Goal: Task Accomplishment & Management: Manage account settings

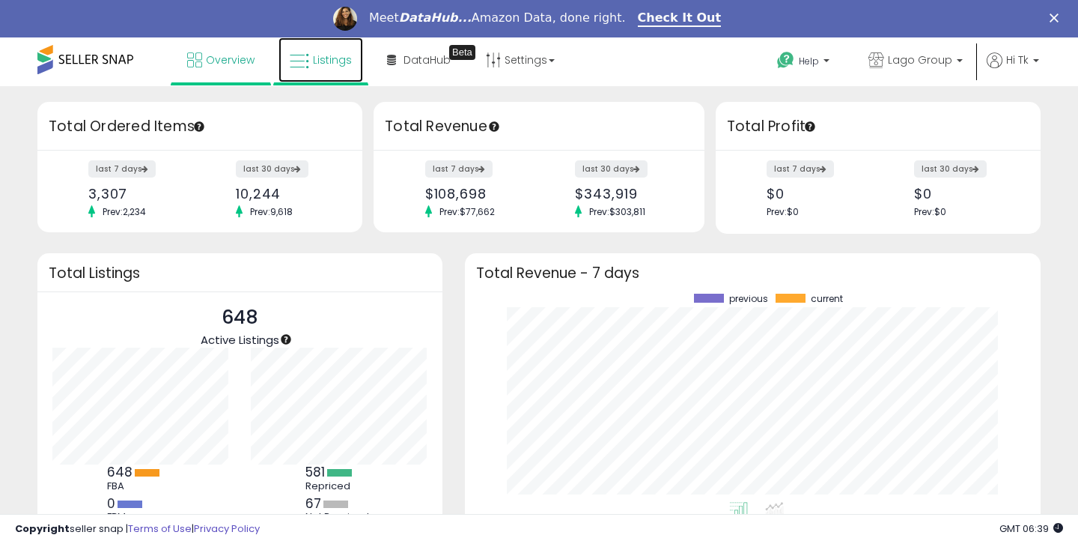
click at [331, 70] on link "Listings" at bounding box center [321, 59] width 85 height 45
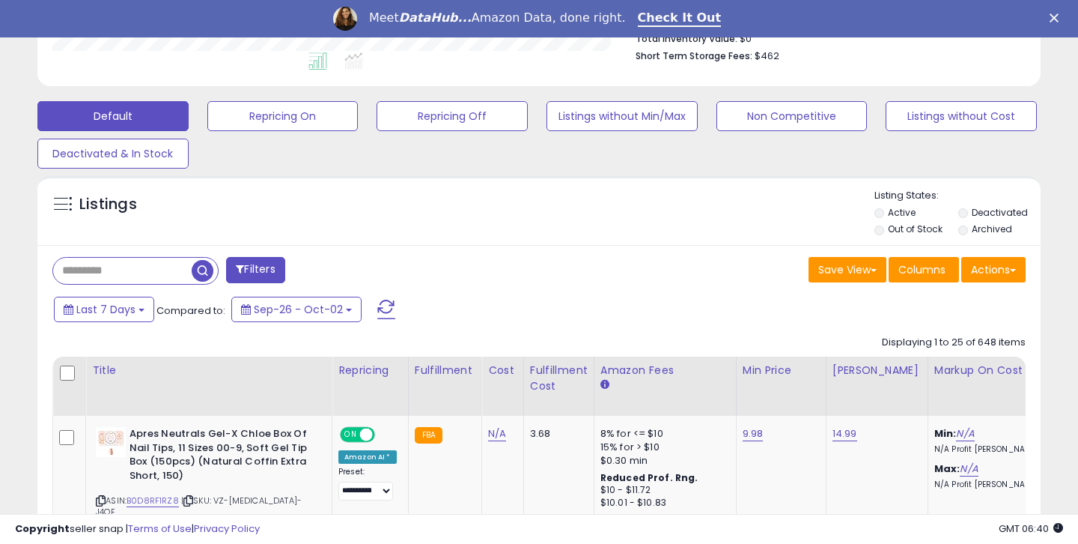
scroll to position [466, 0]
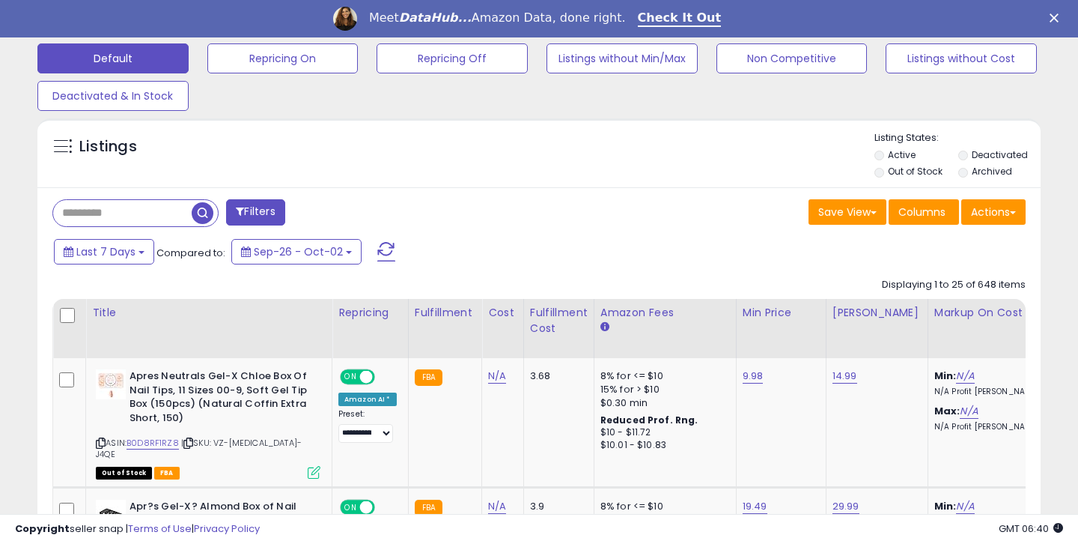
click at [113, 207] on input "text" at bounding box center [122, 213] width 139 height 26
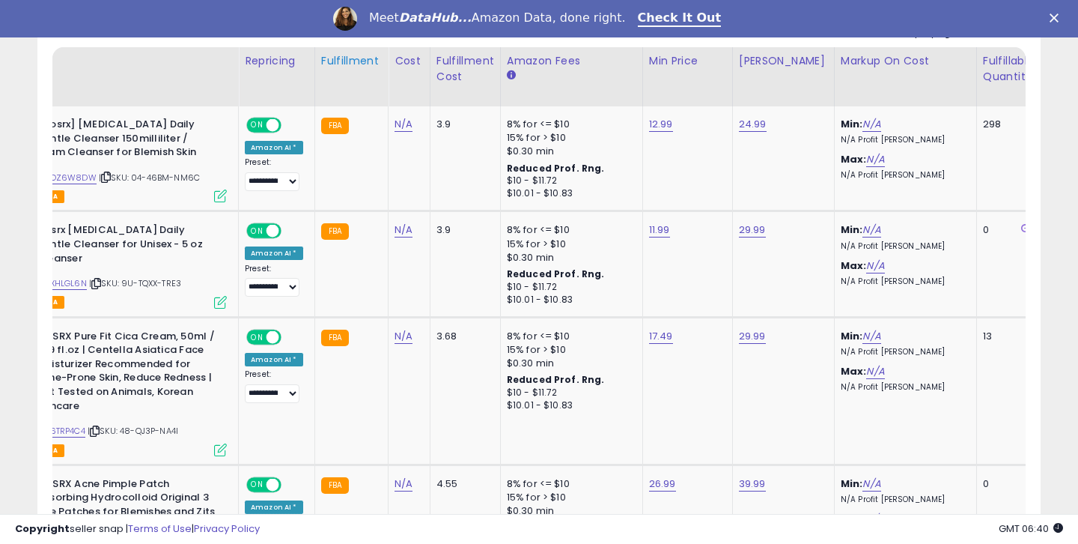
scroll to position [0, 0]
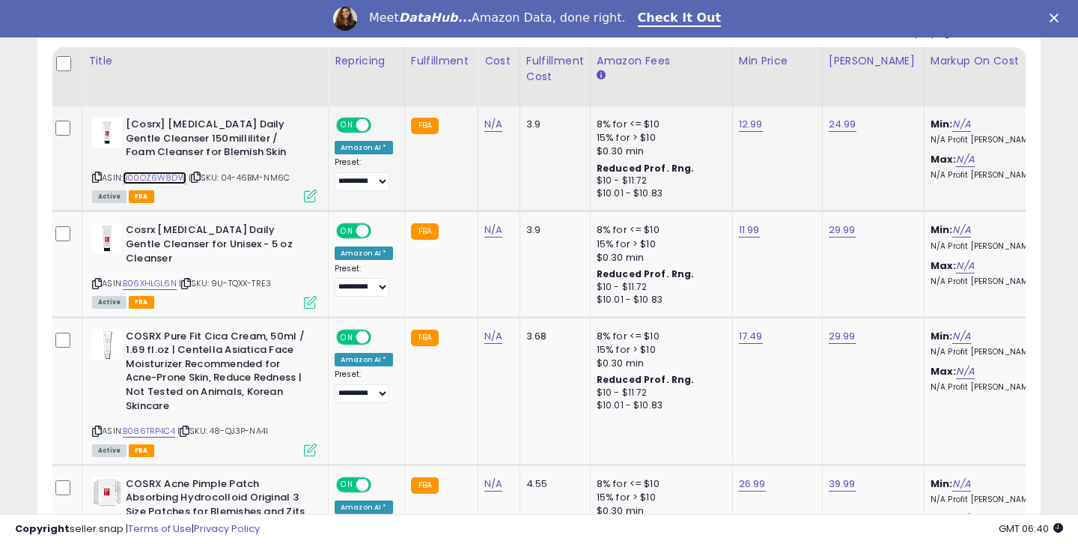
click at [174, 175] on link "B00OZ6W8DW" at bounding box center [155, 177] width 64 height 13
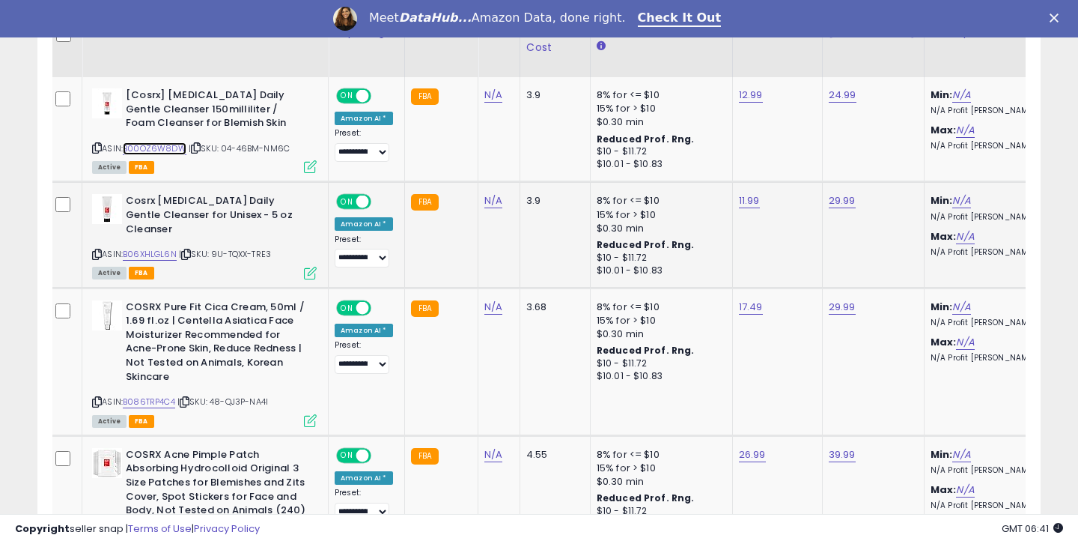
scroll to position [0, 38]
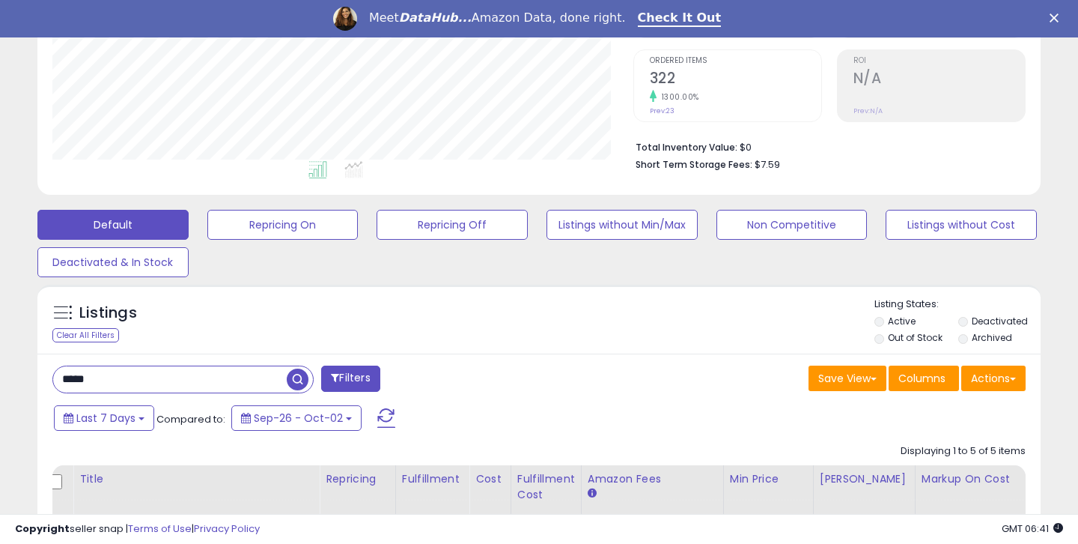
click at [106, 381] on input "*****" at bounding box center [170, 379] width 234 height 26
type input "*"
click at [146, 341] on div "Listings" at bounding box center [538, 322] width 1003 height 51
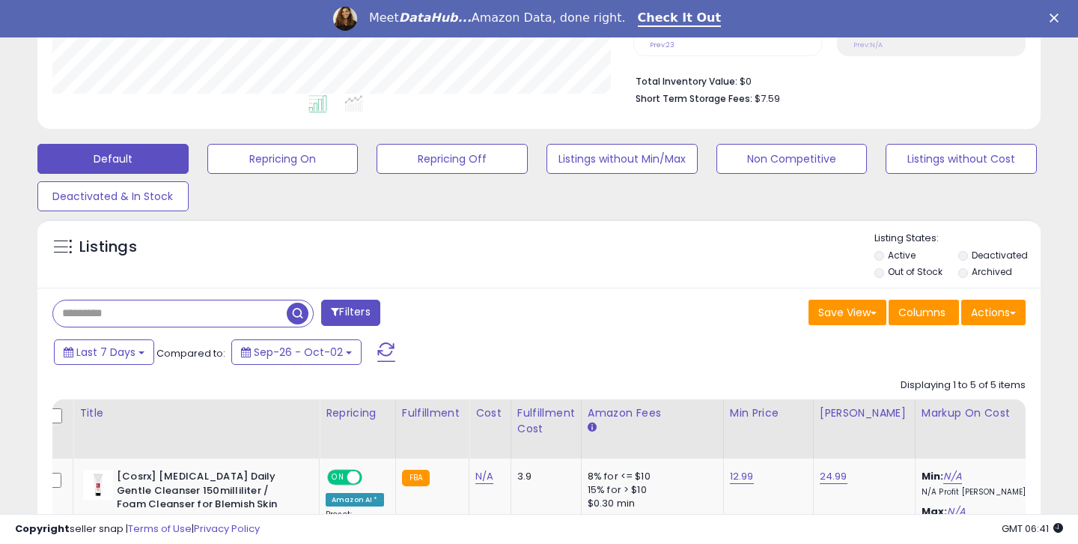
scroll to position [368, 0]
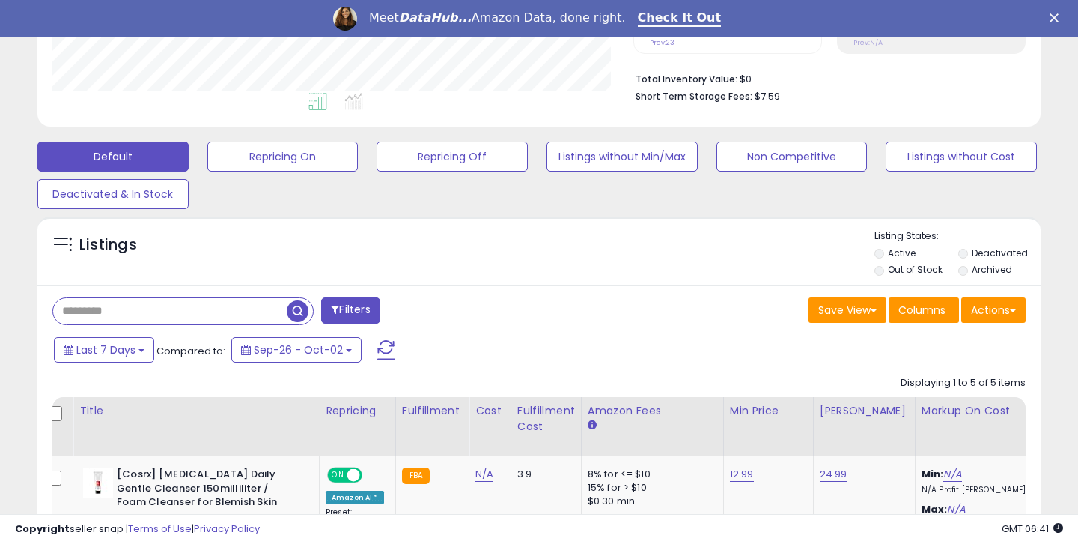
click at [148, 312] on input "text" at bounding box center [170, 311] width 234 height 26
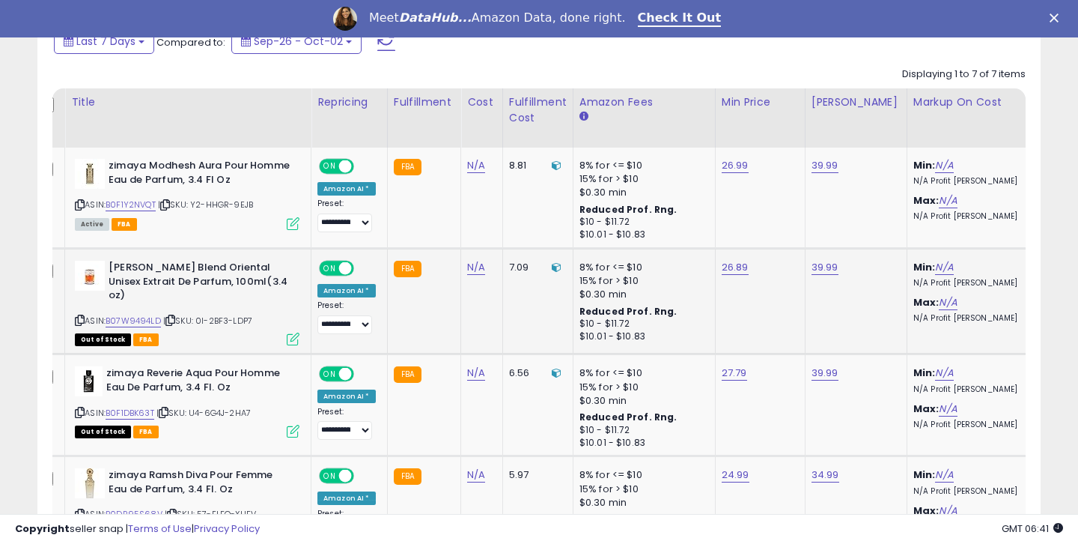
scroll to position [0, 18]
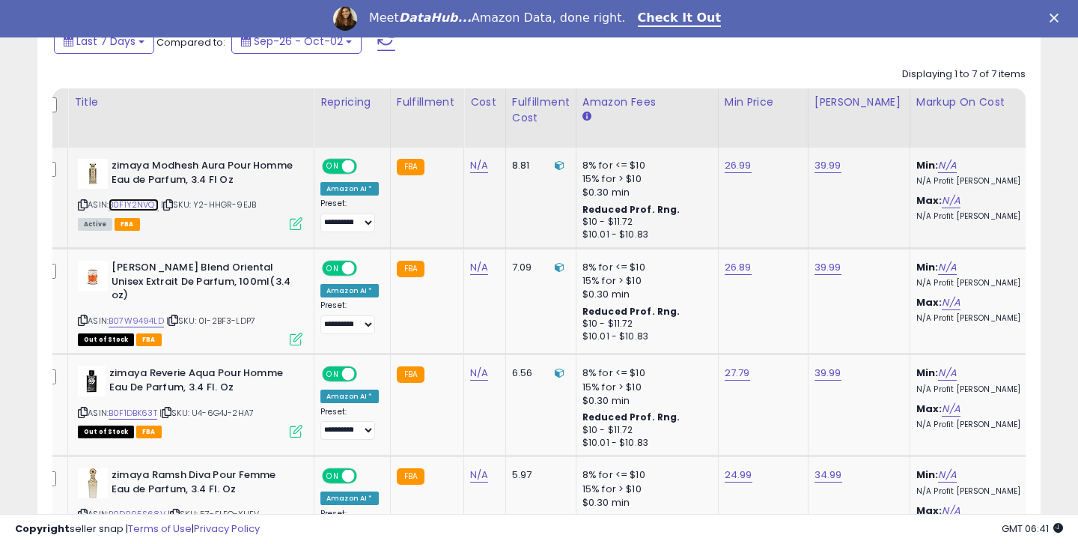
click at [154, 210] on link "B0F1Y2NVQT" at bounding box center [134, 204] width 50 height 13
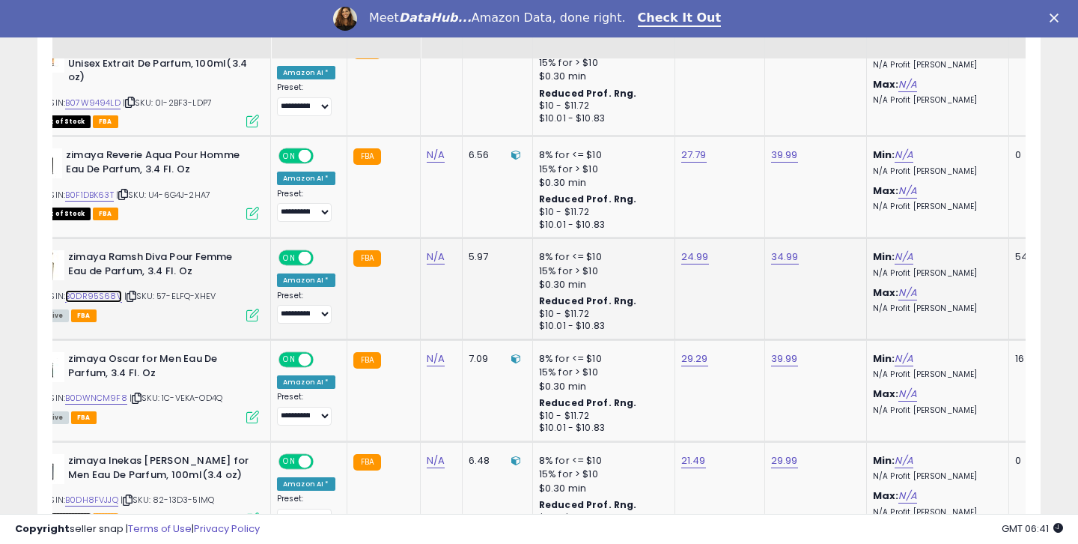
click at [88, 298] on link "B0DR95S68V" at bounding box center [93, 296] width 57 height 13
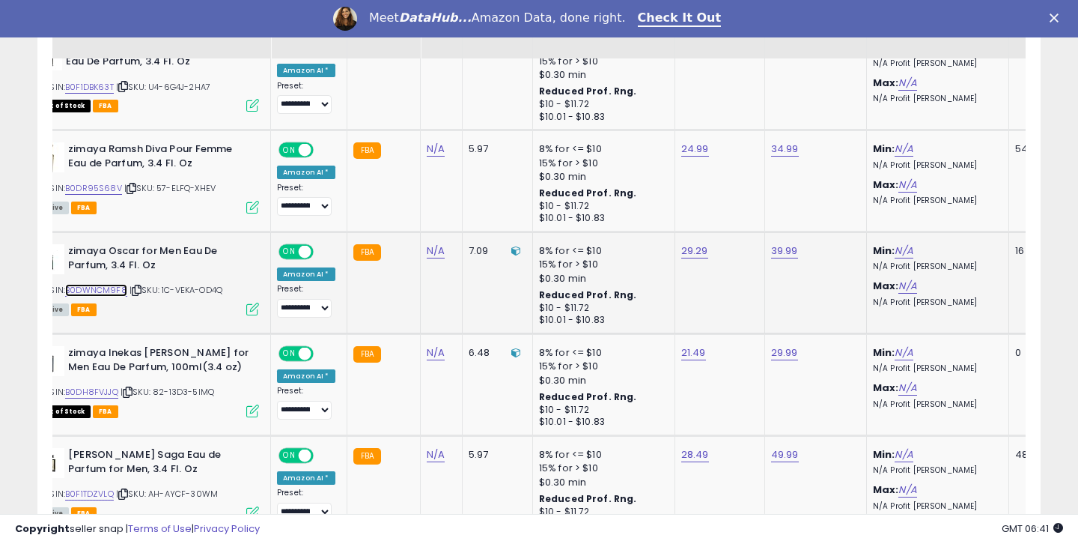
click at [91, 288] on link "B0DWNCM9F8" at bounding box center [96, 290] width 62 height 13
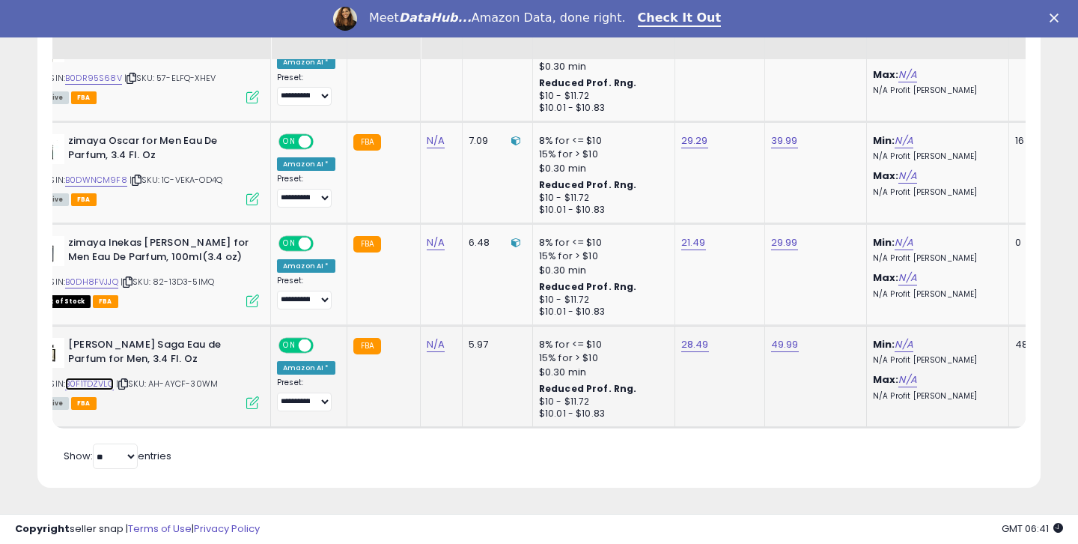
click at [111, 382] on link "B0F1TDZVLQ" at bounding box center [89, 383] width 49 height 13
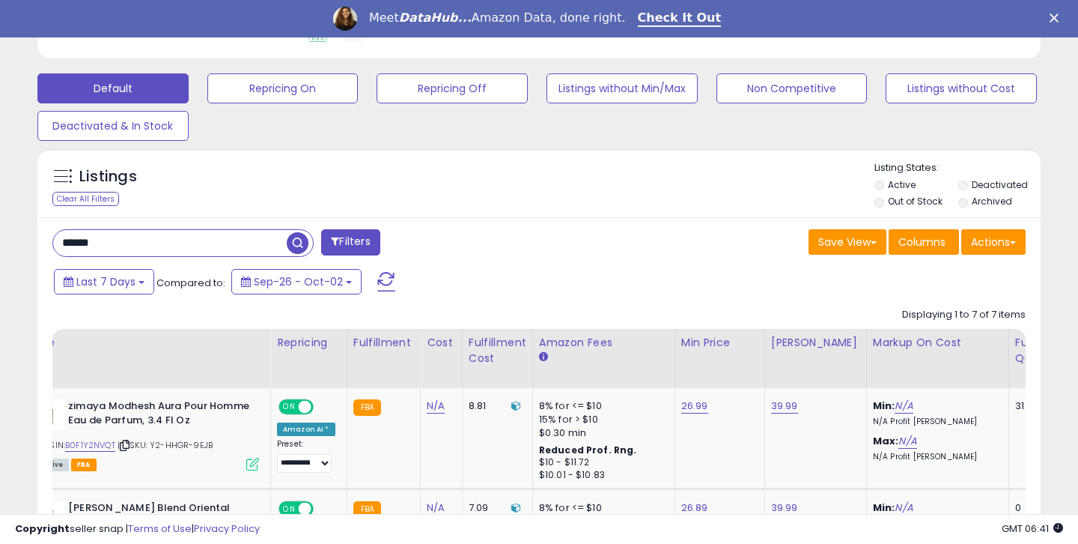
click at [92, 246] on input "******" at bounding box center [170, 243] width 234 height 26
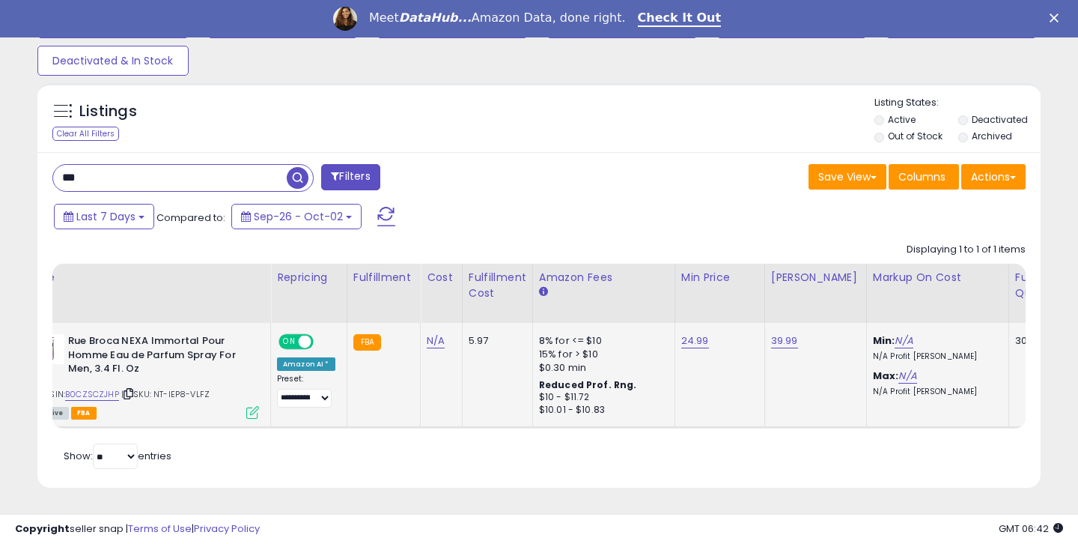
scroll to position [307, 580]
click at [103, 388] on link "B0CZSCZJHP" at bounding box center [92, 394] width 54 height 13
click at [119, 174] on input "***" at bounding box center [170, 178] width 234 height 26
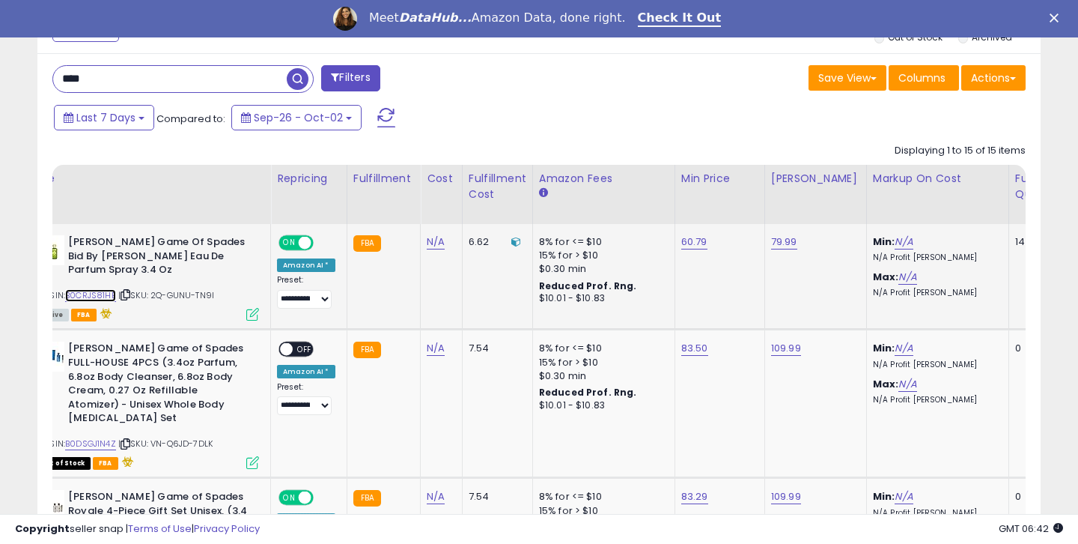
click at [105, 294] on link "B0CRJS81HB" at bounding box center [90, 295] width 51 height 13
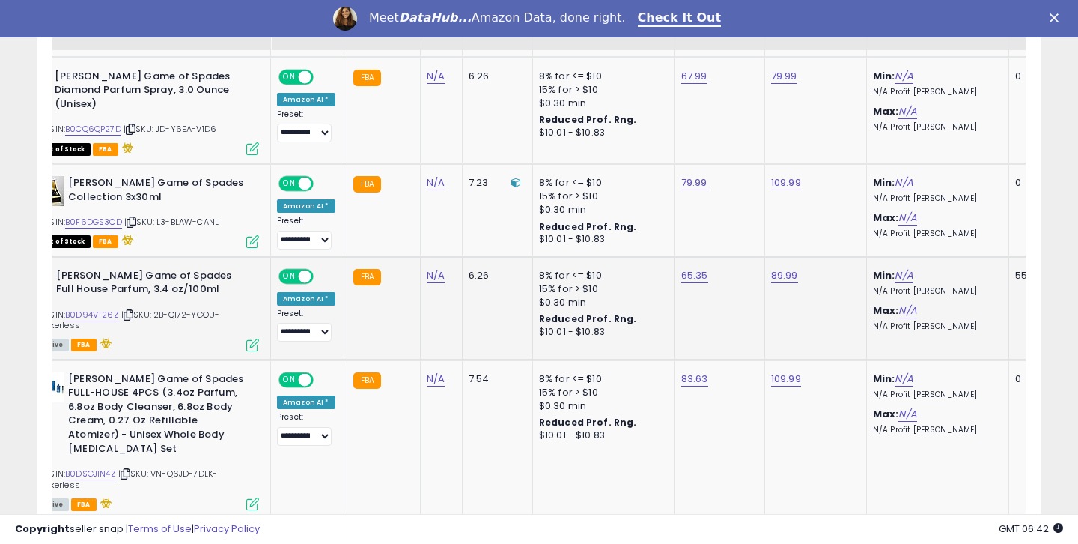
scroll to position [1375, 0]
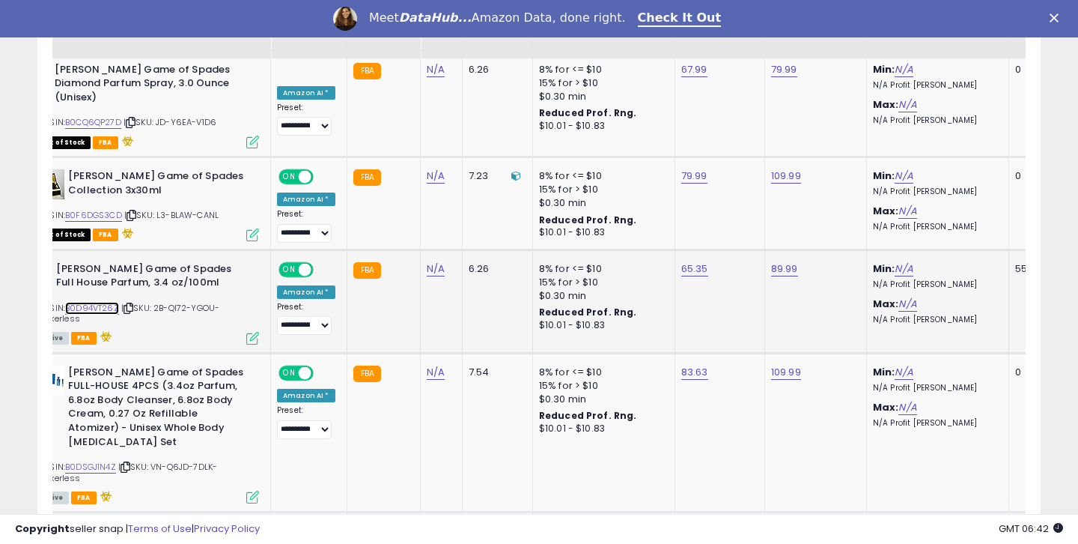
click at [103, 302] on link "B0D94VT26Z" at bounding box center [92, 308] width 54 height 13
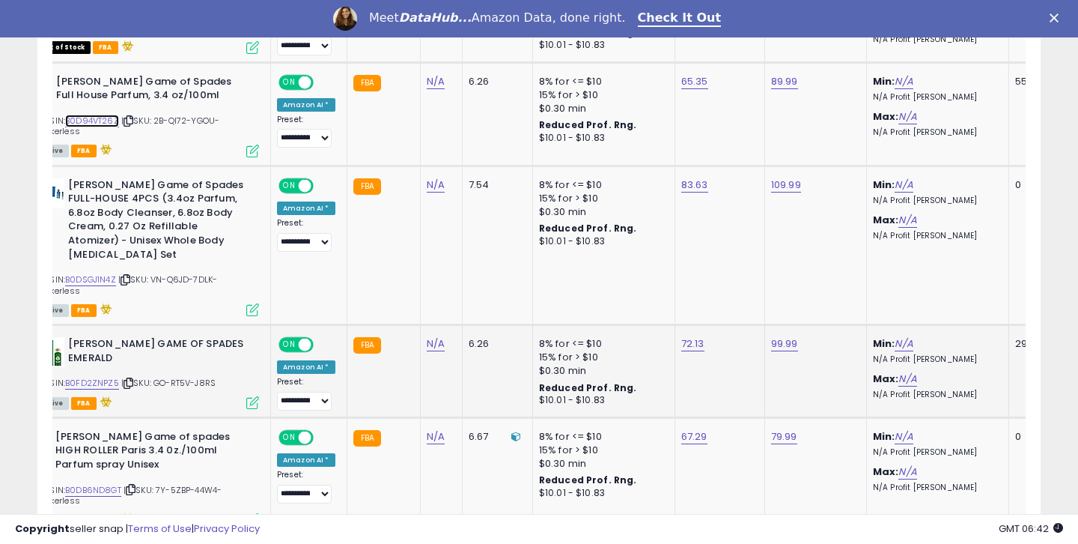
scroll to position [1575, 0]
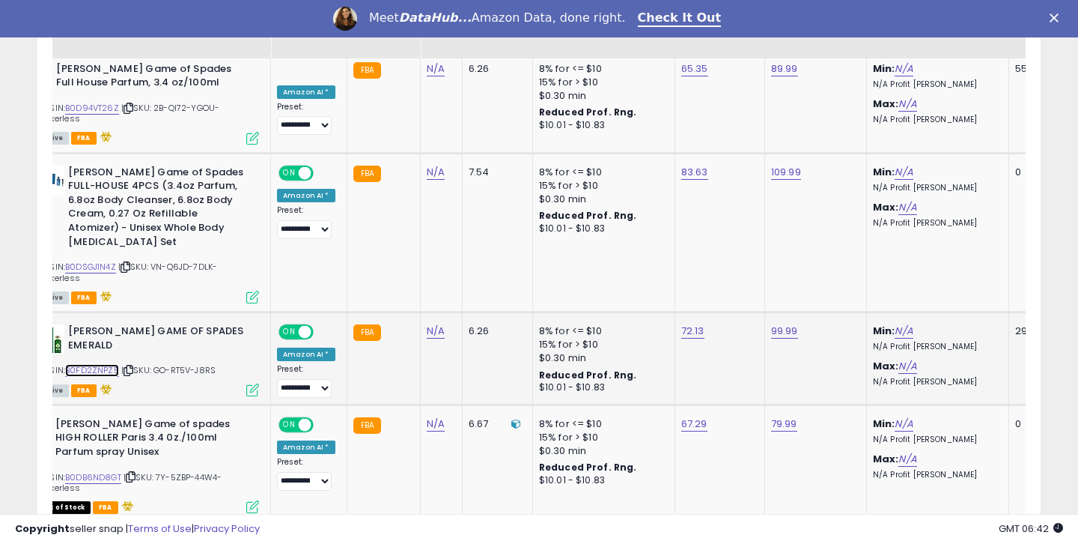
click at [108, 364] on link "B0FD2ZNPZ5" at bounding box center [92, 370] width 54 height 13
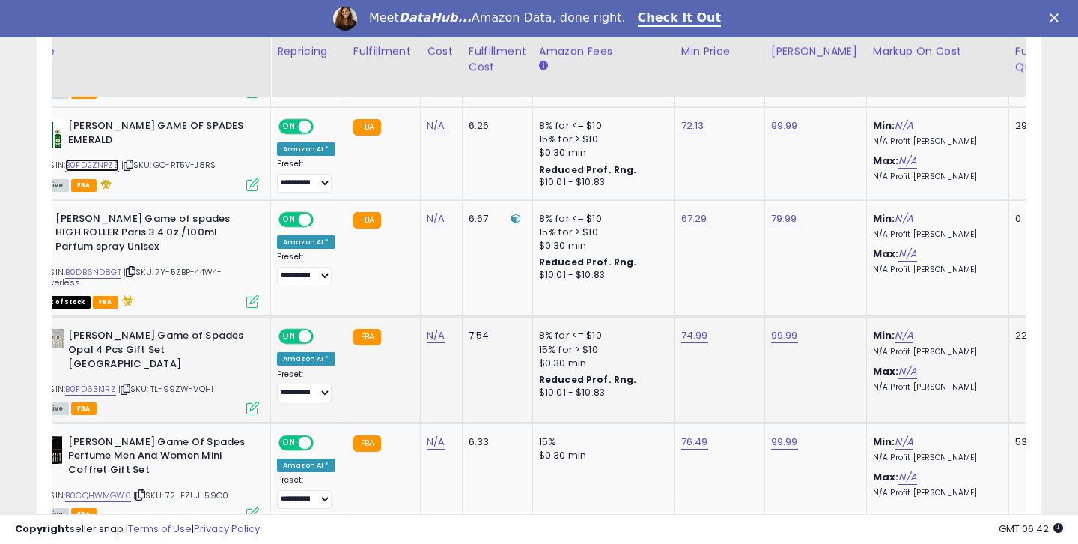
scroll to position [1919, 0]
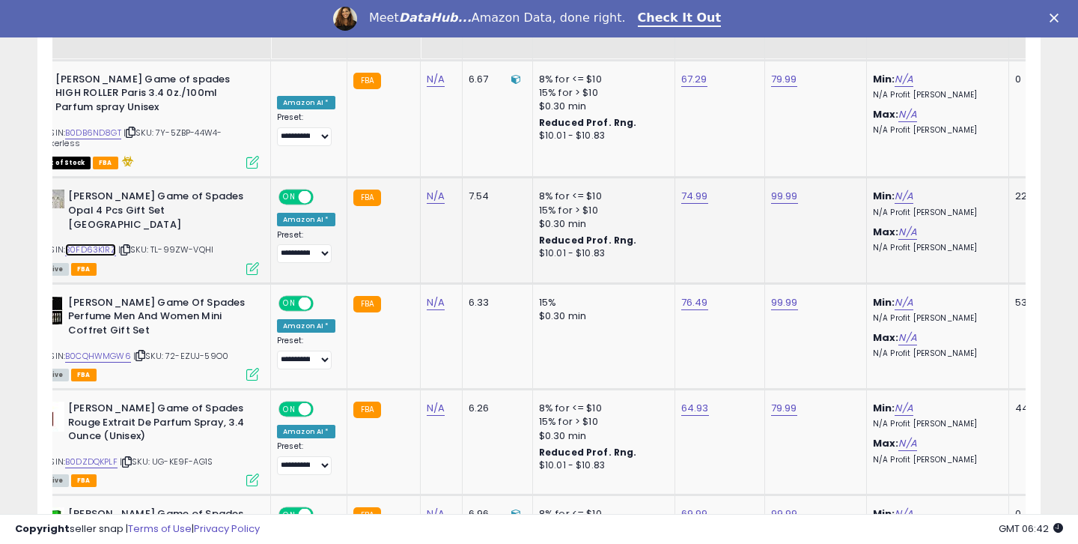
click at [109, 243] on link "B0FD63K1RZ" at bounding box center [90, 249] width 51 height 13
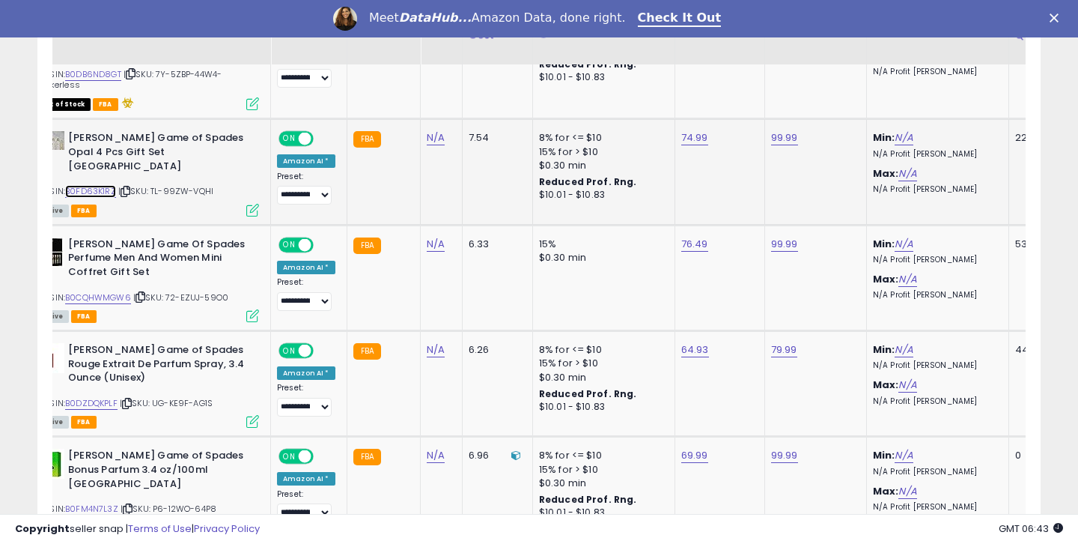
scroll to position [1992, 0]
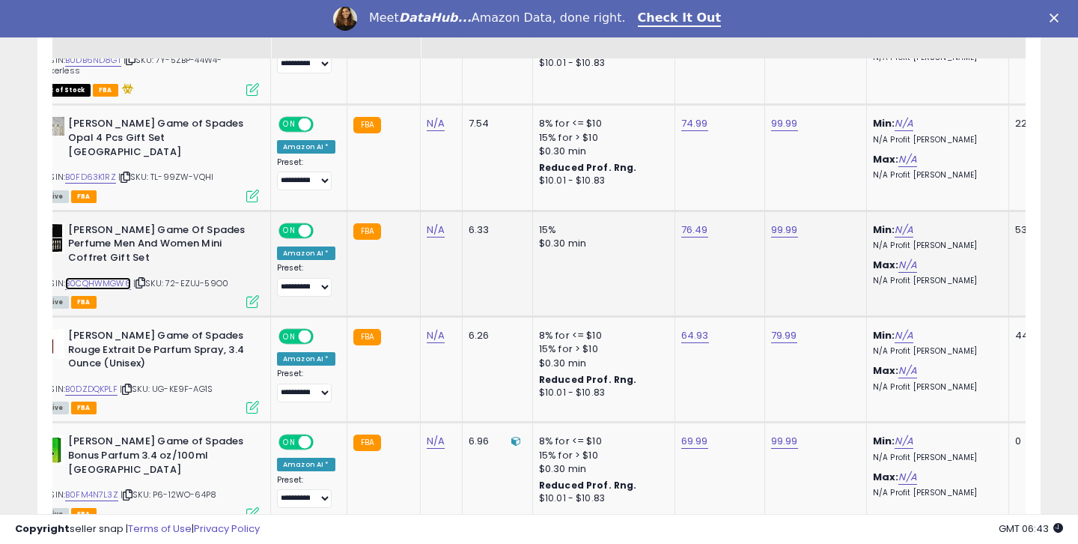
click at [93, 277] on link "B0CQHWMGW6" at bounding box center [98, 283] width 66 height 13
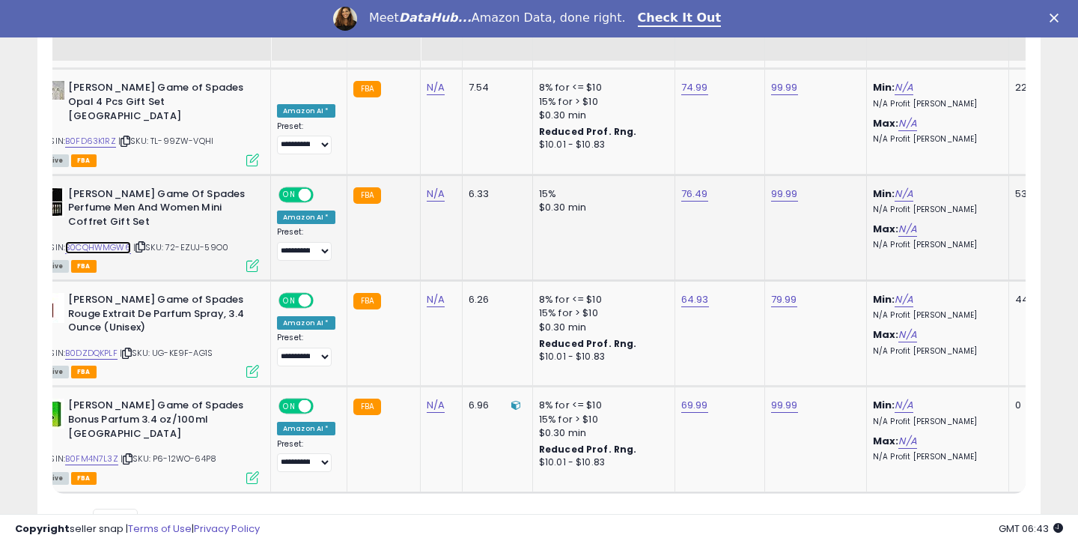
scroll to position [2029, 0]
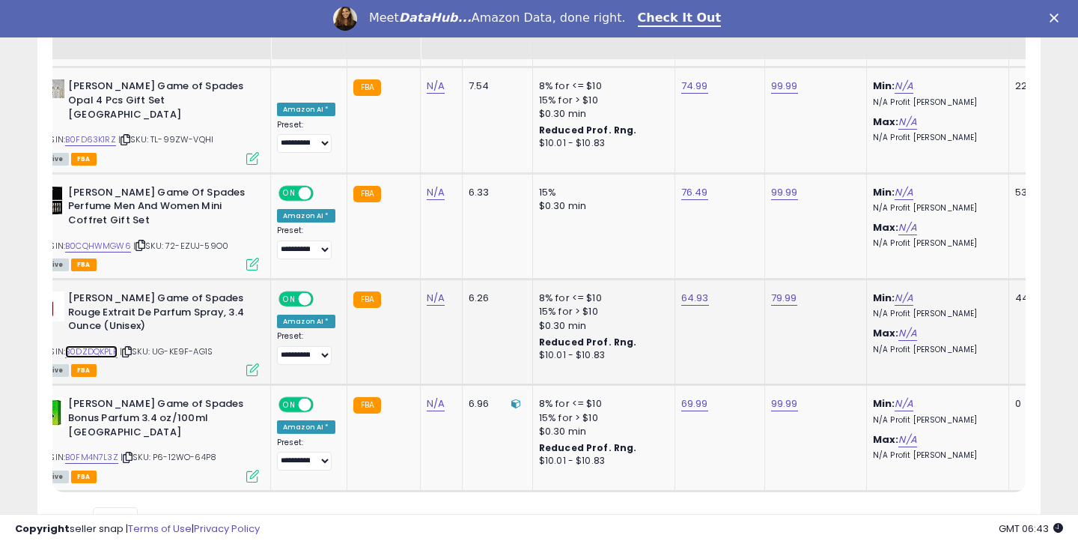
click at [101, 345] on link "B0DZDQKPLF" at bounding box center [91, 351] width 52 height 13
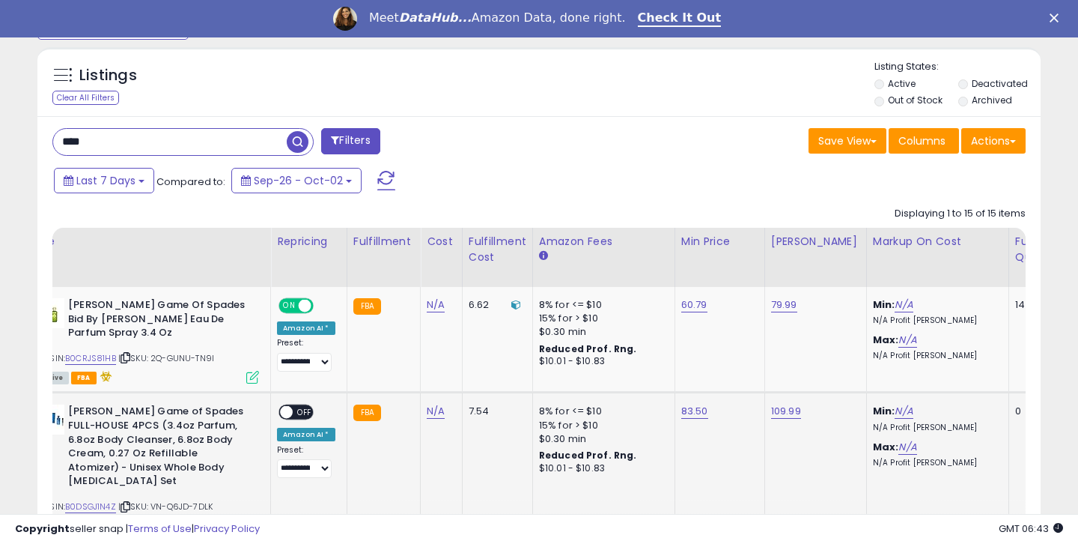
scroll to position [340, 0]
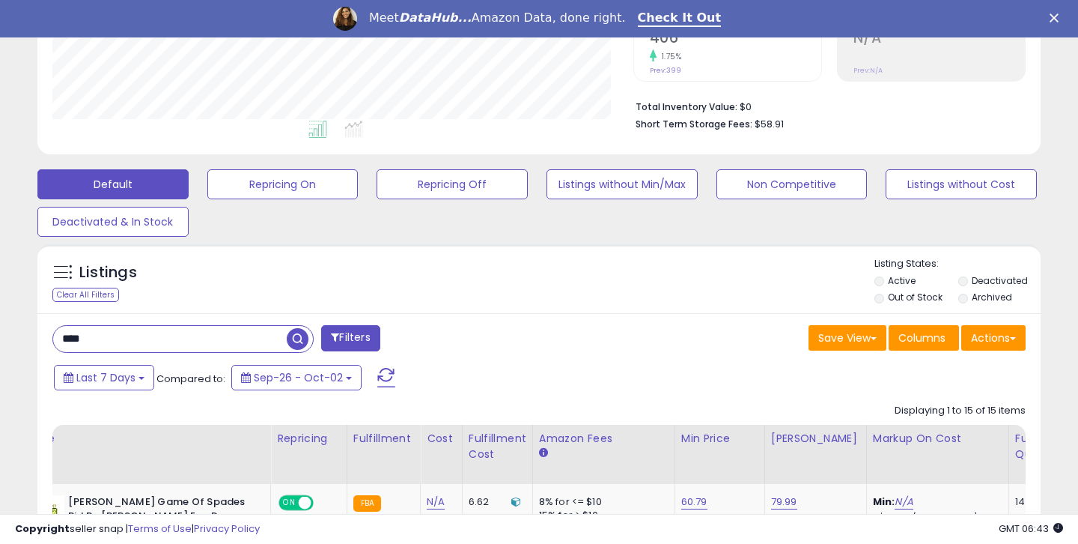
click at [119, 335] on input "****" at bounding box center [170, 339] width 234 height 26
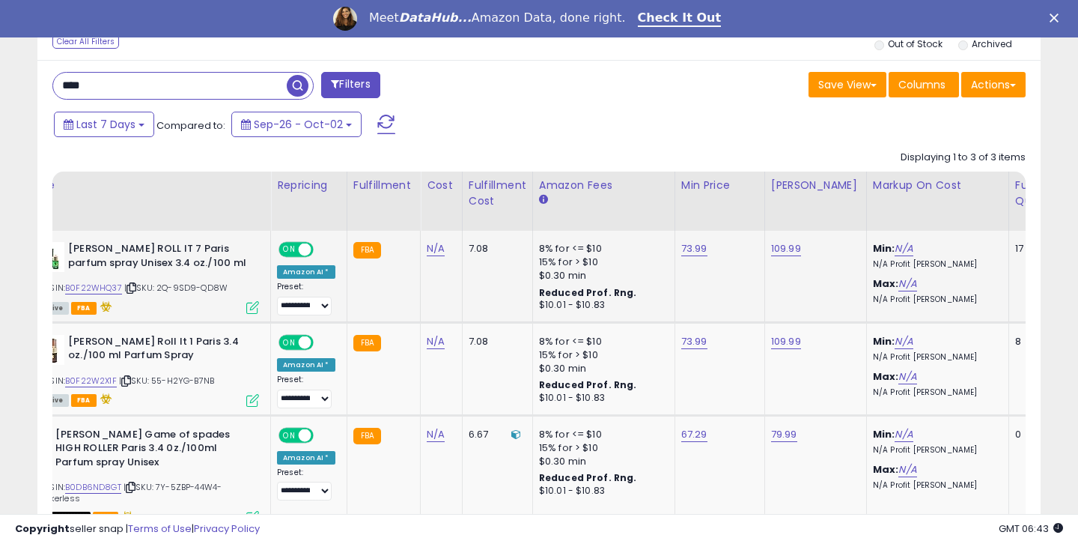
scroll to position [307, 580]
click at [97, 380] on link "B0F22W2X1F" at bounding box center [91, 380] width 52 height 13
click at [104, 288] on link "B0F22WHQ37" at bounding box center [93, 288] width 57 height 13
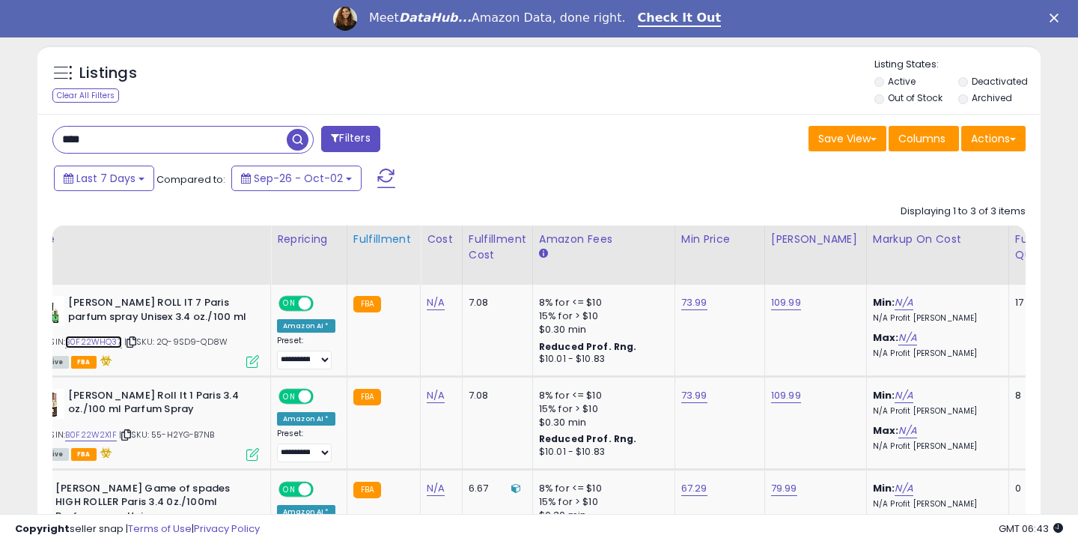
scroll to position [518, 0]
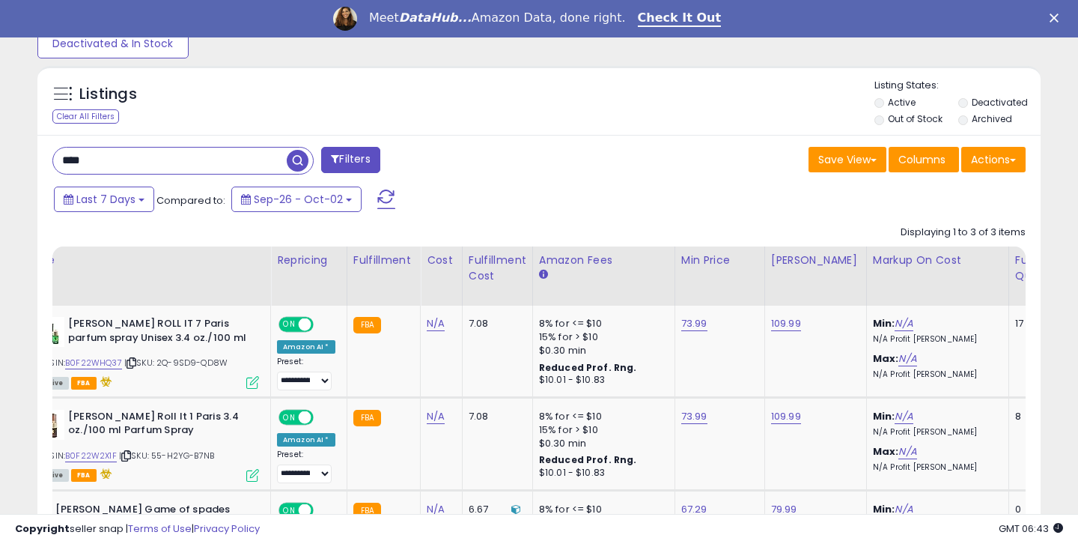
click at [206, 161] on input "****" at bounding box center [170, 161] width 234 height 26
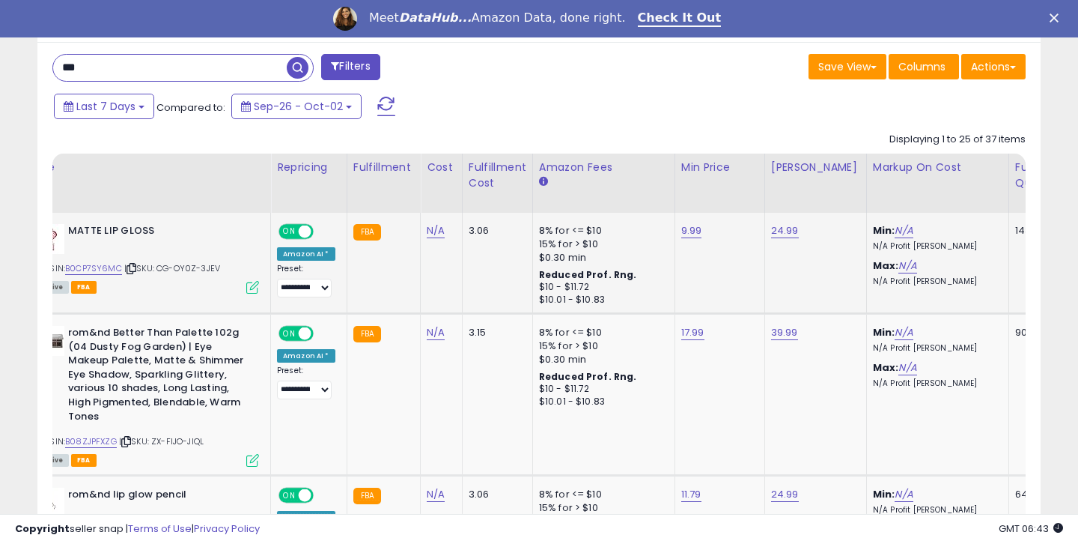
scroll to position [628, 0]
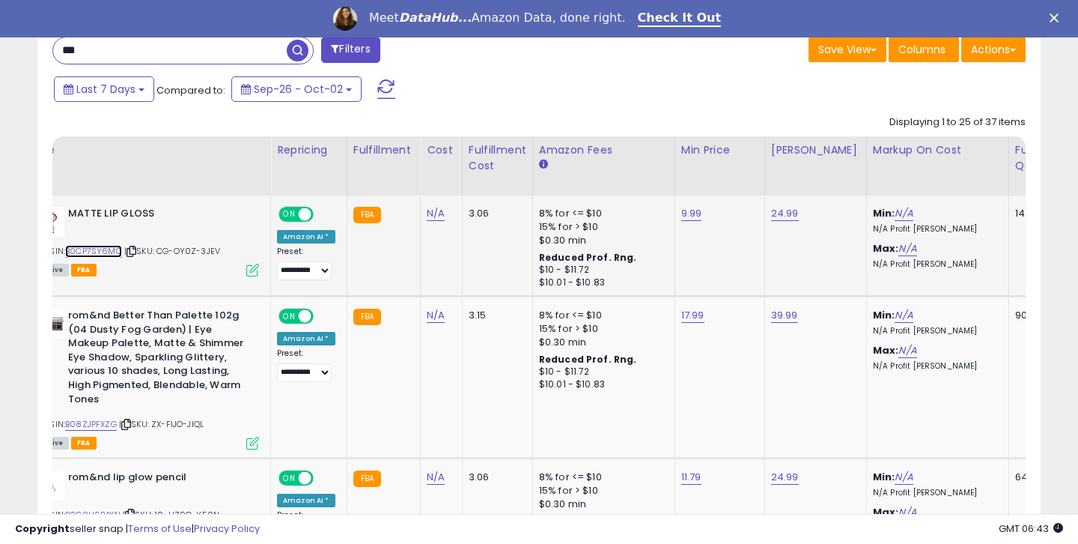
click at [88, 254] on link "B0CP7SY6MC" at bounding box center [93, 251] width 57 height 13
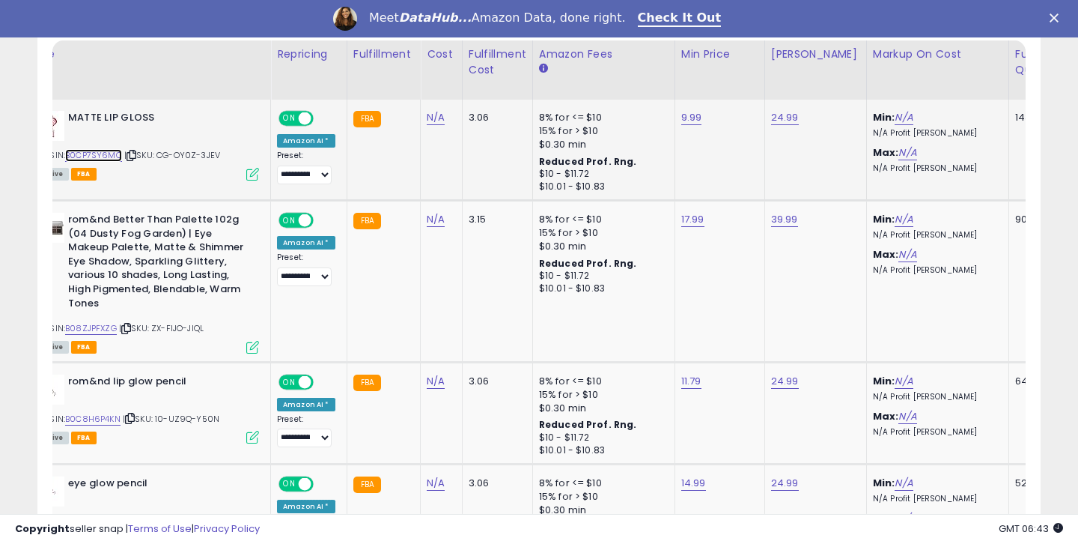
scroll to position [732, 0]
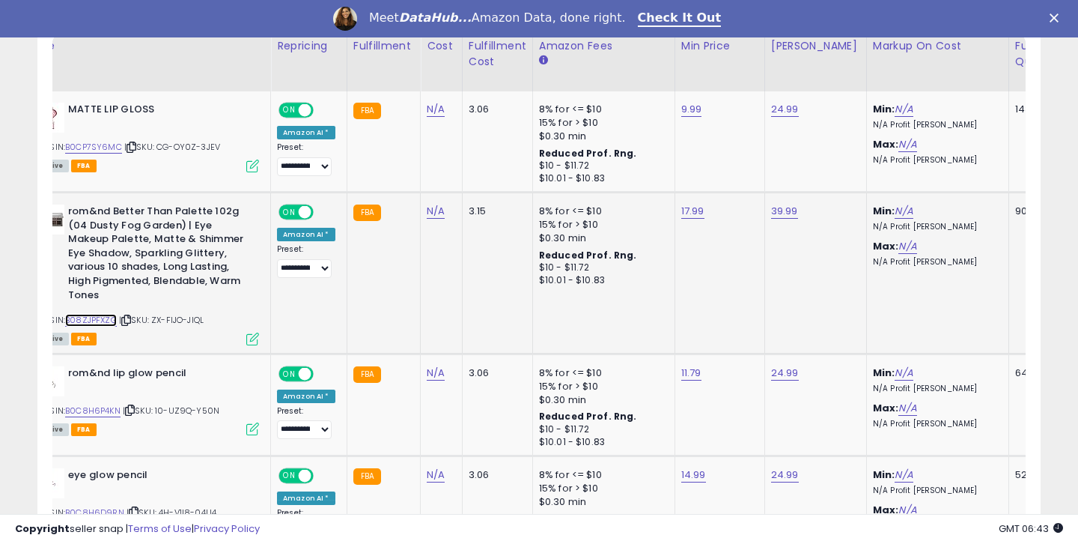
click at [98, 321] on link "B08ZJPFXZG" at bounding box center [91, 320] width 52 height 13
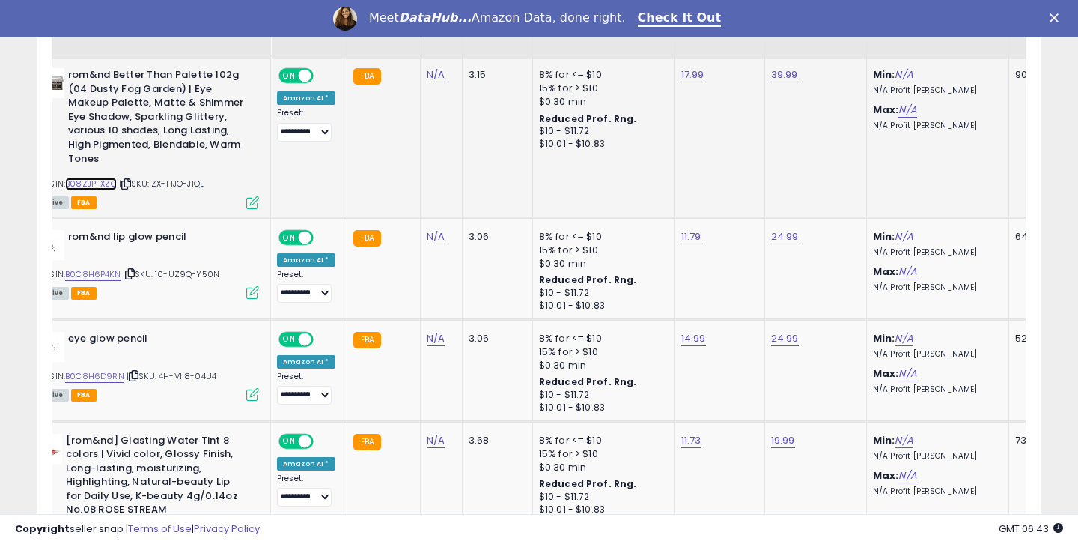
scroll to position [875, 0]
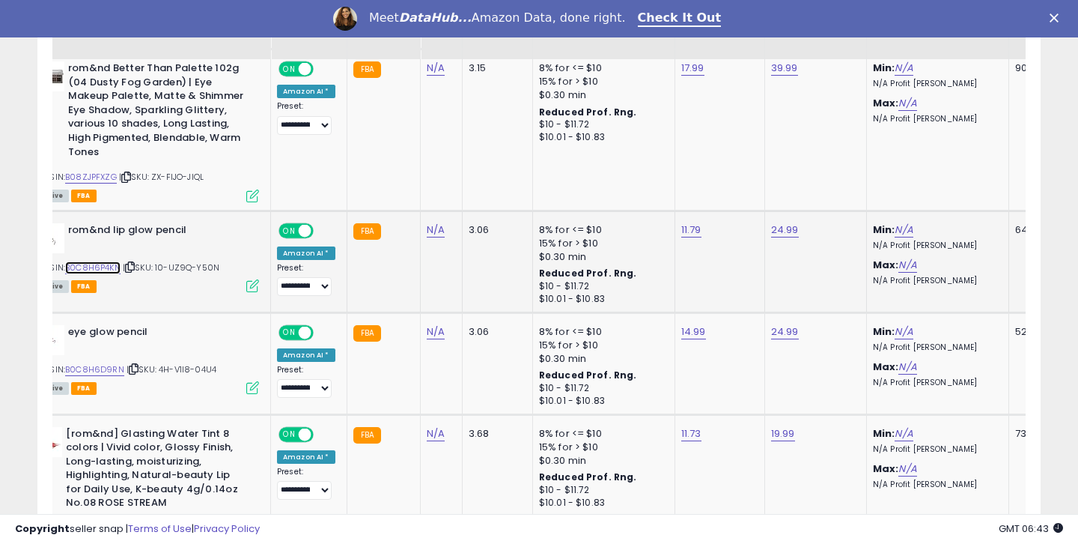
click at [91, 263] on link "B0C8H6P4KN" at bounding box center [92, 267] width 55 height 13
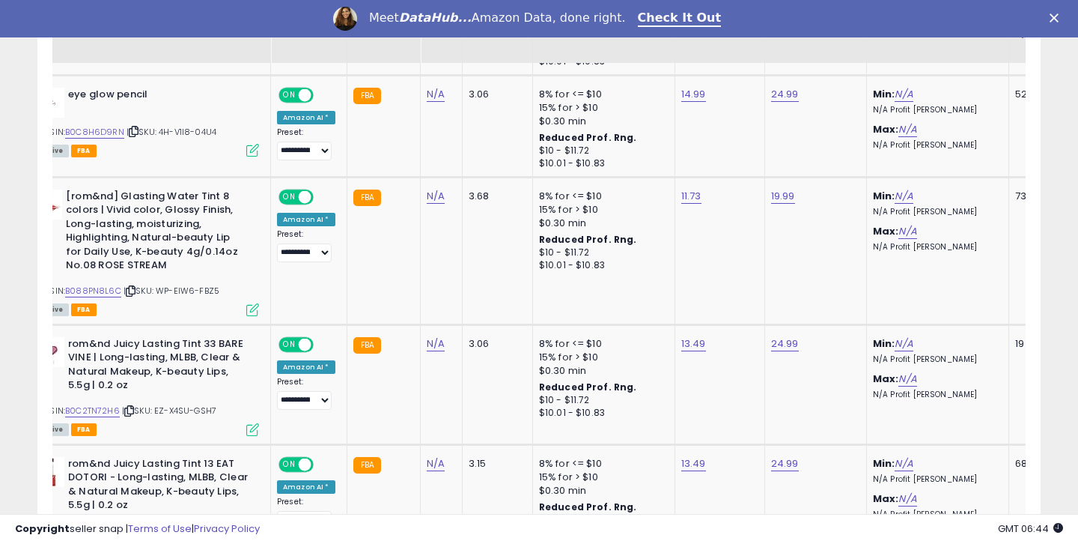
scroll to position [1128, 0]
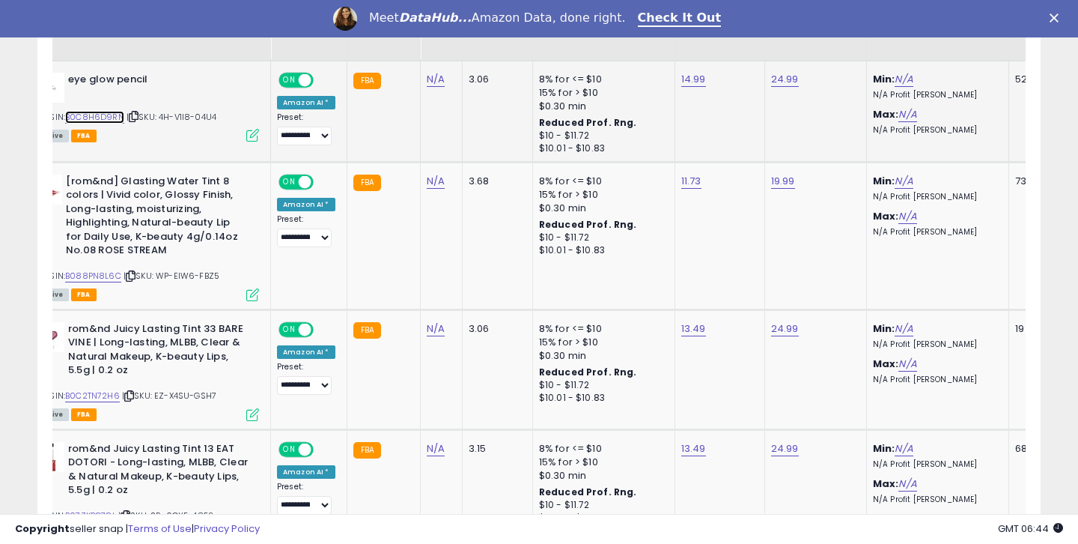
click at [103, 119] on link "B0C8H6D9RN" at bounding box center [94, 117] width 59 height 13
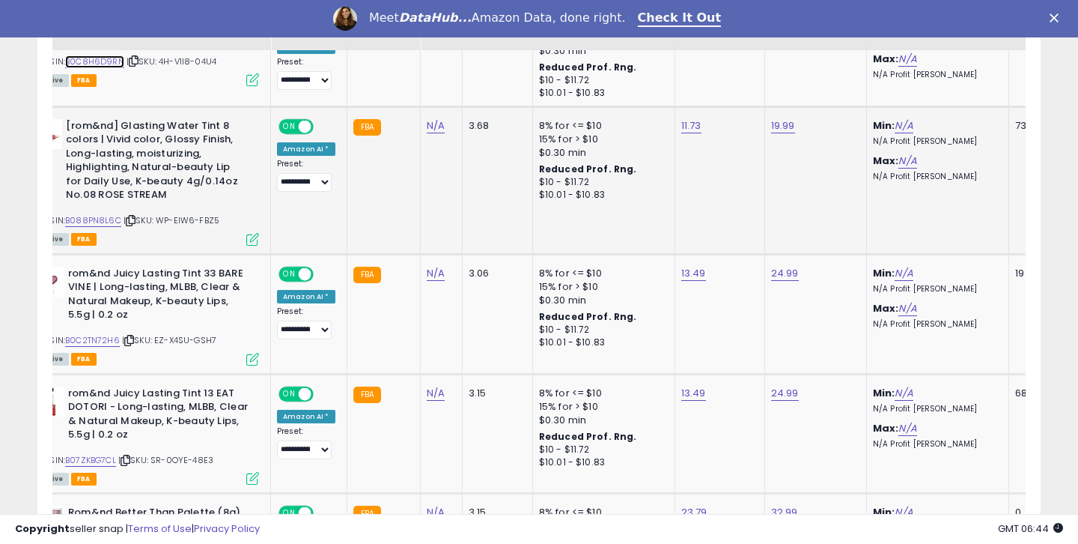
scroll to position [1185, 0]
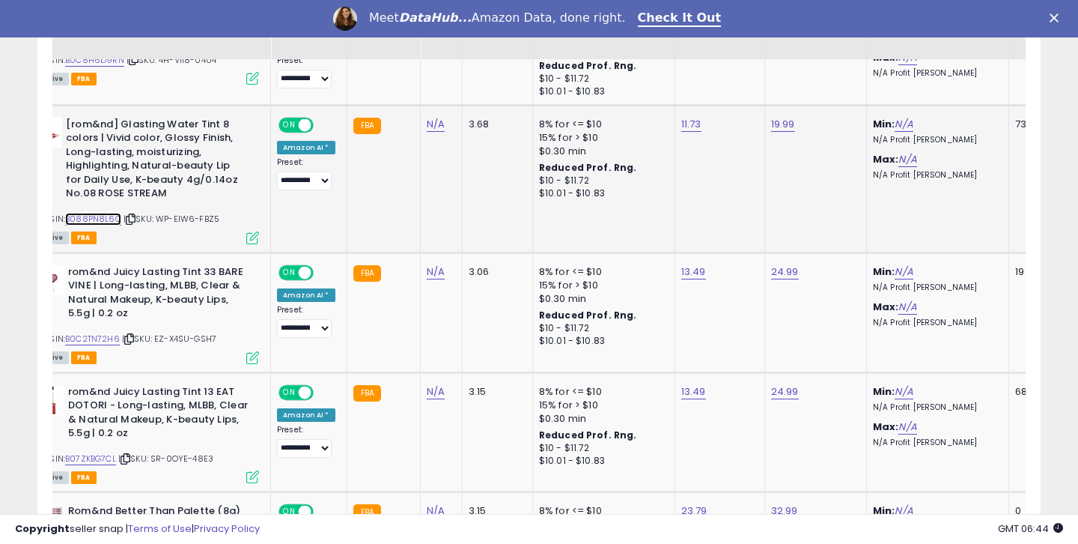
click at [112, 222] on link "B088PN8L6C" at bounding box center [93, 219] width 56 height 13
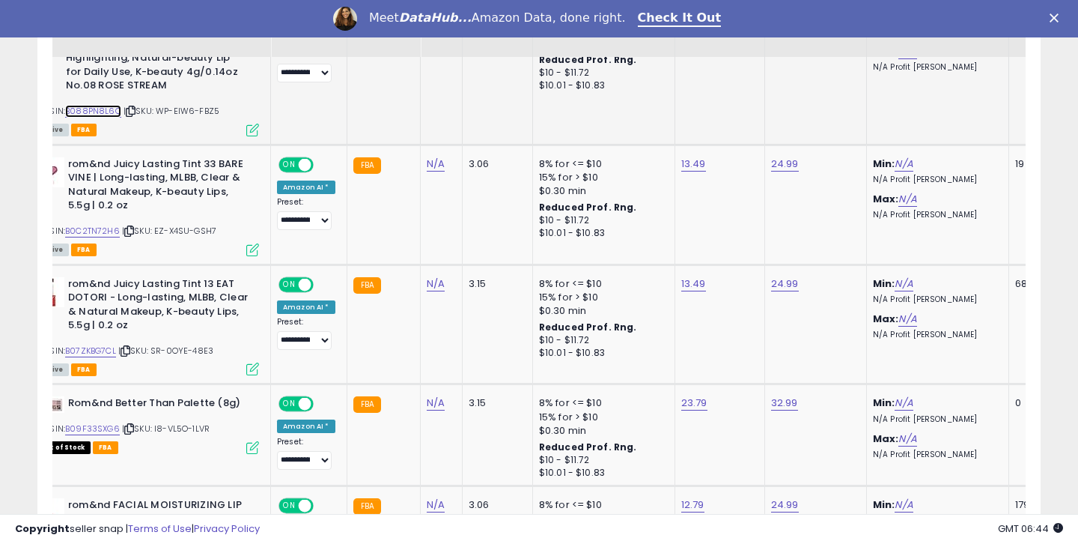
scroll to position [1294, 0]
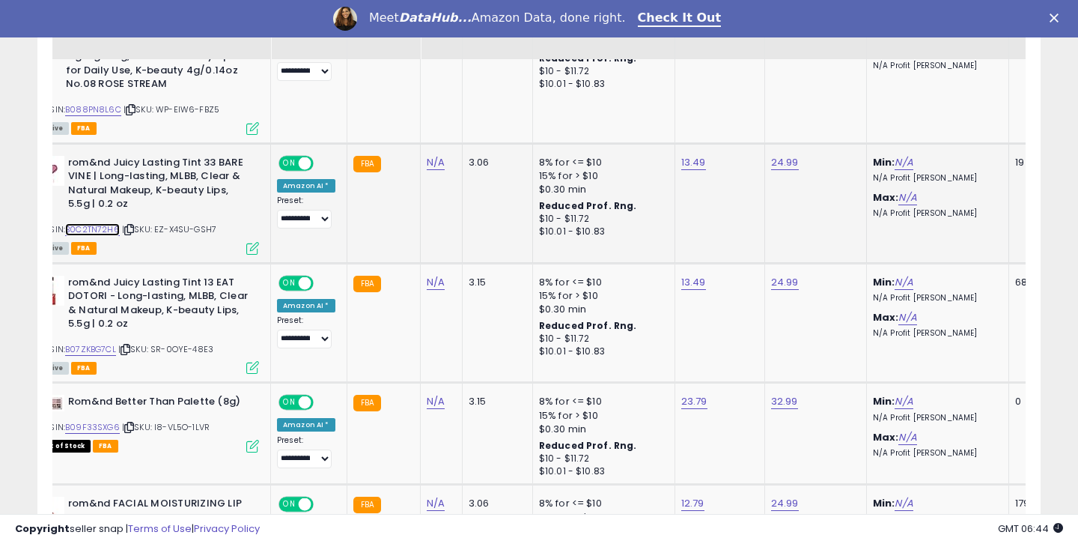
click at [102, 231] on link "B0C2TN72H6" at bounding box center [92, 229] width 55 height 13
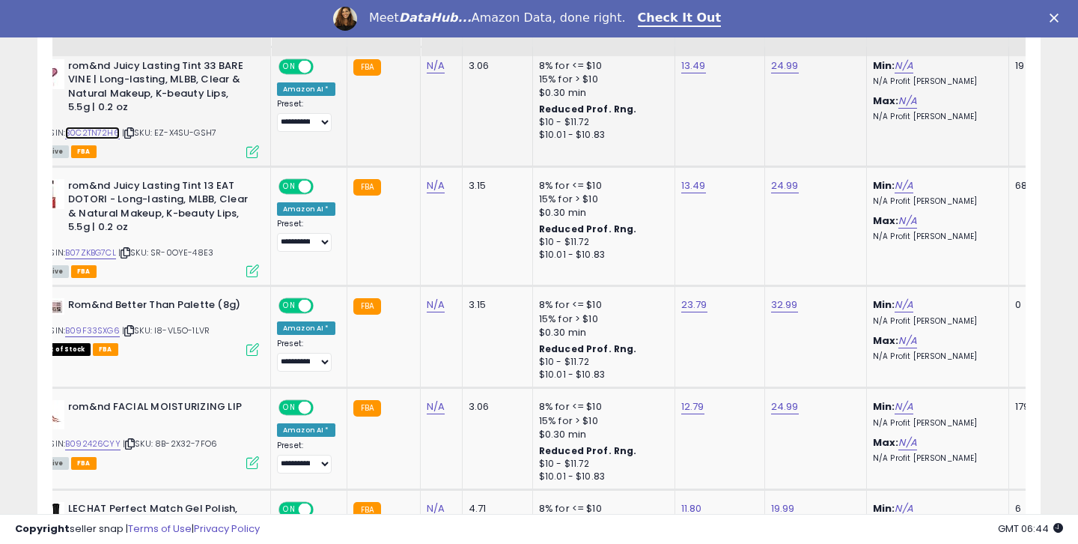
scroll to position [1419, 0]
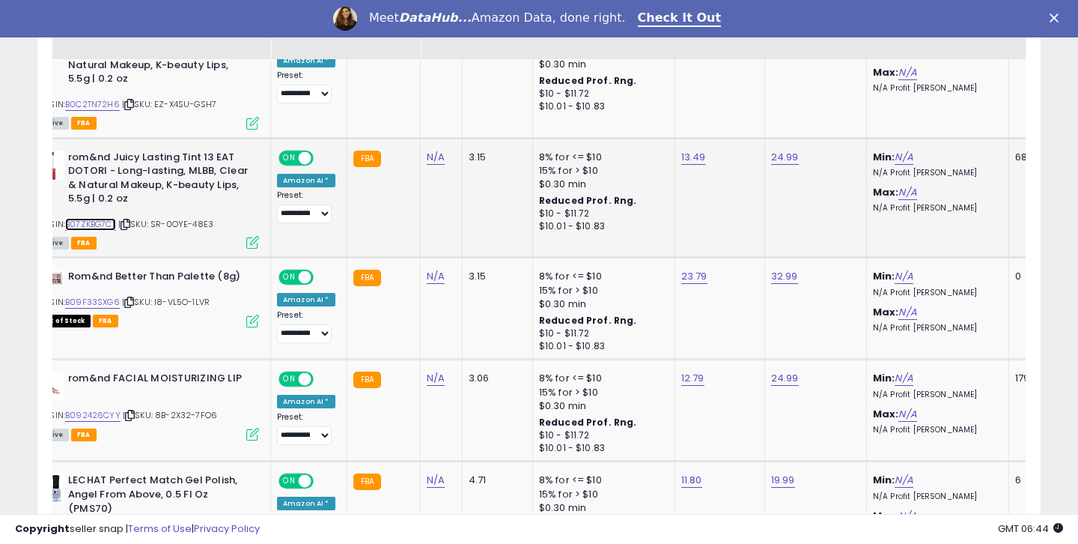
click at [106, 223] on link "B07ZKBG7CL" at bounding box center [90, 224] width 51 height 13
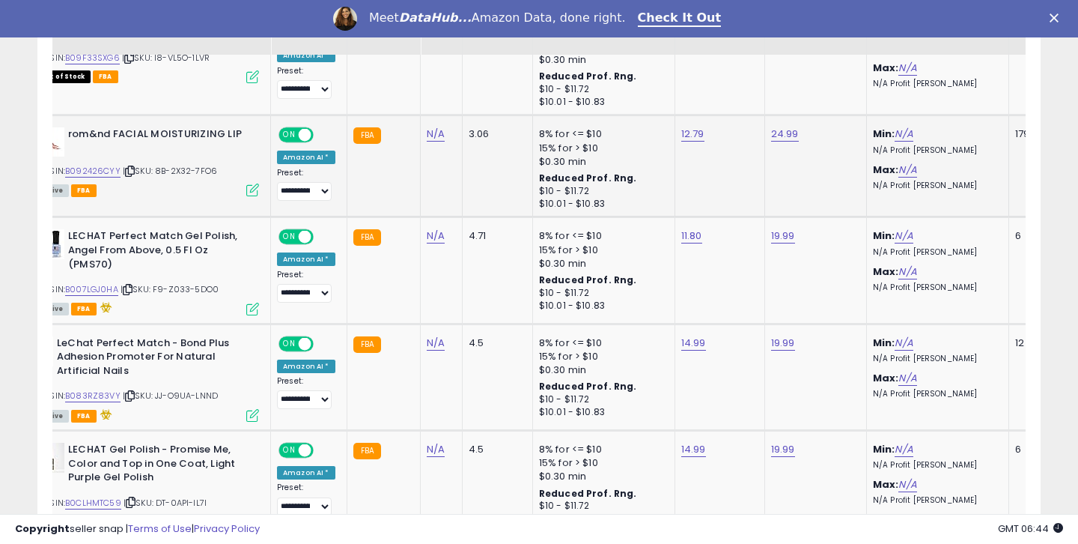
scroll to position [1667, 0]
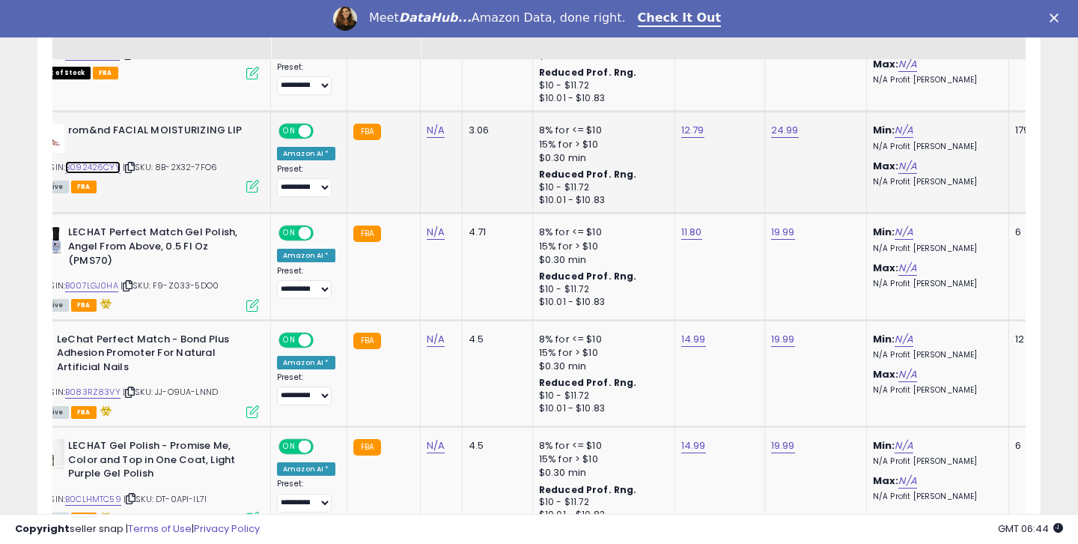
click at [97, 165] on link "B092426CYY" at bounding box center [92, 167] width 55 height 13
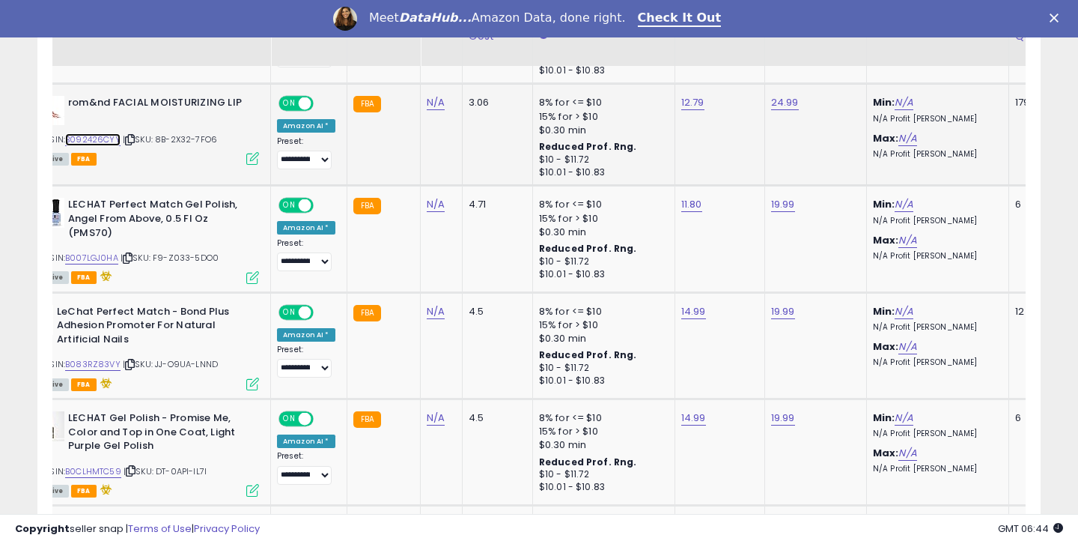
scroll to position [1710, 0]
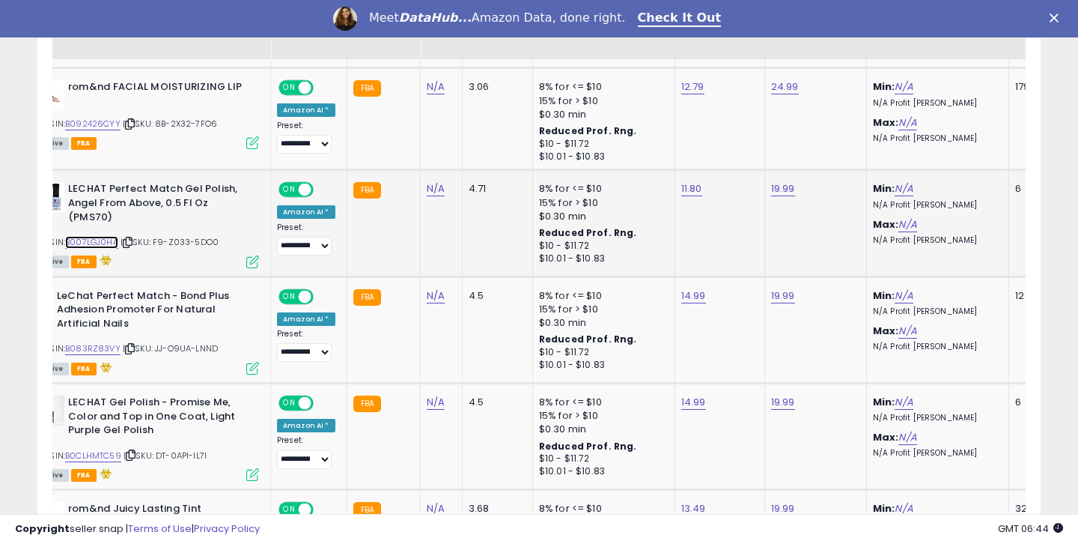
click at [85, 240] on link "B007LGJ0HA" at bounding box center [91, 242] width 53 height 13
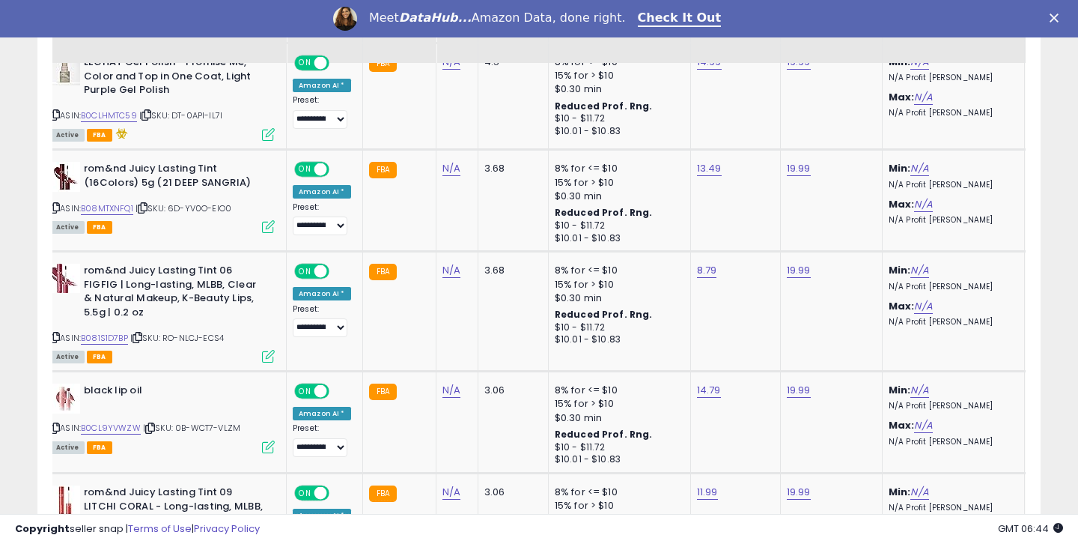
scroll to position [2055, 0]
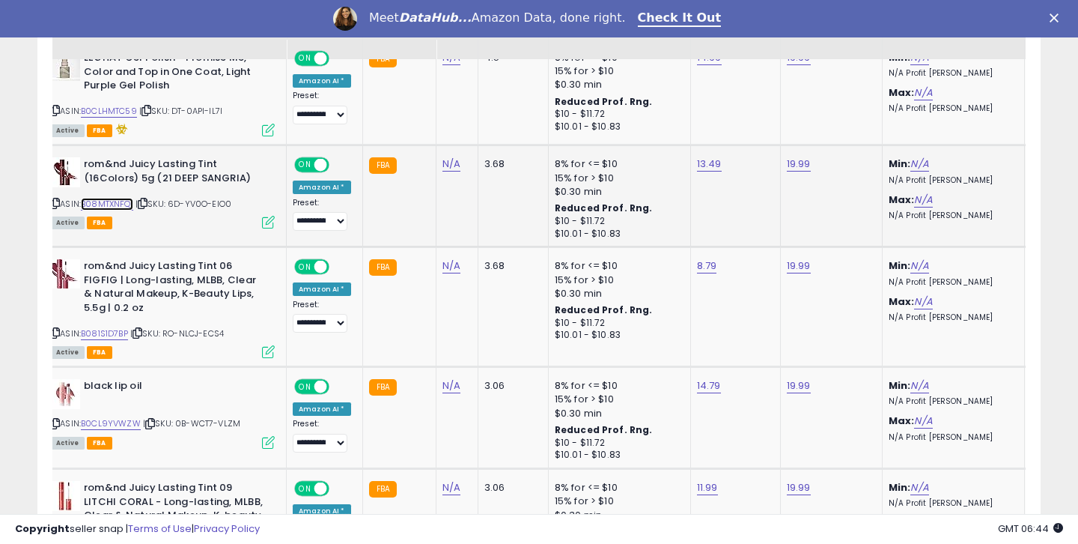
click at [127, 203] on link "B08MTXNFQ1" at bounding box center [107, 204] width 52 height 13
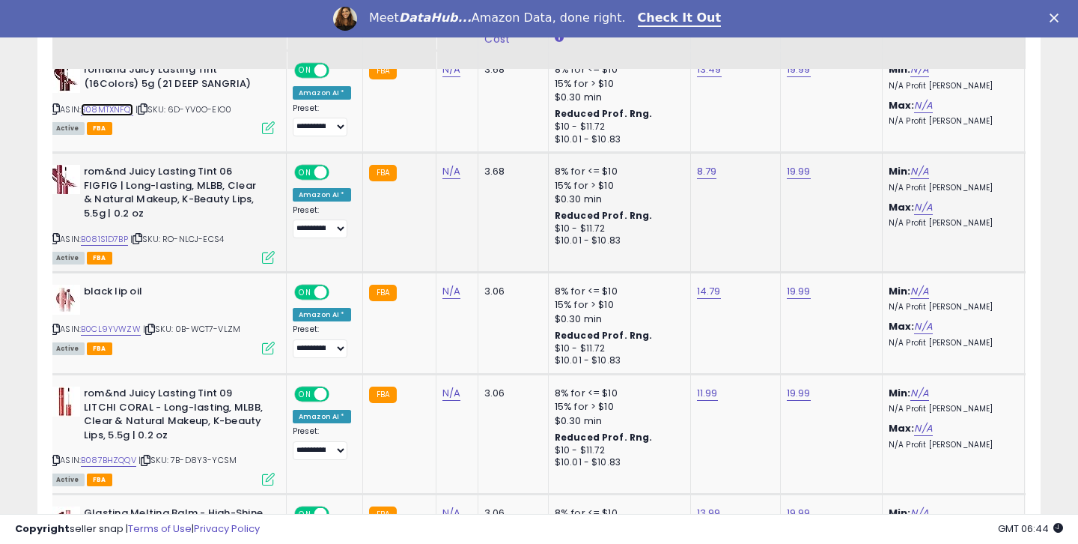
scroll to position [2159, 0]
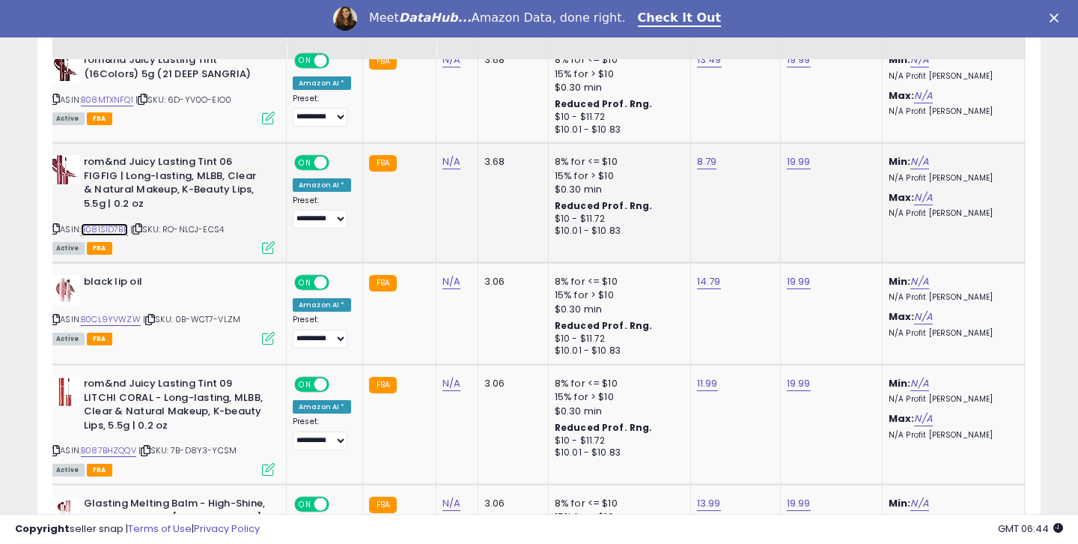
click at [100, 235] on link "B081S1D7BP" at bounding box center [104, 229] width 47 height 13
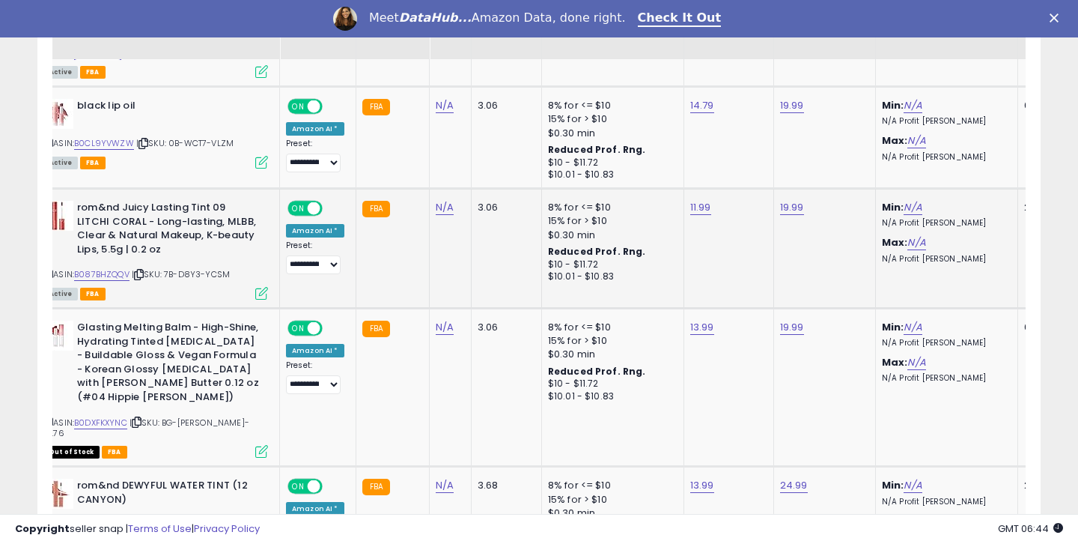
scroll to position [0, 53]
click at [102, 275] on link "B087BHZQQV" at bounding box center [100, 274] width 55 height 13
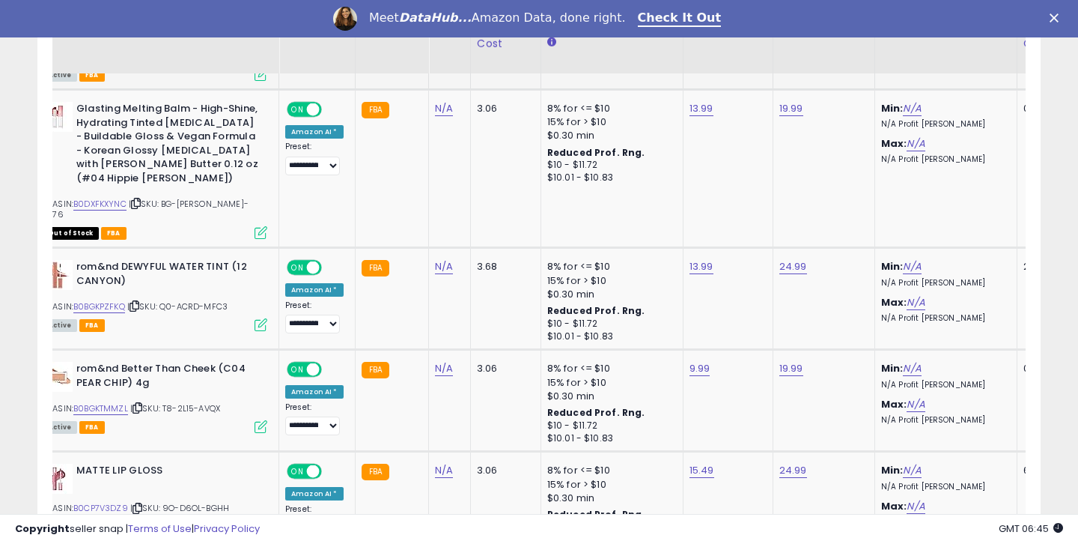
scroll to position [2574, 0]
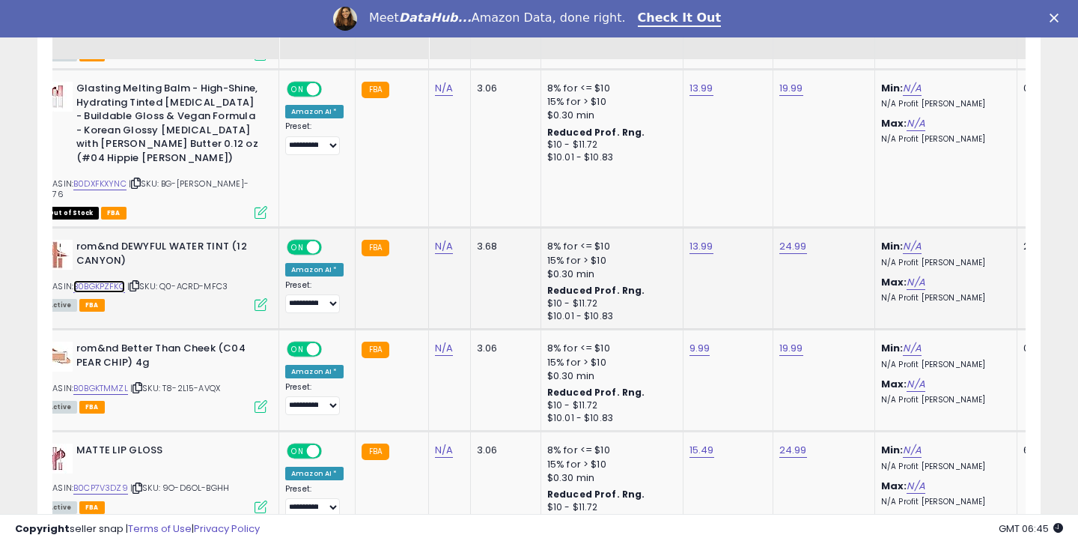
click at [120, 280] on link "B0BGKPZFKQ" at bounding box center [99, 286] width 52 height 13
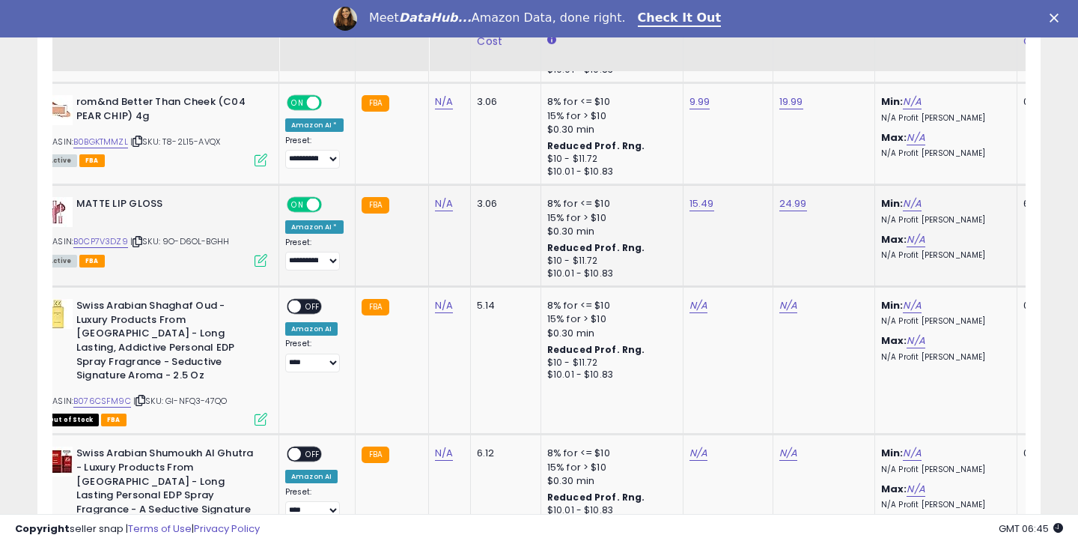
scroll to position [2832, 0]
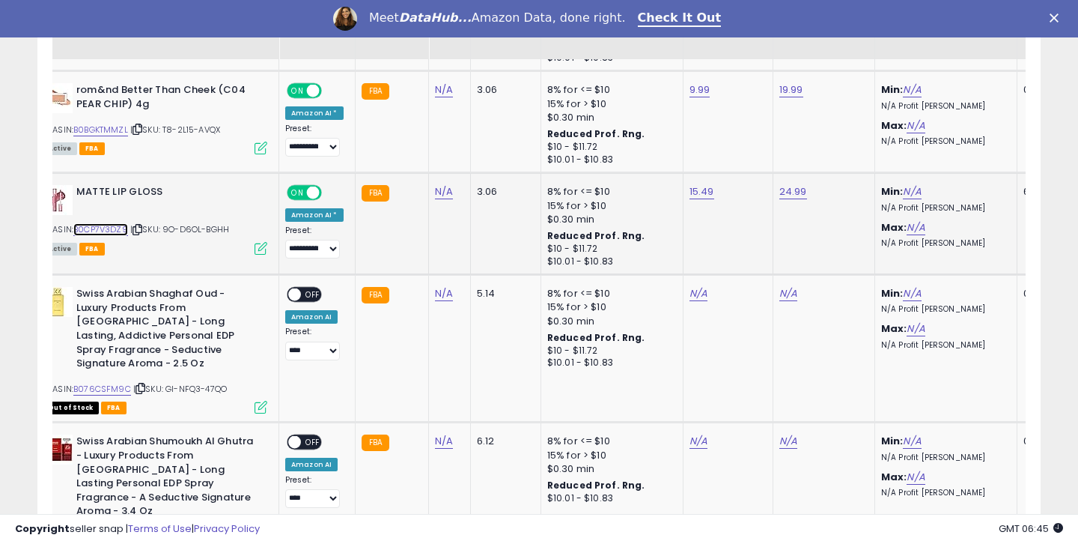
click at [123, 223] on link "B0CP7V3DZ9" at bounding box center [100, 229] width 55 height 13
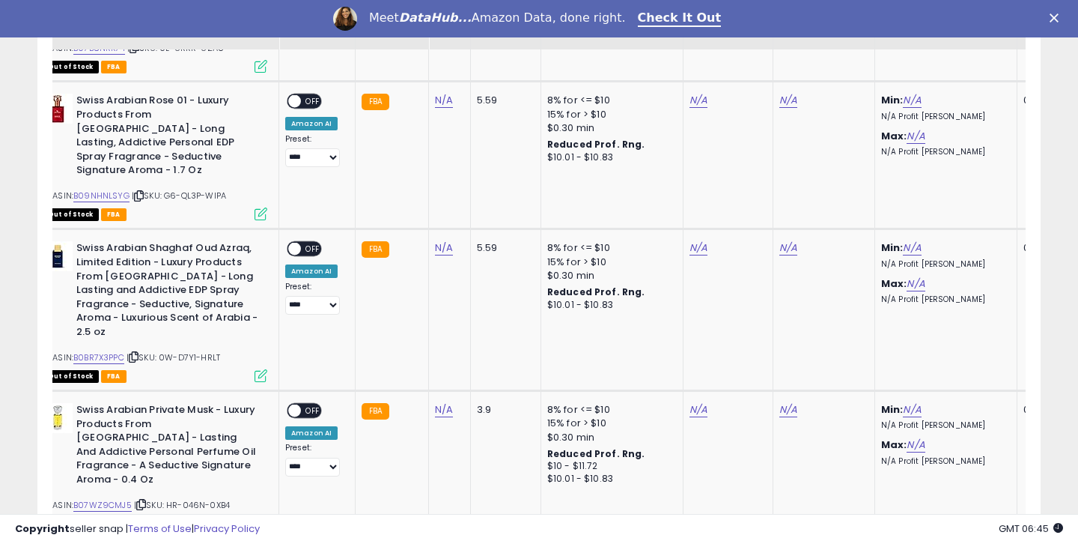
scroll to position [3354, 0]
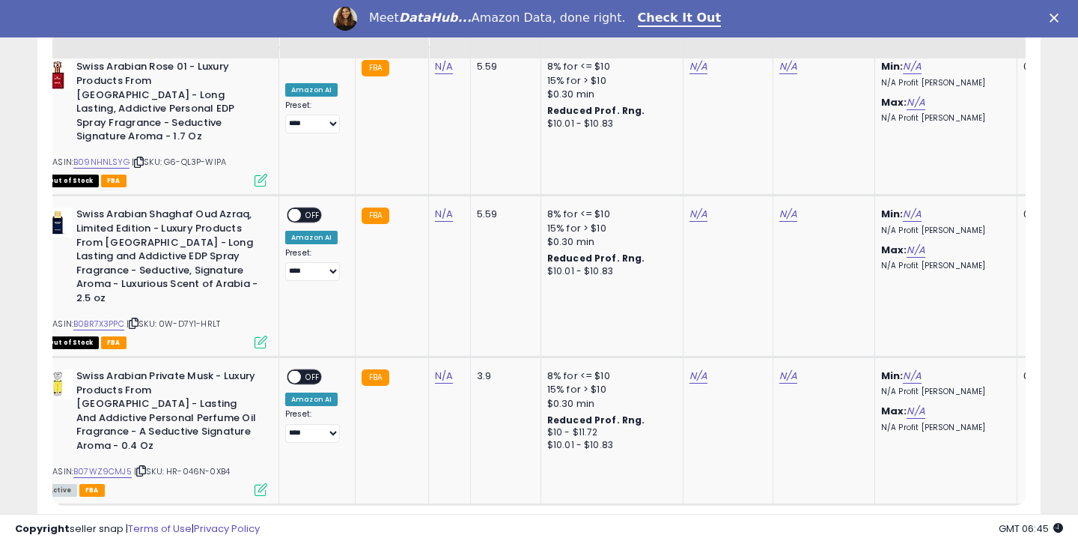
click at [955, 520] on link "2" at bounding box center [962, 532] width 25 height 25
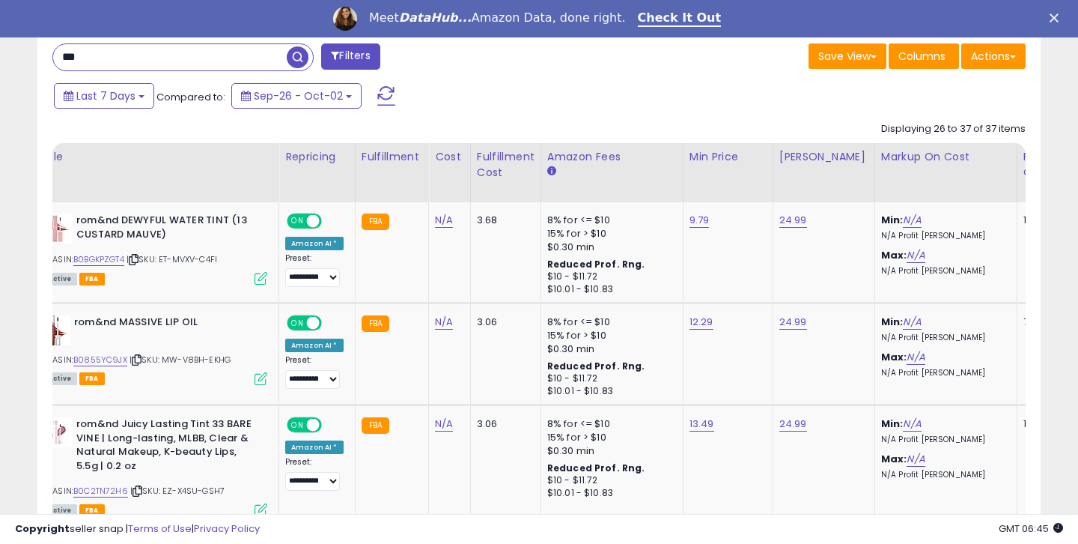
scroll to position [628, 0]
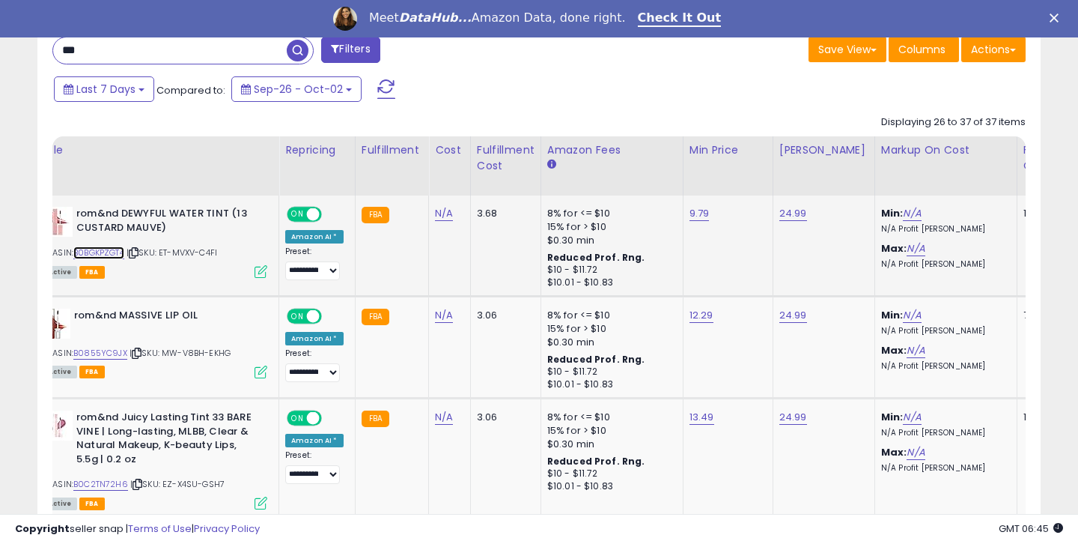
click at [124, 256] on link "B0BGKPZGT4" at bounding box center [98, 252] width 51 height 13
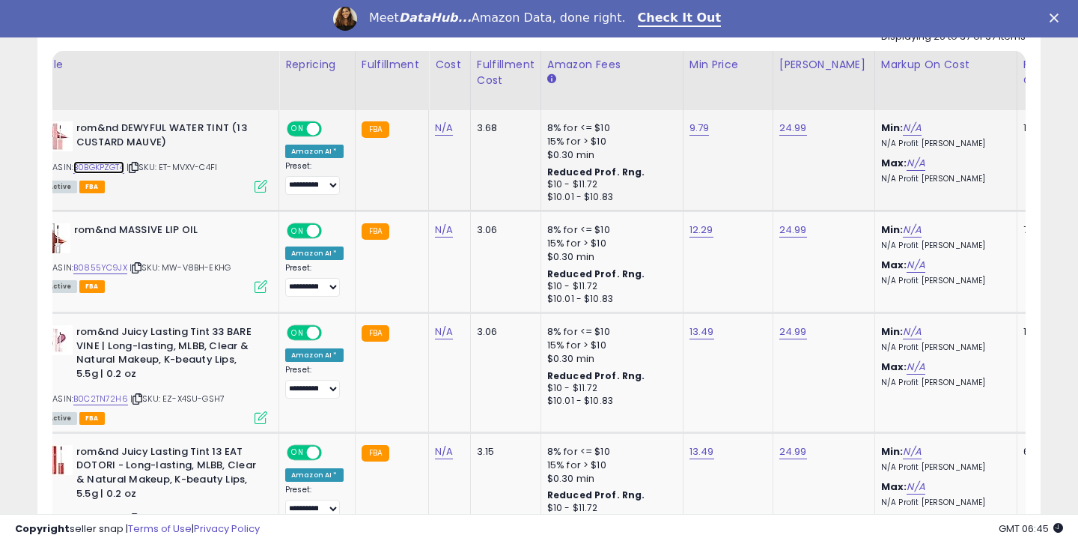
scroll to position [719, 0]
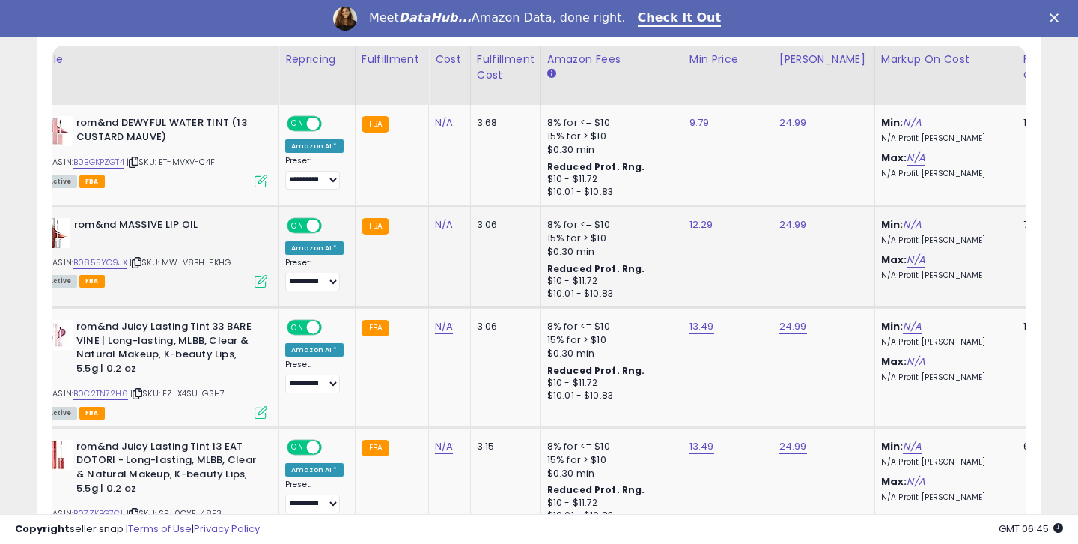
click at [114, 271] on div "ASIN: B0855YC9JX | SKU: MW-V8BH-EKHG Active FBA" at bounding box center [155, 252] width 225 height 68
click at [114, 264] on link "B0855YC9JX" at bounding box center [100, 262] width 54 height 13
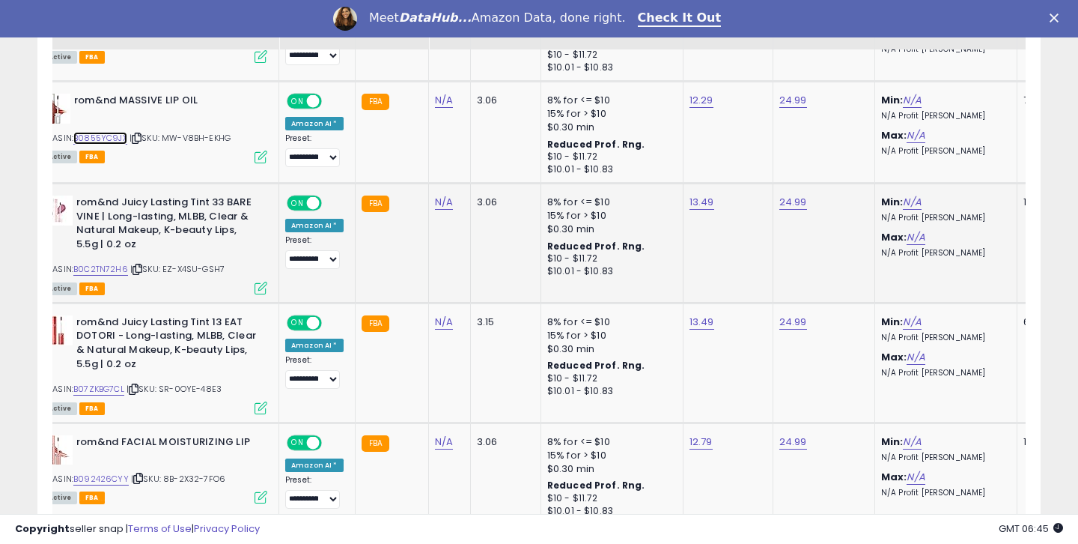
scroll to position [847, 0]
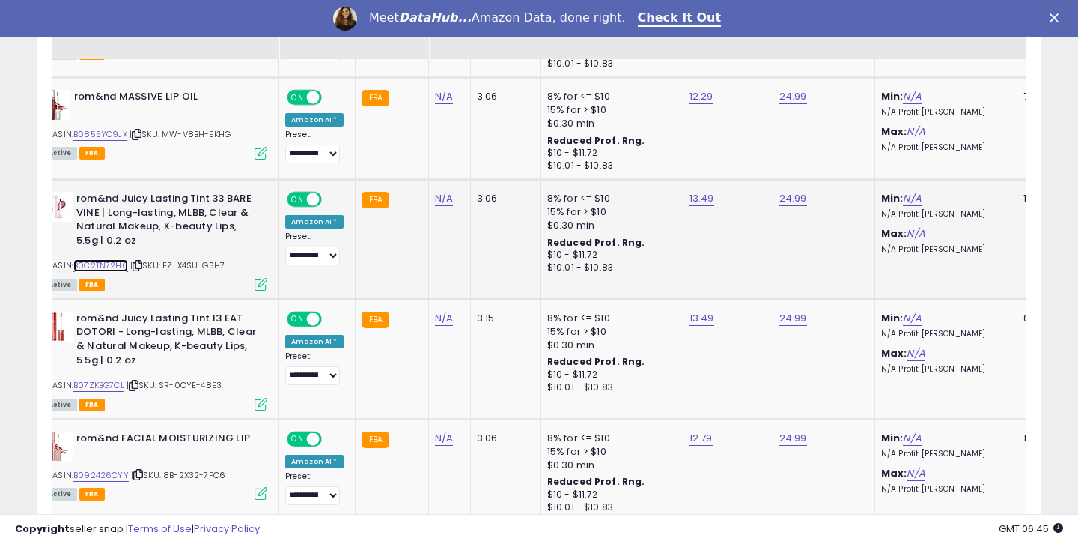
click at [127, 264] on link "B0C2TN72H6" at bounding box center [100, 265] width 55 height 13
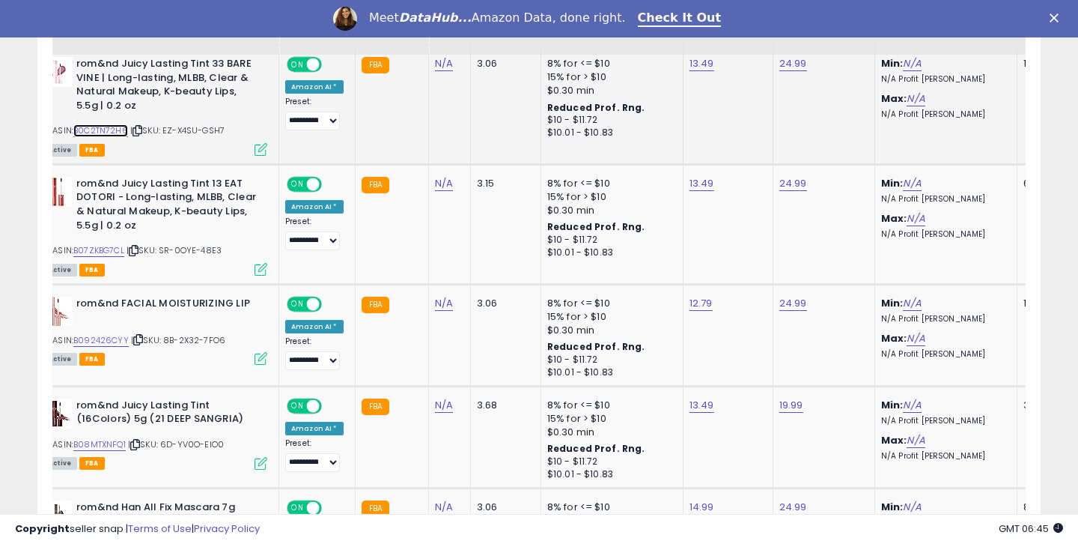
scroll to position [983, 0]
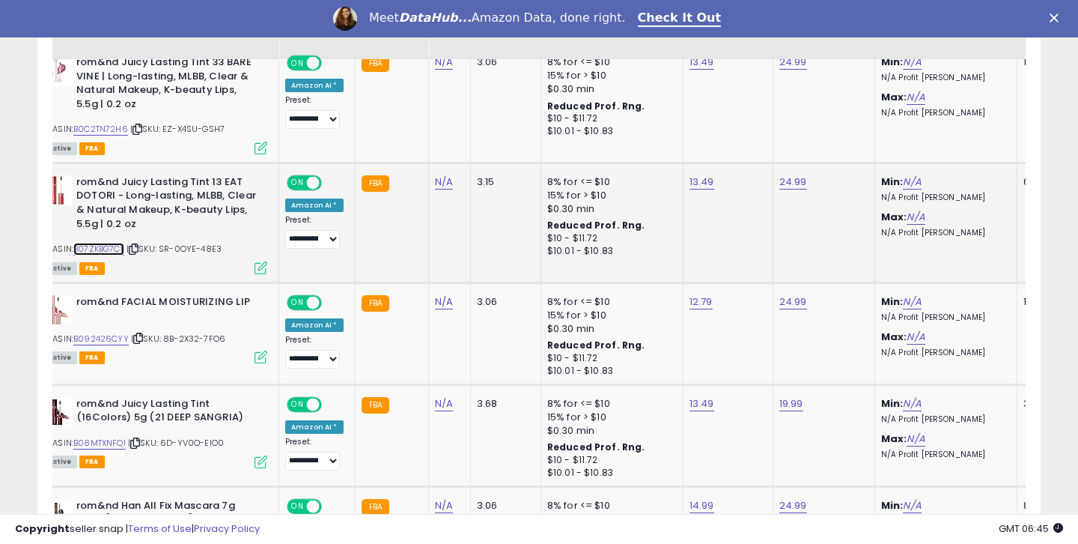
click at [121, 249] on link "B07ZKBG7CL" at bounding box center [98, 249] width 51 height 13
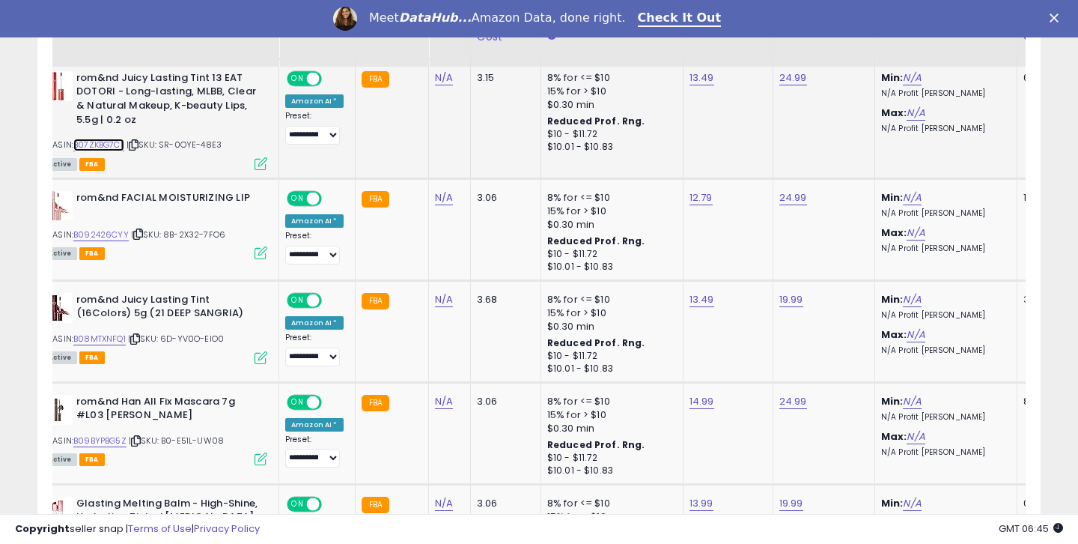
scroll to position [1095, 0]
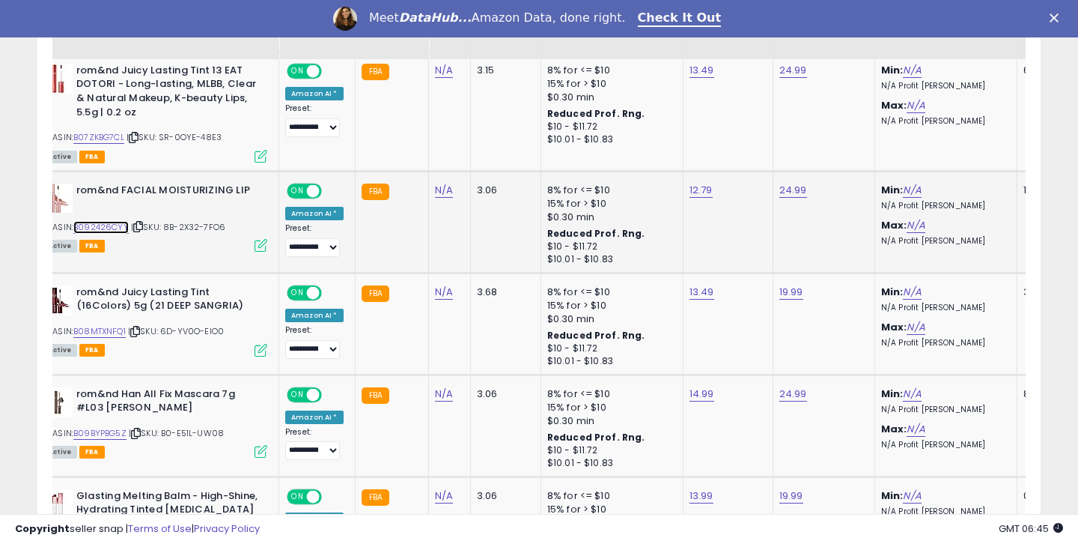
click at [121, 231] on link "B092426CYY" at bounding box center [100, 227] width 55 height 13
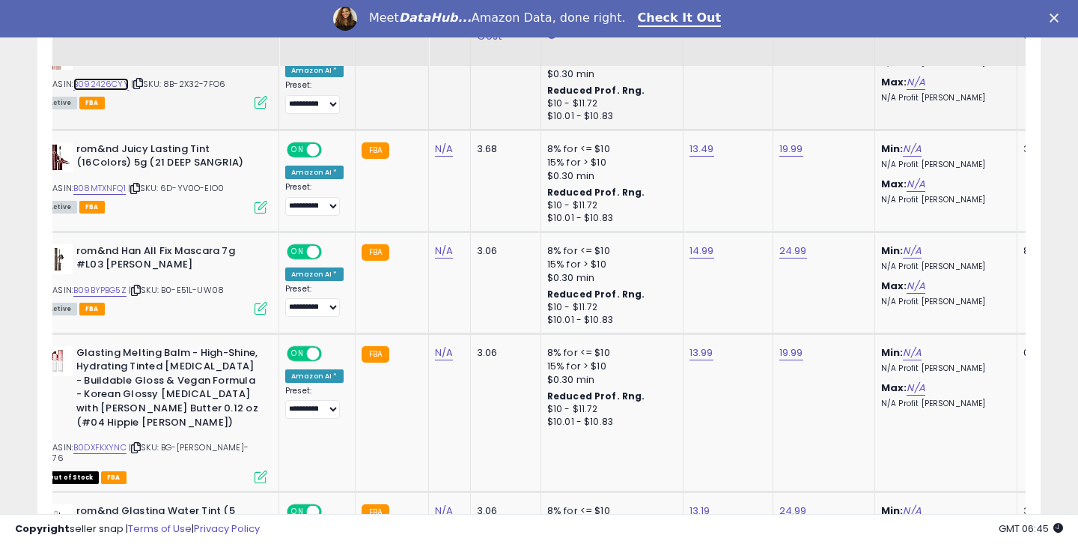
scroll to position [1245, 0]
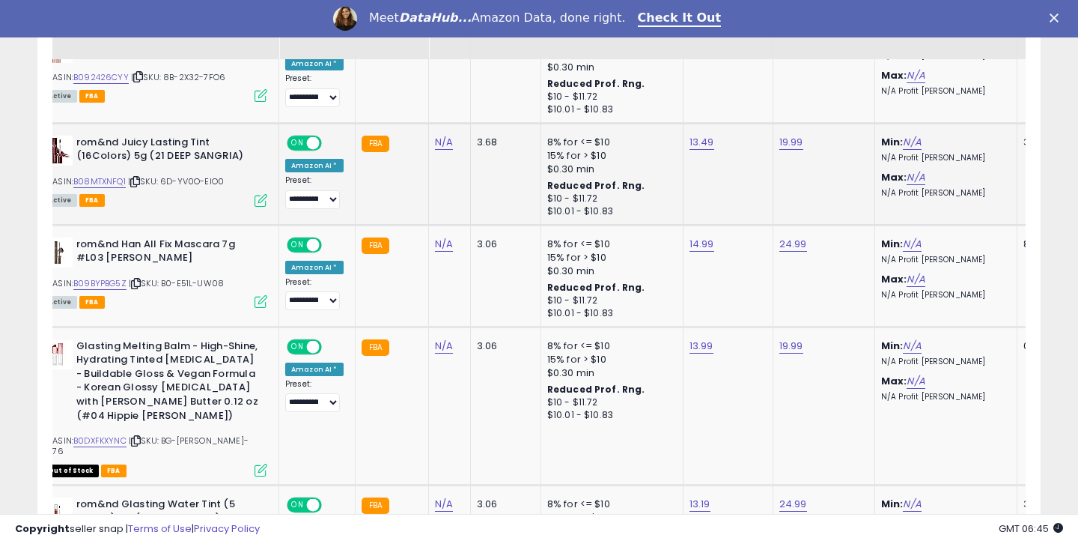
click at [94, 189] on div "ASIN: B08MTXNFQ1 | SKU: 6D-YV0O-EIO0 Active FBA" at bounding box center [155, 171] width 225 height 70
click at [94, 185] on link "B08MTXNFQ1" at bounding box center [99, 181] width 52 height 13
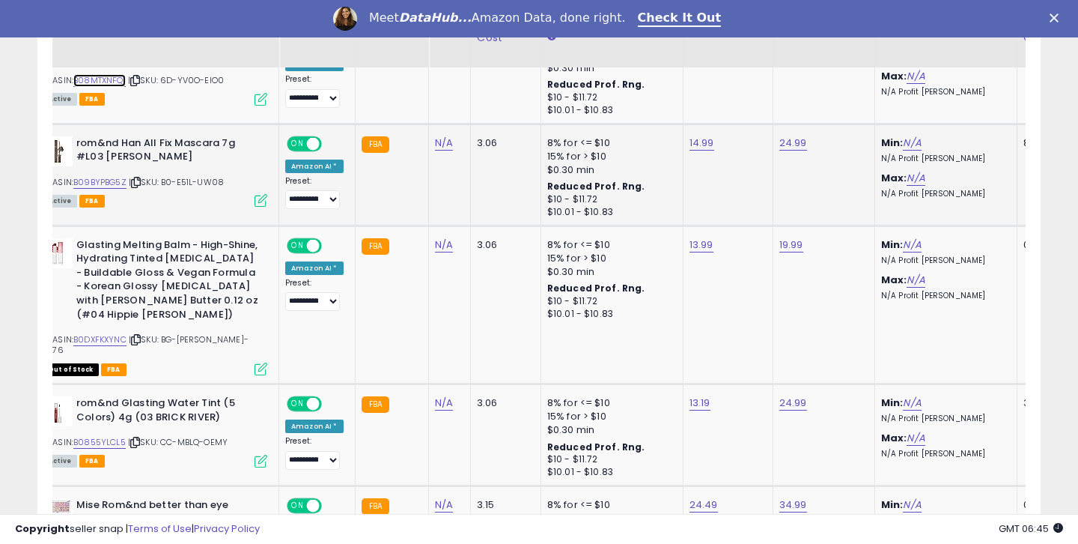
scroll to position [1354, 0]
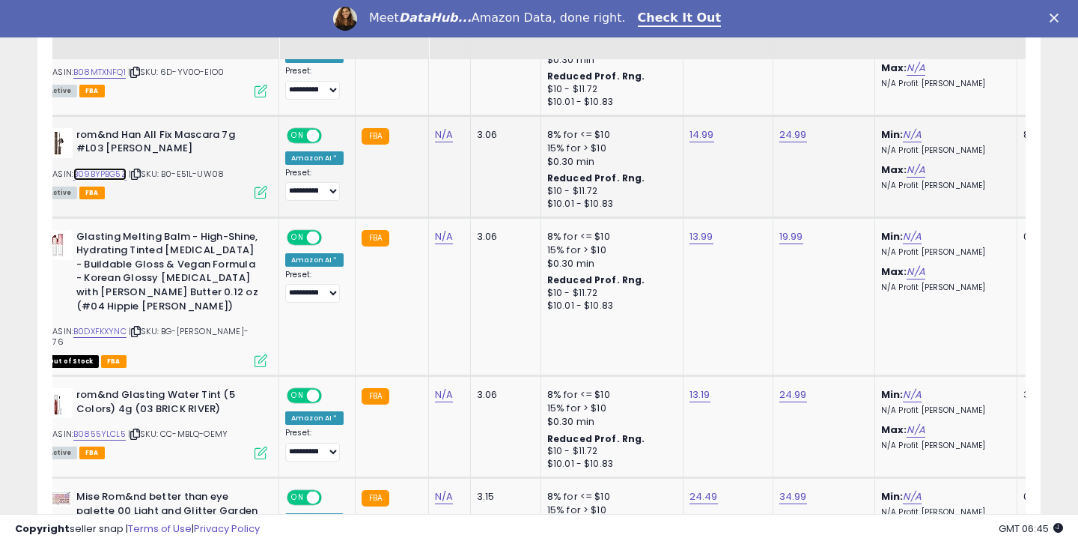
click at [121, 176] on link "B09BYPBG5Z" at bounding box center [99, 174] width 53 height 13
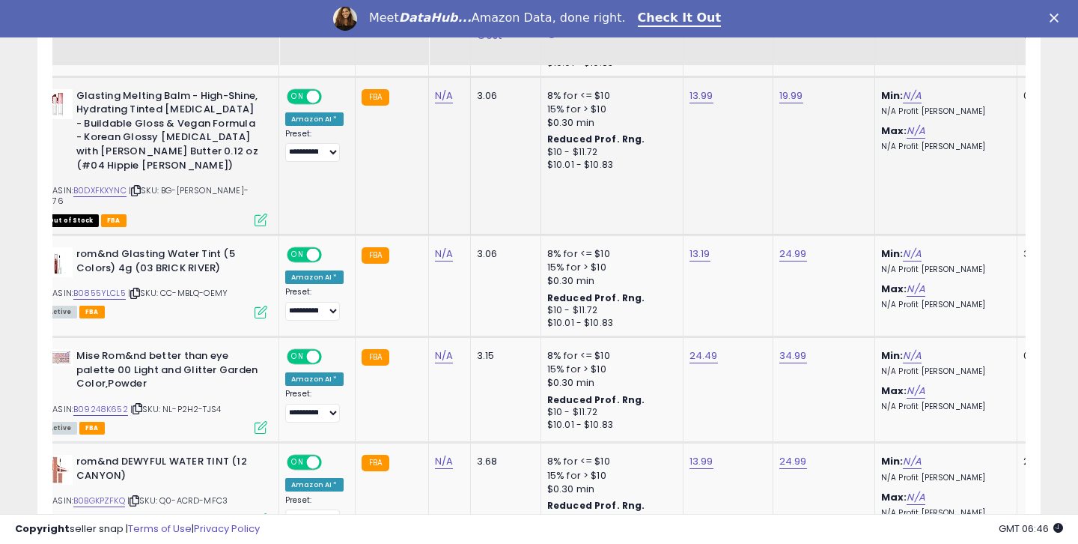
scroll to position [1508, 0]
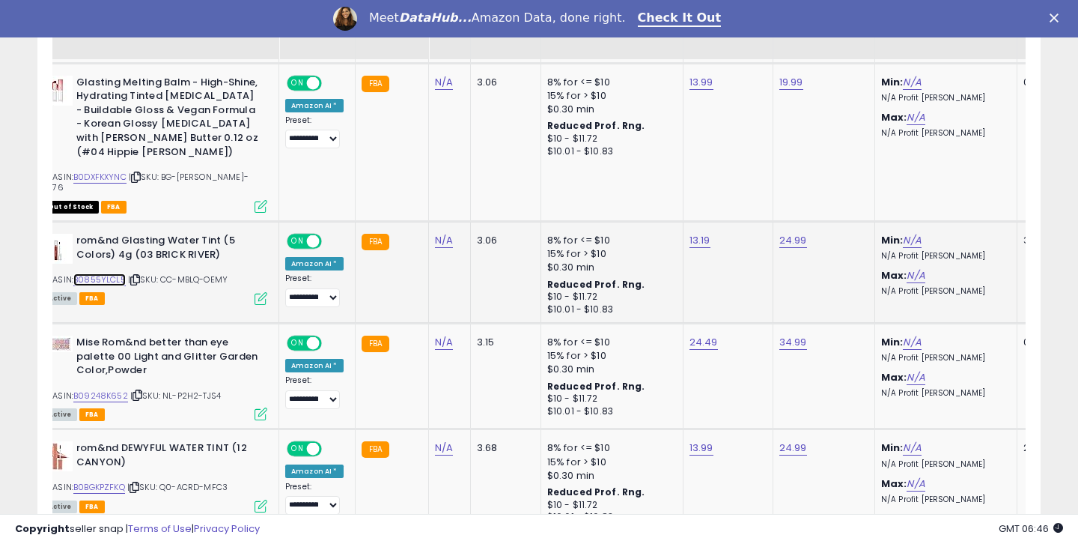
click at [112, 273] on link "B0855YLCL5" at bounding box center [99, 279] width 52 height 13
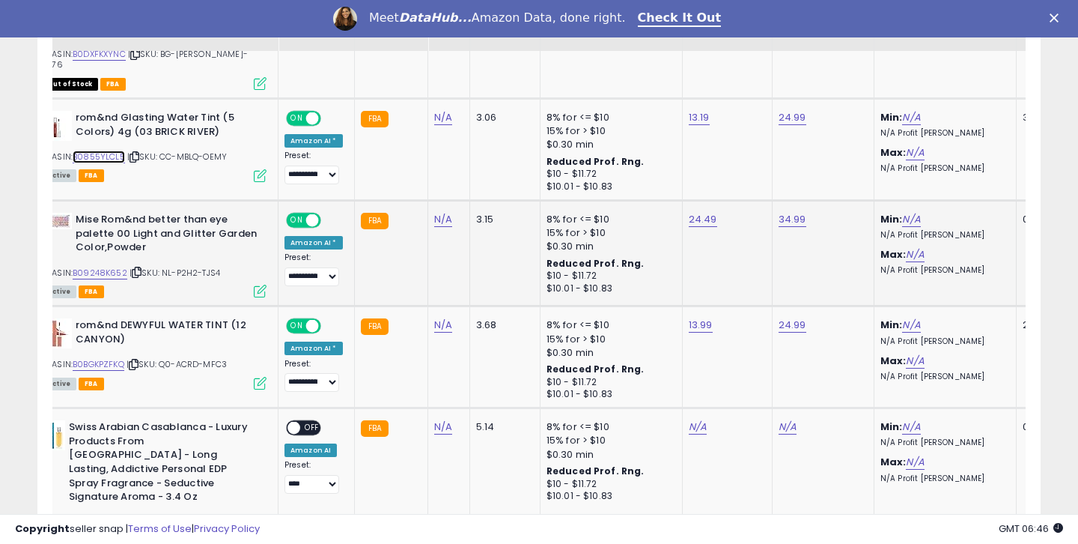
scroll to position [1661, 0]
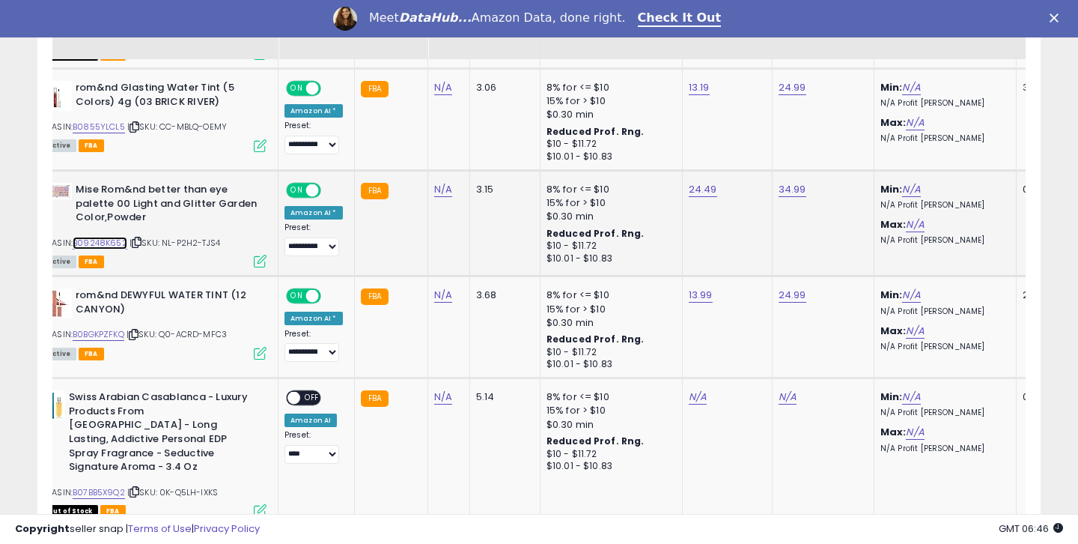
click at [100, 237] on link "B09248K652" at bounding box center [100, 243] width 55 height 13
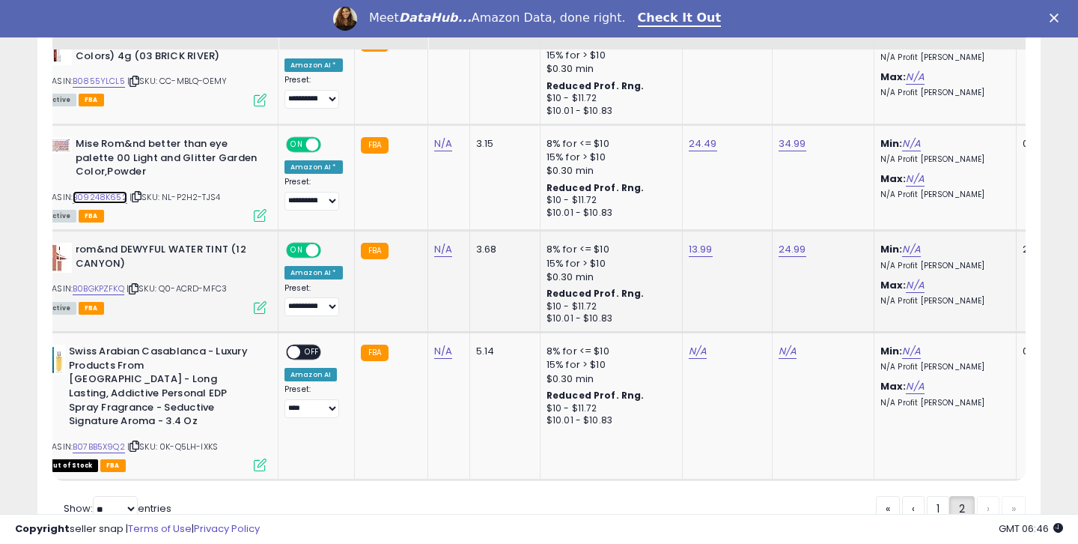
scroll to position [1710, 0]
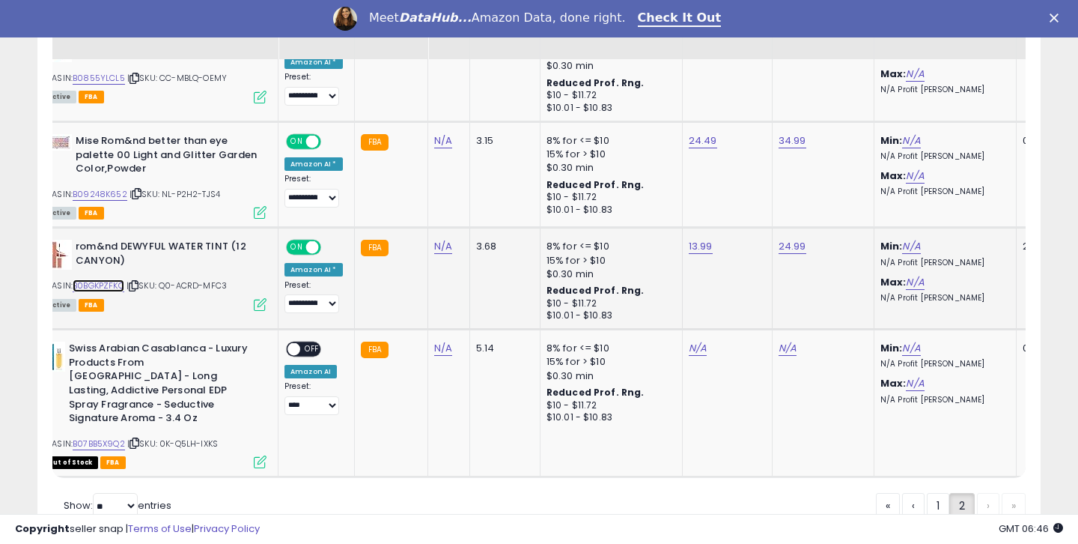
click at [116, 279] on link "B0BGKPZFKQ" at bounding box center [99, 285] width 52 height 13
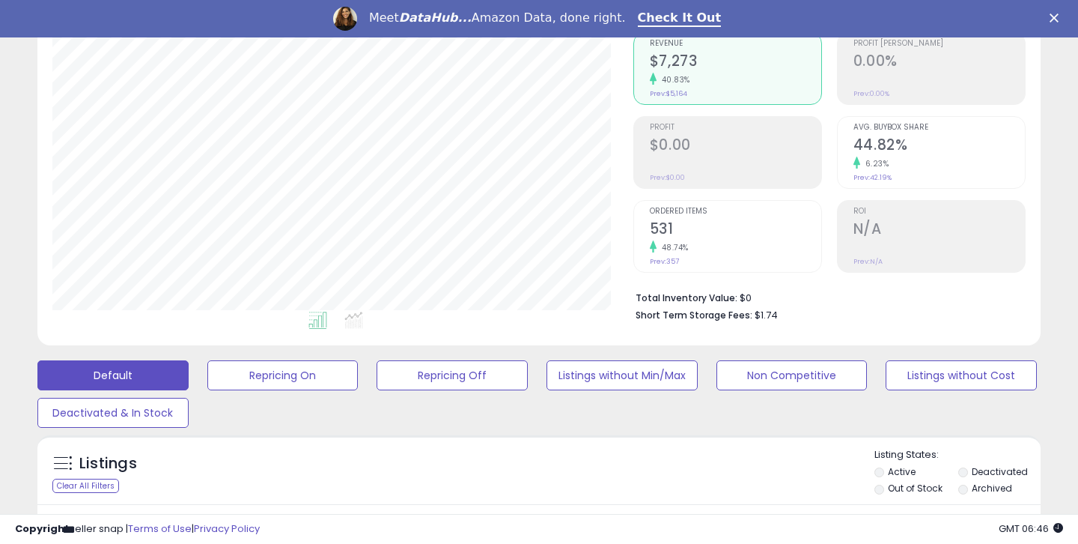
scroll to position [340, 0]
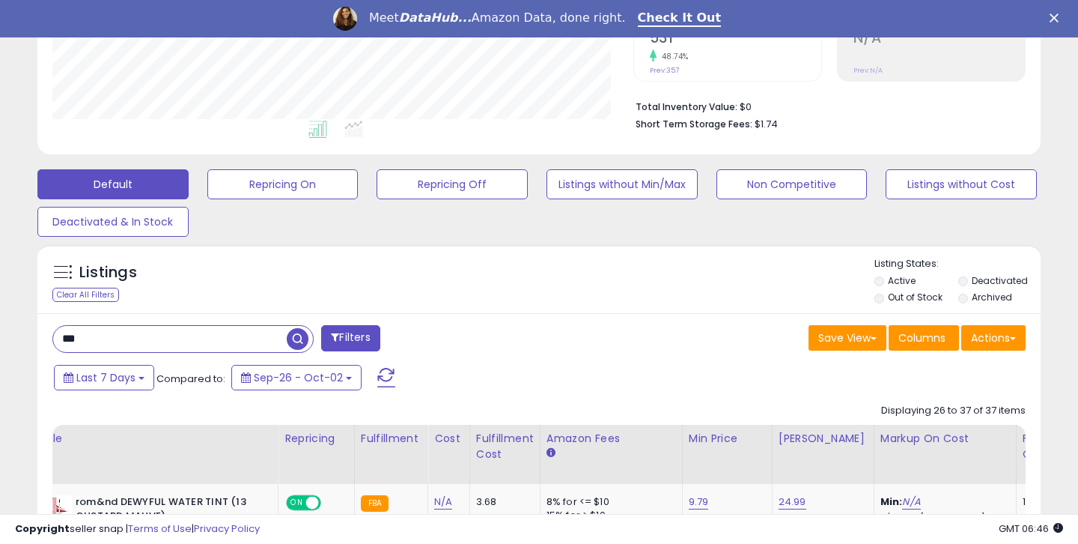
click at [163, 344] on input "***" at bounding box center [170, 339] width 234 height 26
type input "*****"
click at [295, 338] on span "button" at bounding box center [298, 339] width 22 height 22
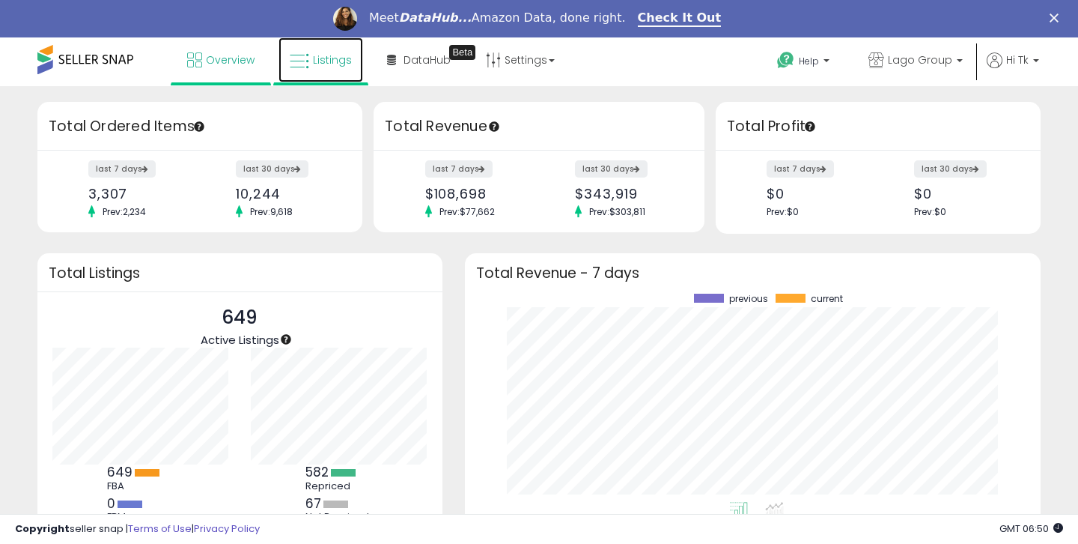
click at [324, 62] on span "Listings" at bounding box center [332, 59] width 39 height 15
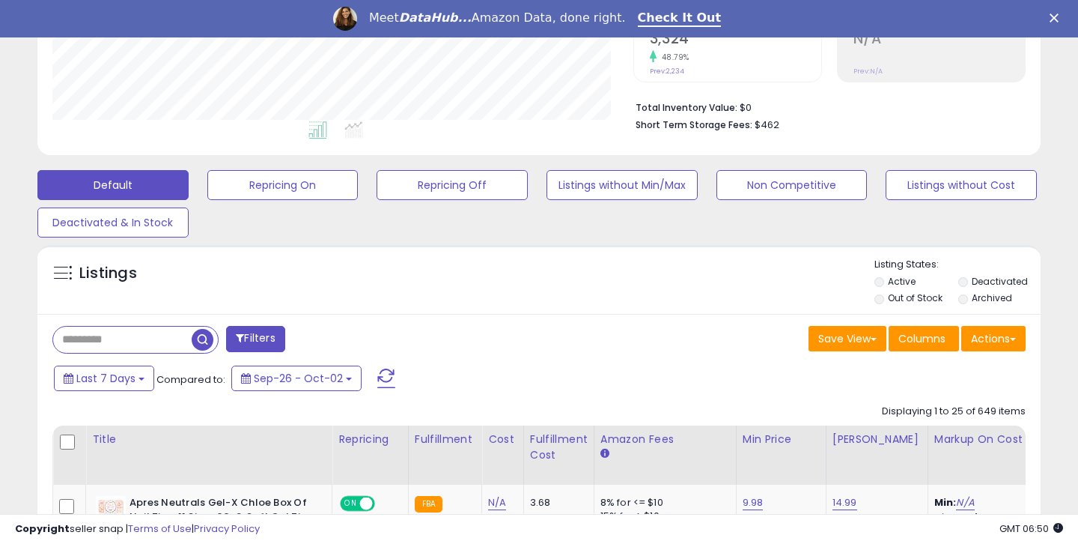
scroll to position [394, 0]
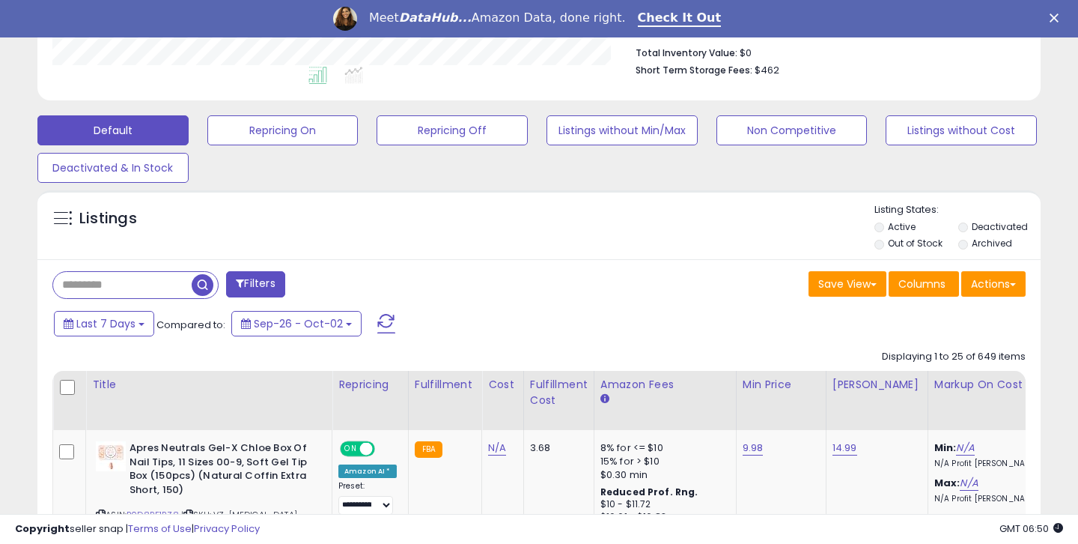
click at [85, 279] on input "text" at bounding box center [122, 285] width 139 height 26
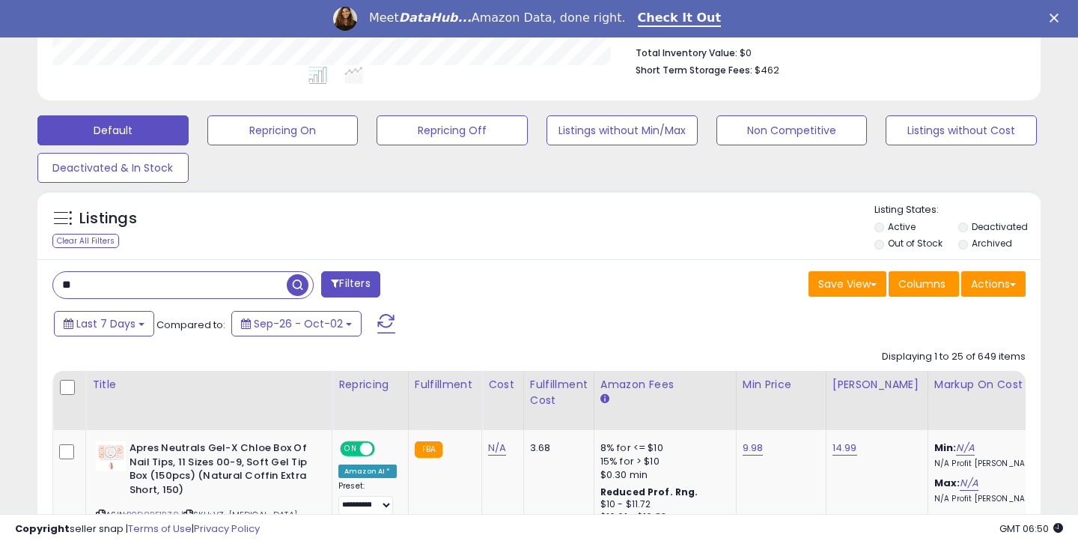
type input "*"
type input "*****"
click at [302, 285] on span "button" at bounding box center [298, 285] width 22 height 22
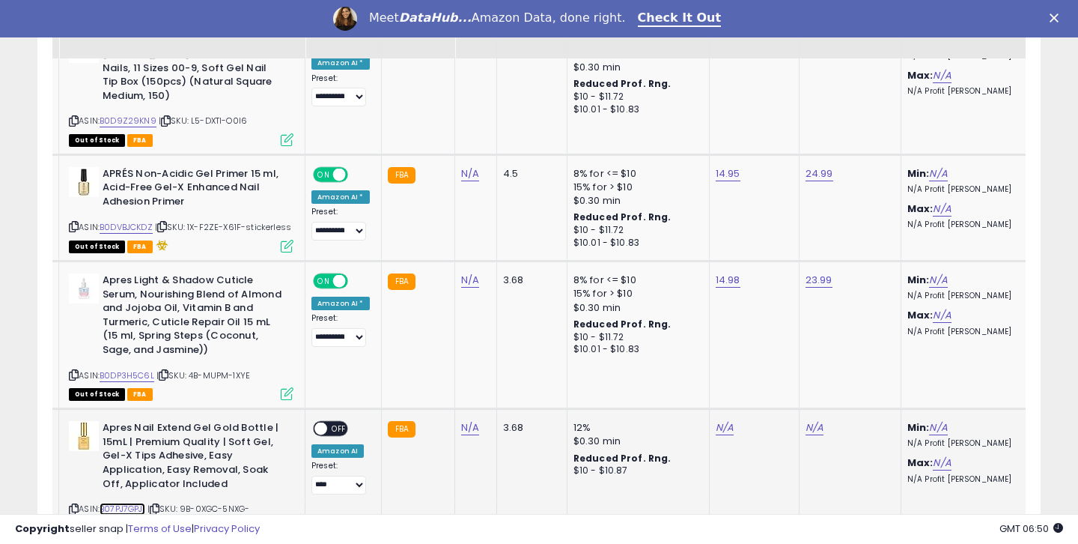
click at [136, 502] on link "B07PJ7GPJ1" at bounding box center [123, 508] width 46 height 13
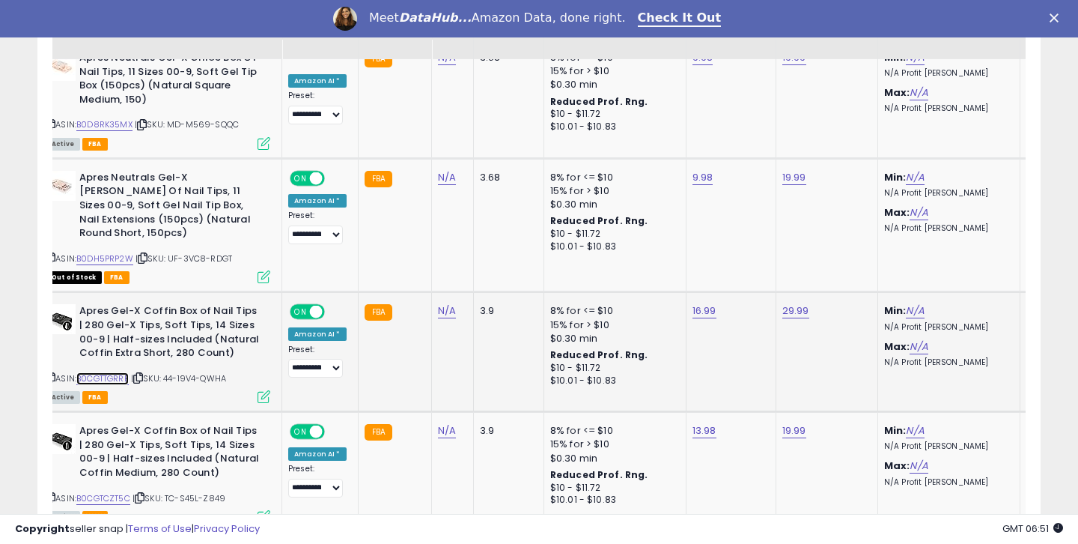
click at [100, 372] on link "B0CGTTGRRB" at bounding box center [102, 378] width 52 height 13
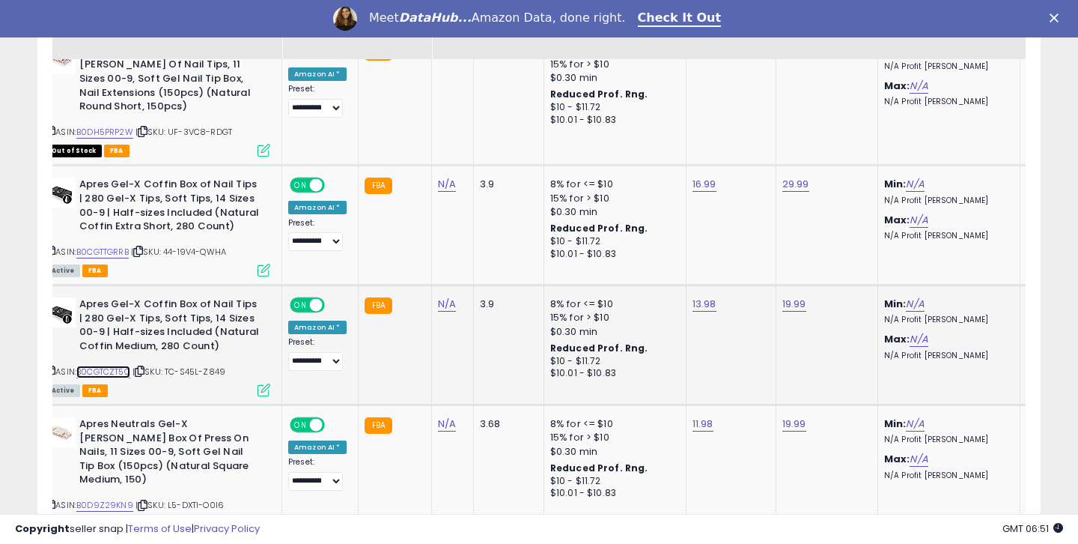
click at [112, 365] on link "B0CGTCZT5C" at bounding box center [103, 371] width 54 height 13
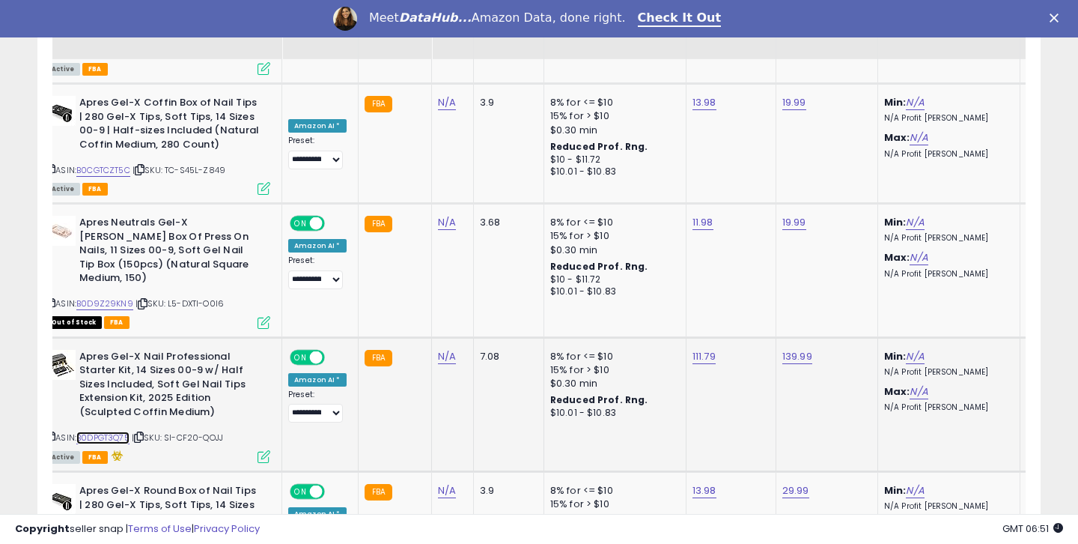
click at [124, 431] on link "B0DPGT3Q75" at bounding box center [102, 437] width 53 height 13
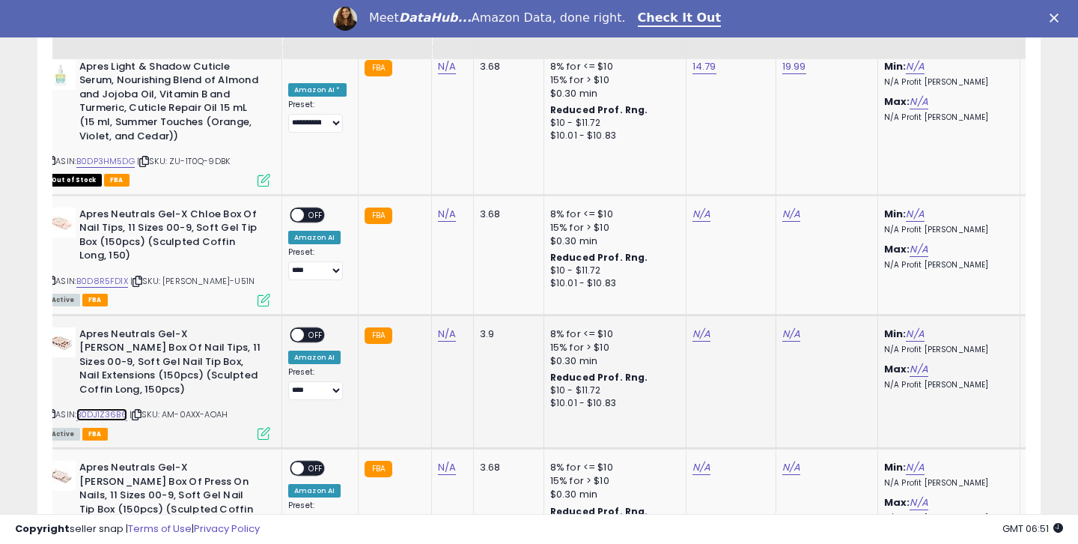
click at [90, 408] on link "B0DJ1Z36B6" at bounding box center [101, 414] width 51 height 13
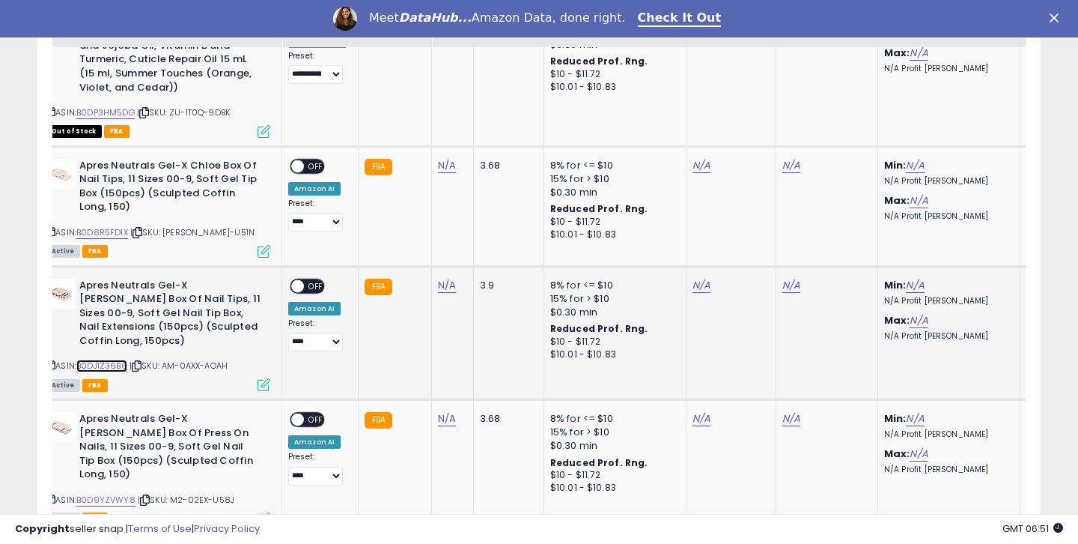
scroll to position [3132, 0]
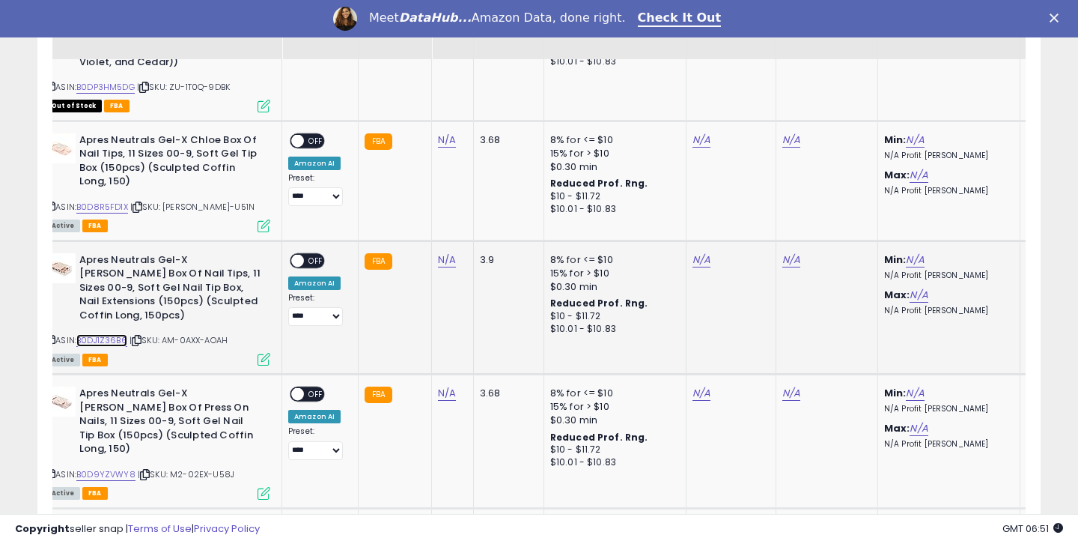
click at [106, 334] on link "B0DJ1Z36B6" at bounding box center [101, 340] width 51 height 13
click at [690, 240] on td "N/A" at bounding box center [731, 306] width 90 height 133
click at [693, 252] on link "N/A" at bounding box center [702, 259] width 18 height 15
type input "****"
click button "submit" at bounding box center [742, 153] width 25 height 22
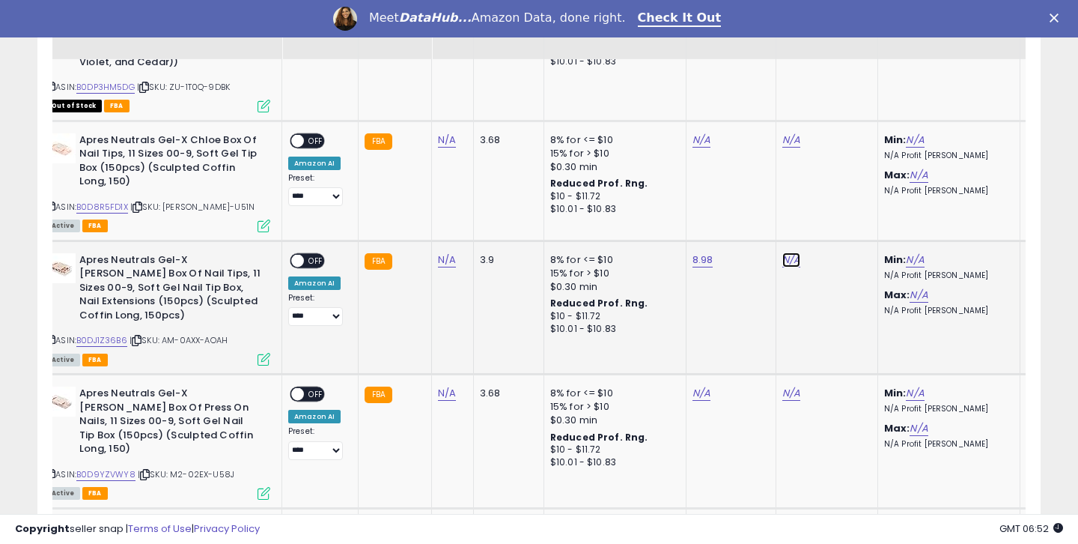
click at [792, 252] on link "N/A" at bounding box center [792, 259] width 18 height 15
type input "*****"
click button "submit" at bounding box center [832, 153] width 25 height 22
click at [316, 254] on span "OFF" at bounding box center [316, 260] width 24 height 13
click at [308, 307] on select "**********" at bounding box center [315, 316] width 55 height 19
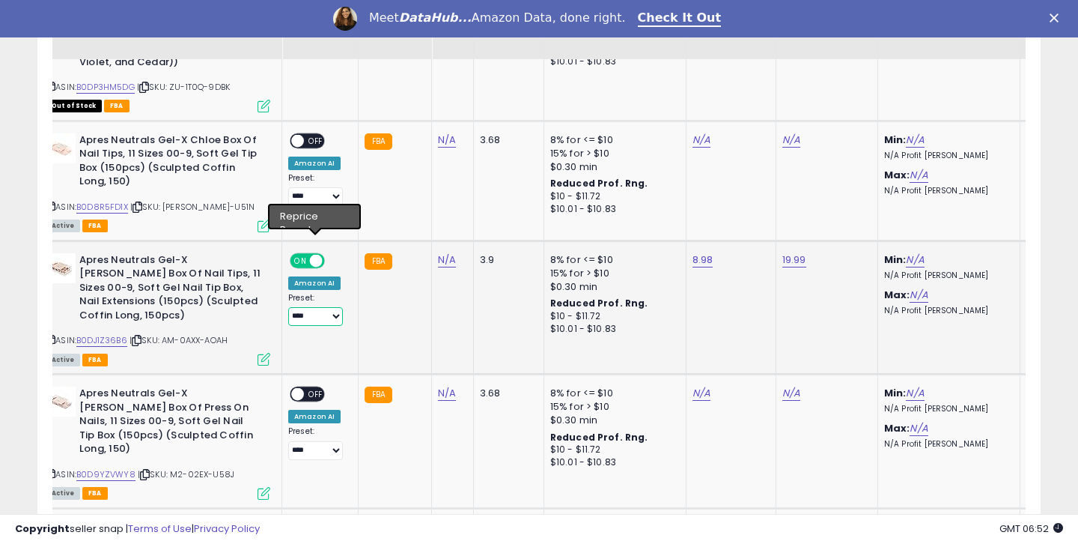
select select "**********"
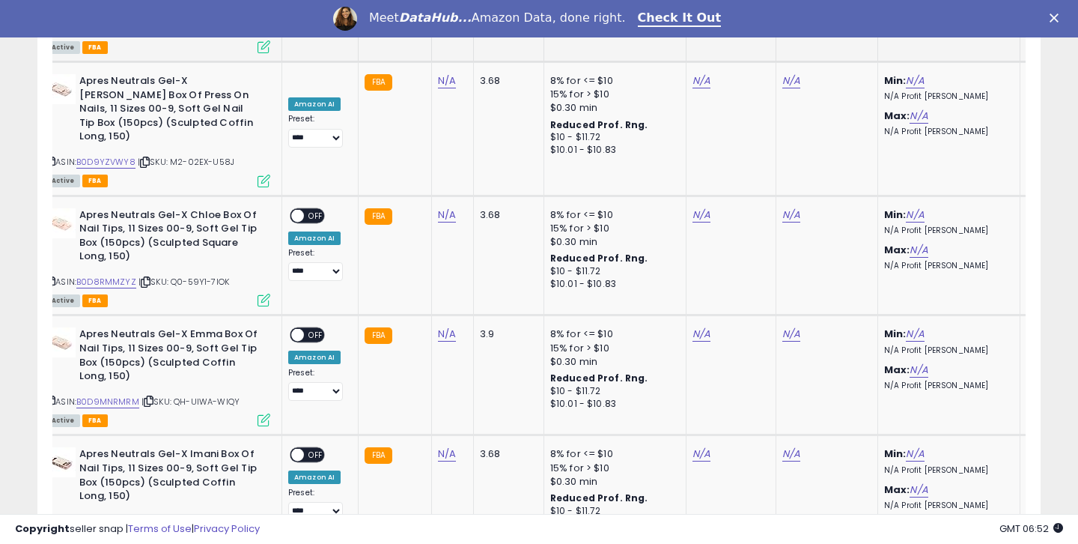
scroll to position [3490, 0]
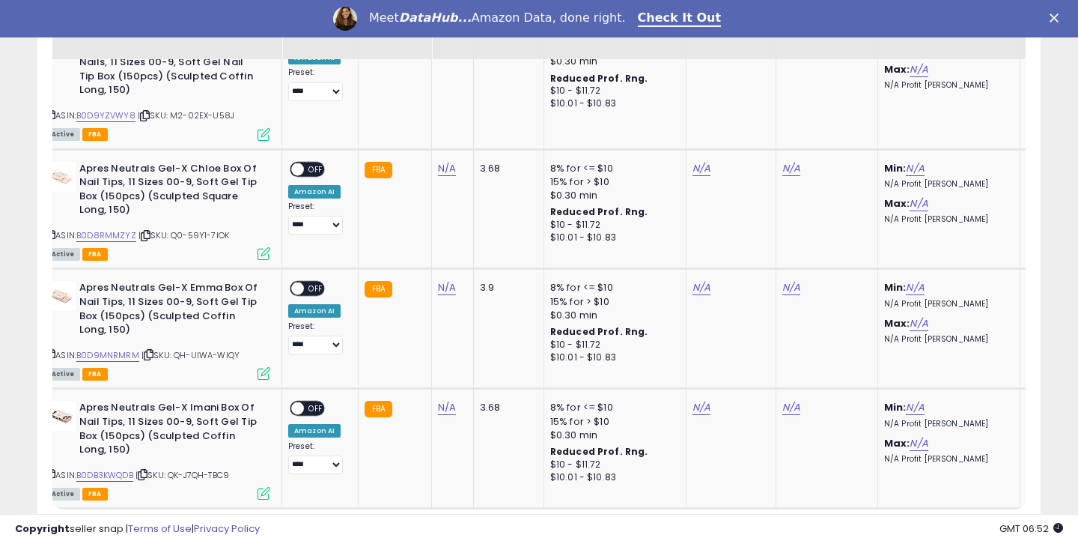
click at [881, 524] on link "3" at bounding box center [883, 536] width 25 height 25
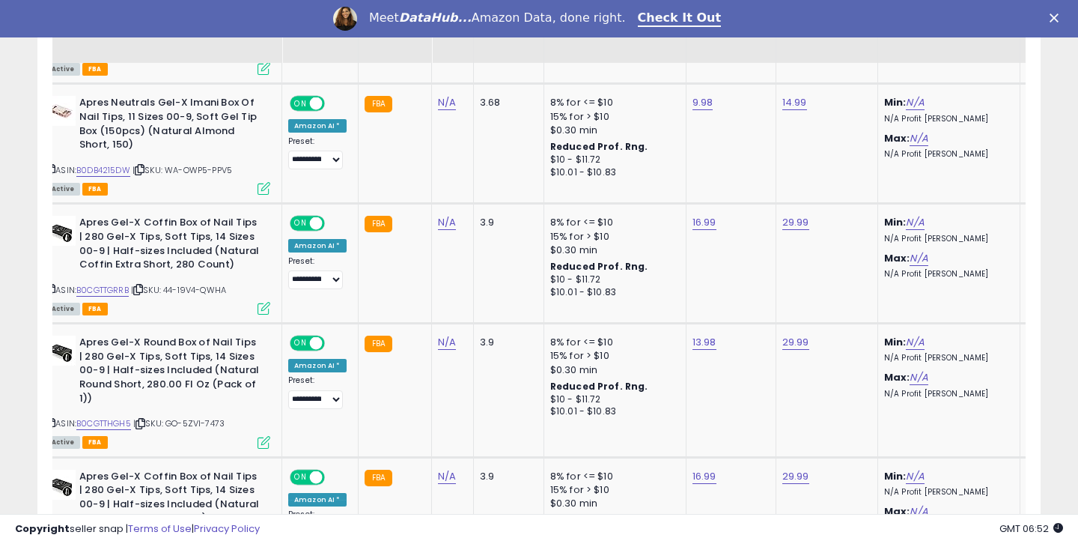
scroll to position [996, 0]
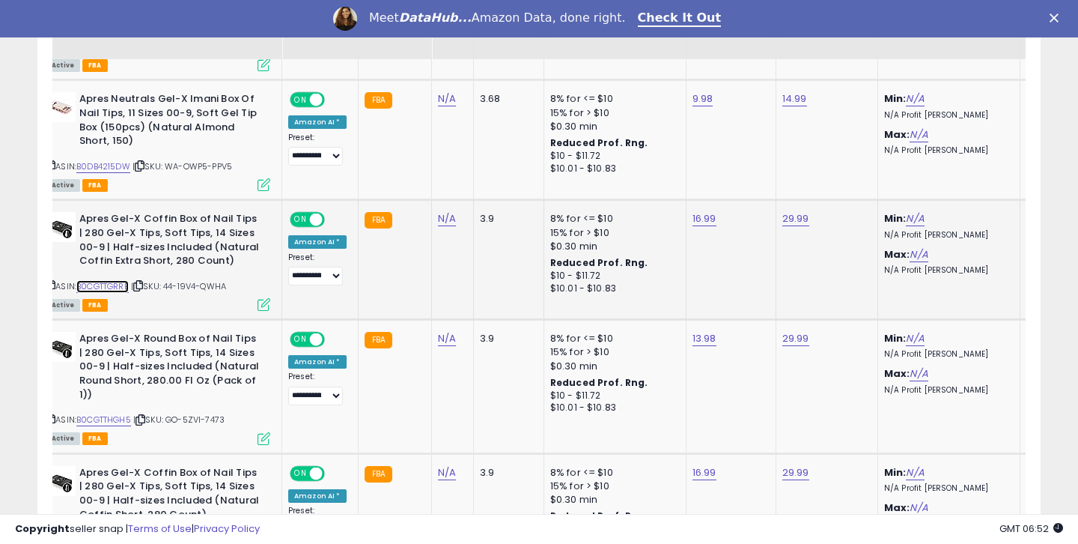
click at [100, 286] on link "B0CGTTGRRB" at bounding box center [102, 286] width 52 height 13
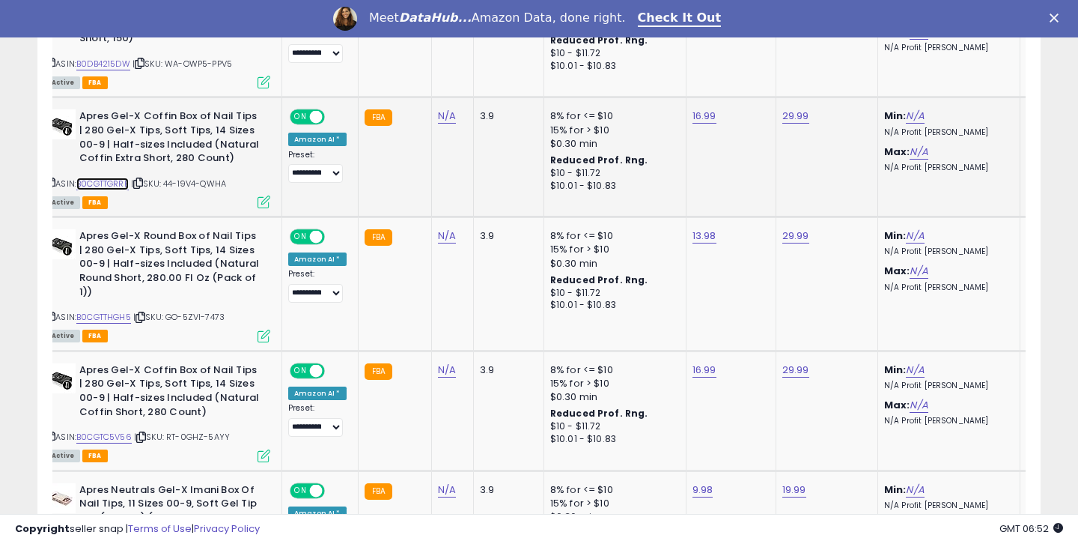
scroll to position [1175, 0]
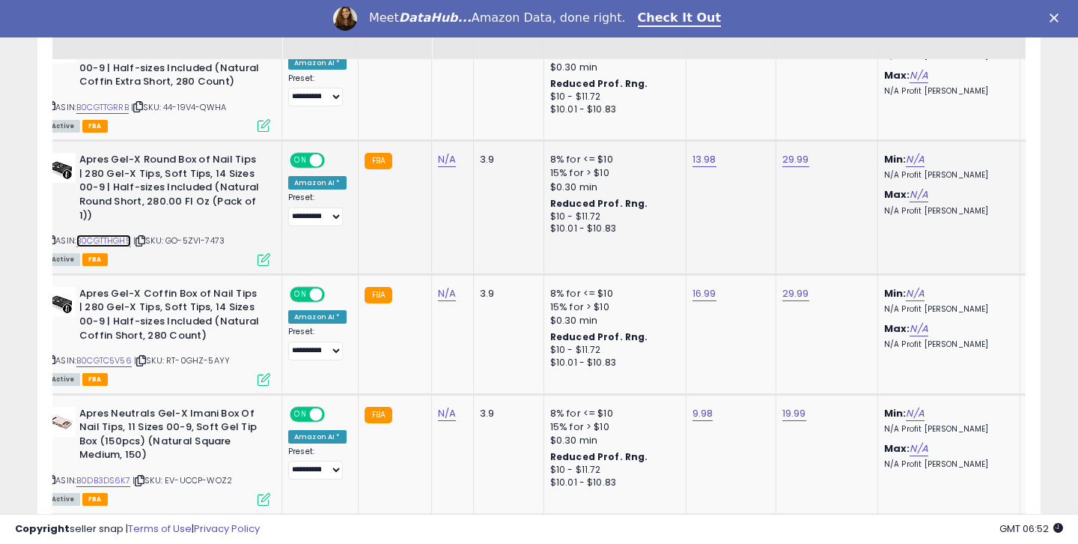
click at [96, 237] on link "B0CGTTHGH5" at bounding box center [103, 240] width 55 height 13
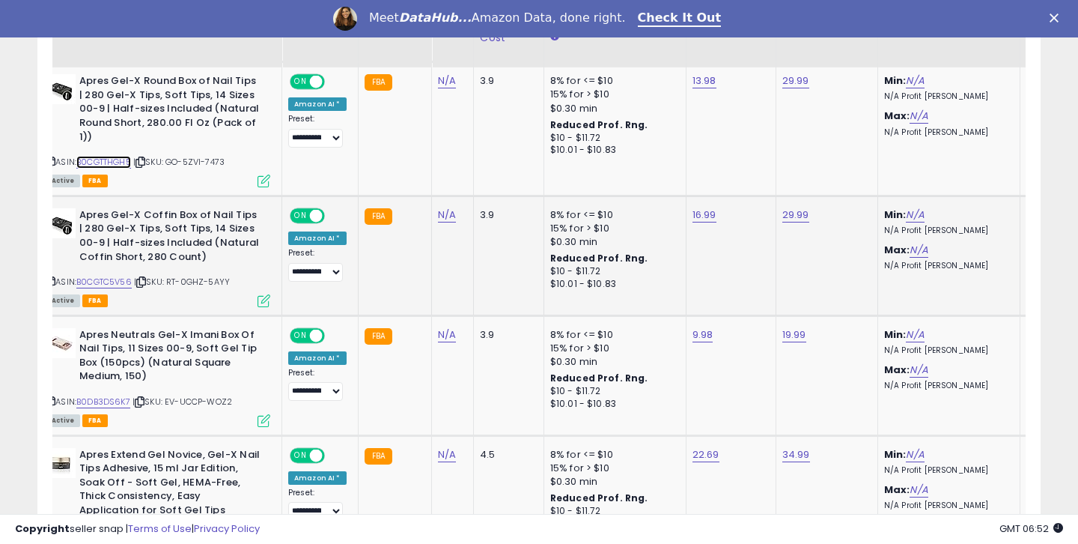
scroll to position [1262, 0]
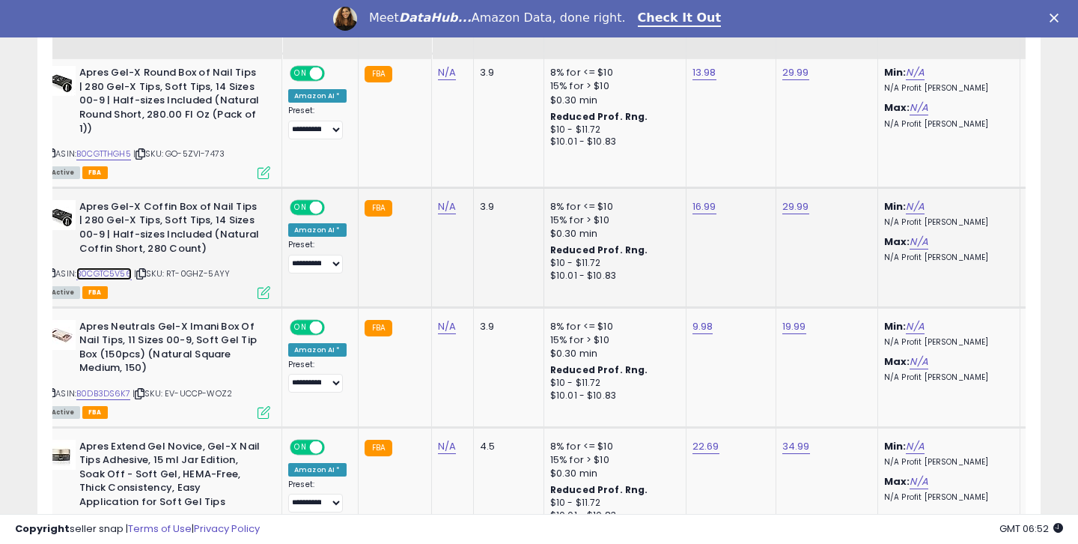
click at [128, 270] on link "B0CGTC5V56" at bounding box center [103, 273] width 55 height 13
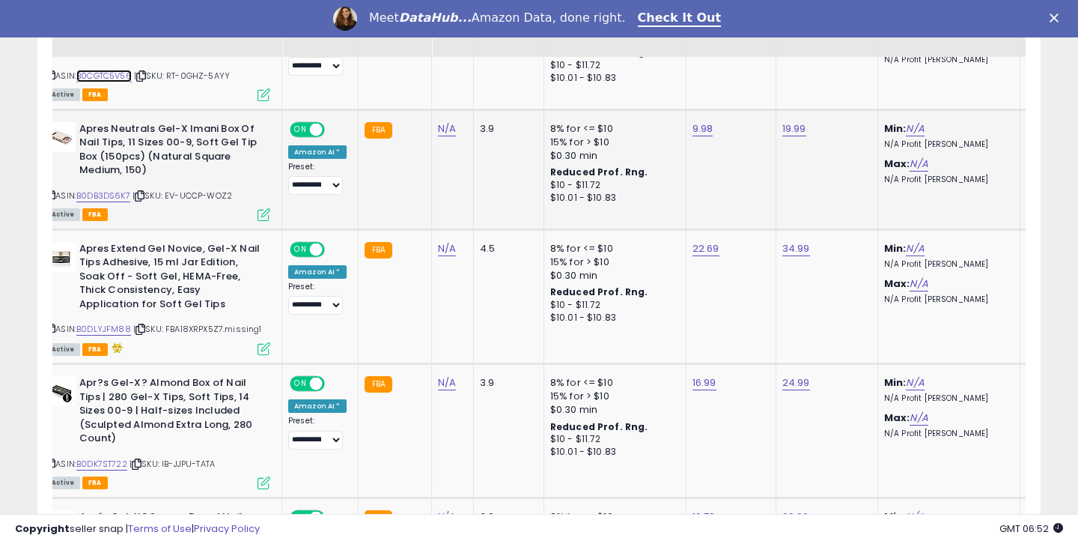
scroll to position [1460, 0]
click at [125, 325] on link "B0DLYJFM88" at bounding box center [103, 328] width 55 height 13
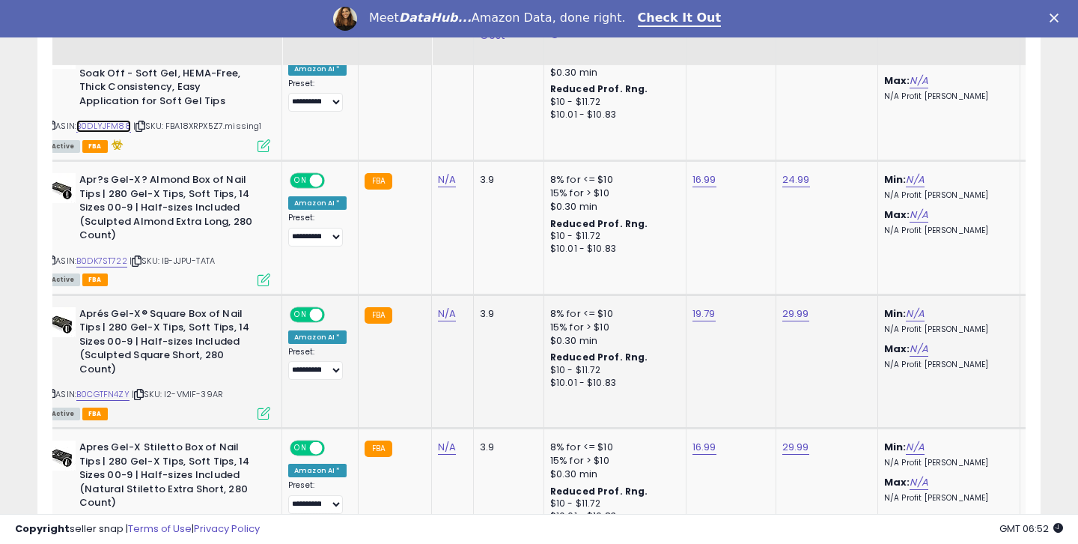
scroll to position [1668, 0]
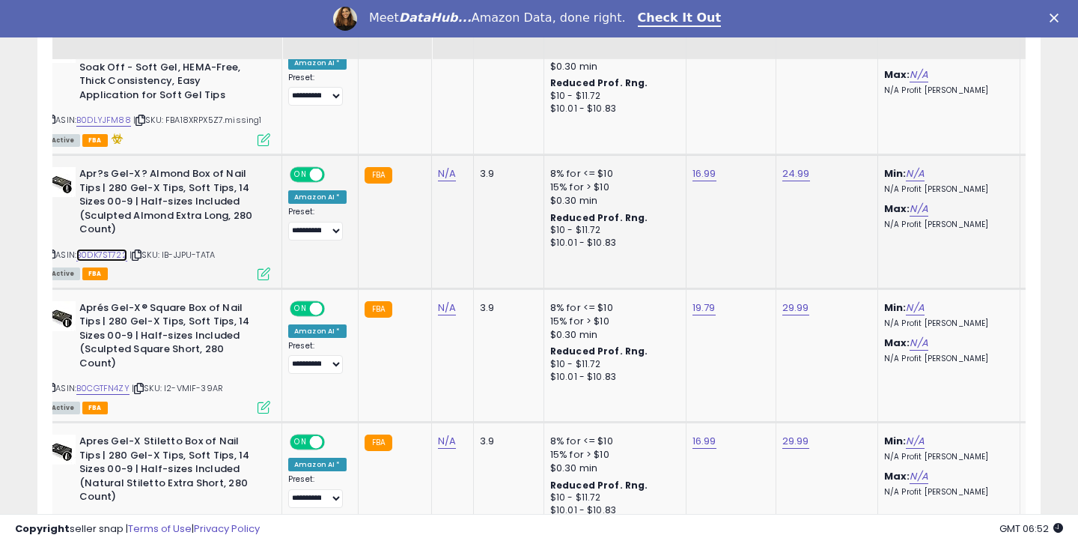
click at [120, 256] on link "B0DK7ST722" at bounding box center [101, 255] width 51 height 13
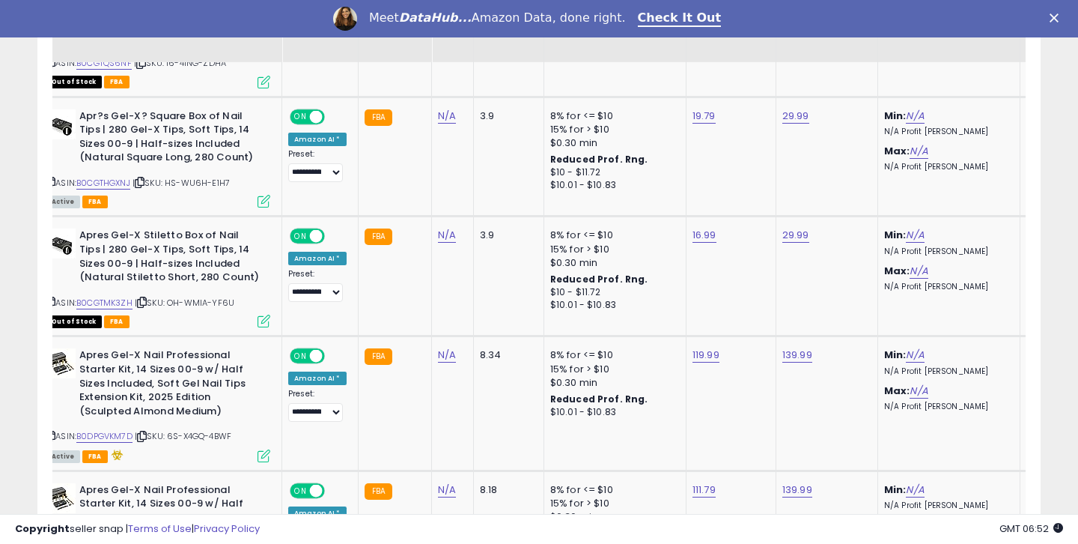
scroll to position [2130, 0]
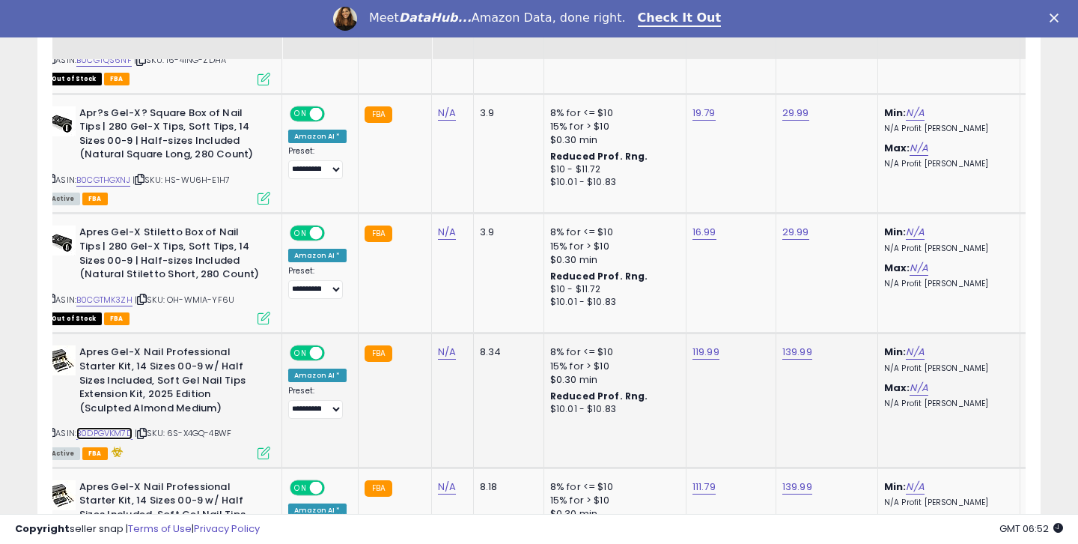
click at [129, 427] on link "B0DPGVKM7D" at bounding box center [104, 433] width 56 height 13
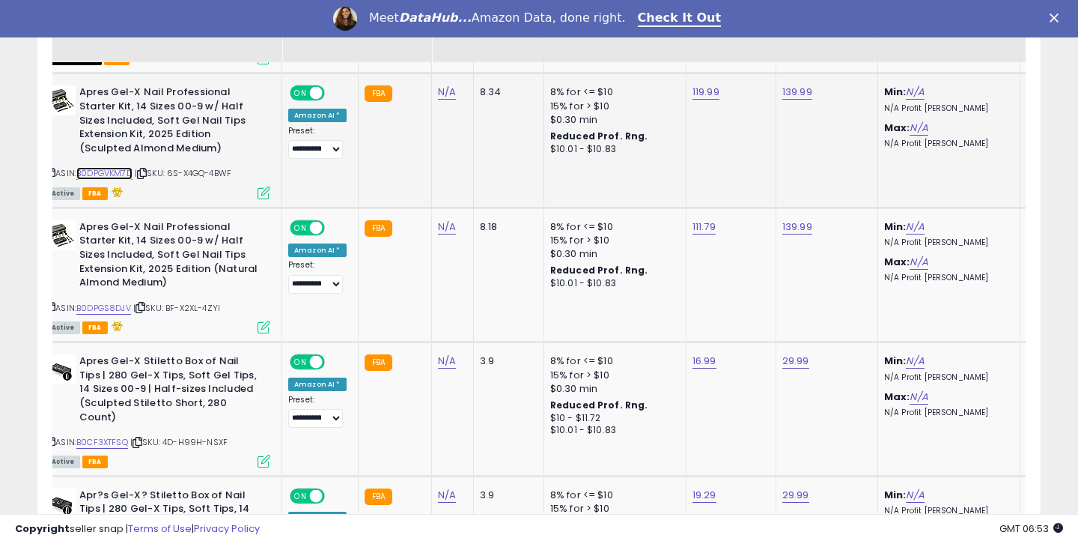
scroll to position [2393, 0]
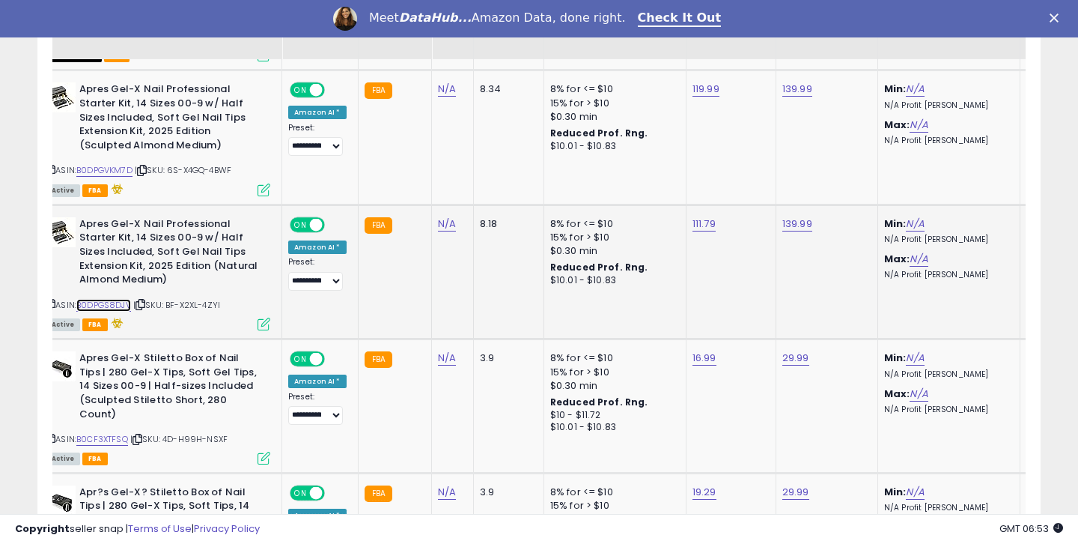
click at [96, 299] on link "B0DPGS8DJV" at bounding box center [103, 305] width 55 height 13
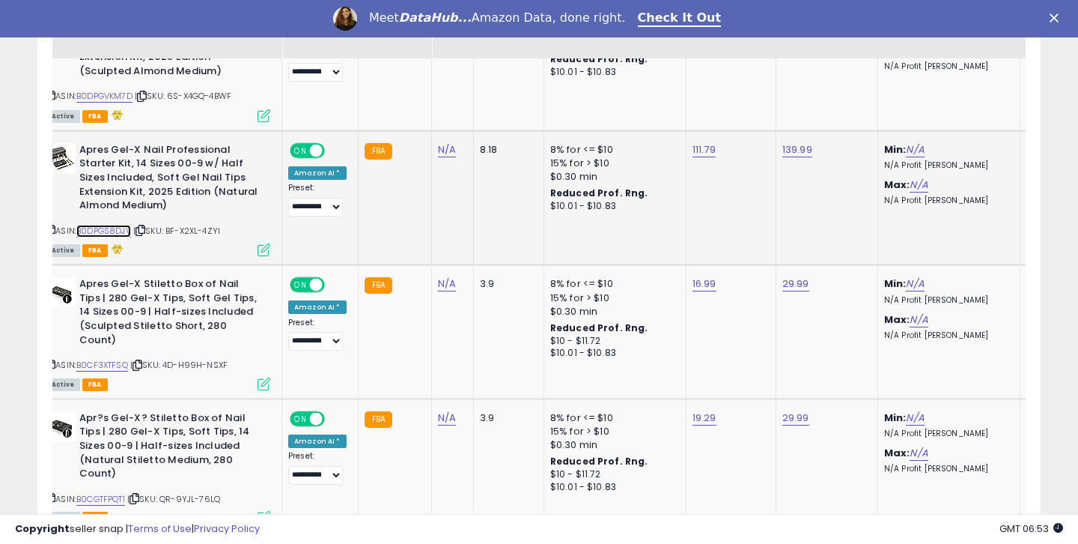
scroll to position [2475, 0]
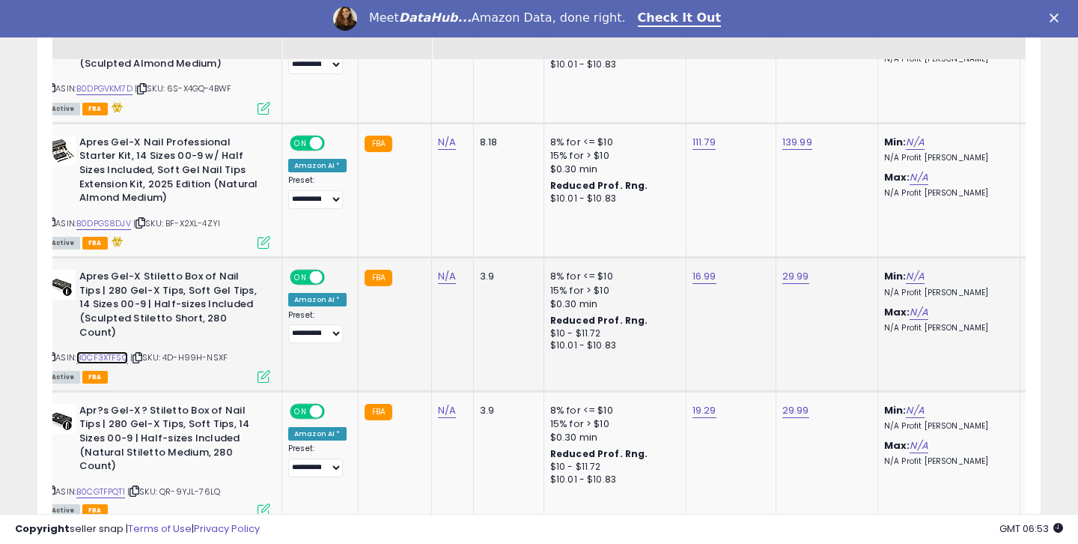
click at [108, 351] on link "B0CF3XTFSQ" at bounding box center [102, 357] width 52 height 13
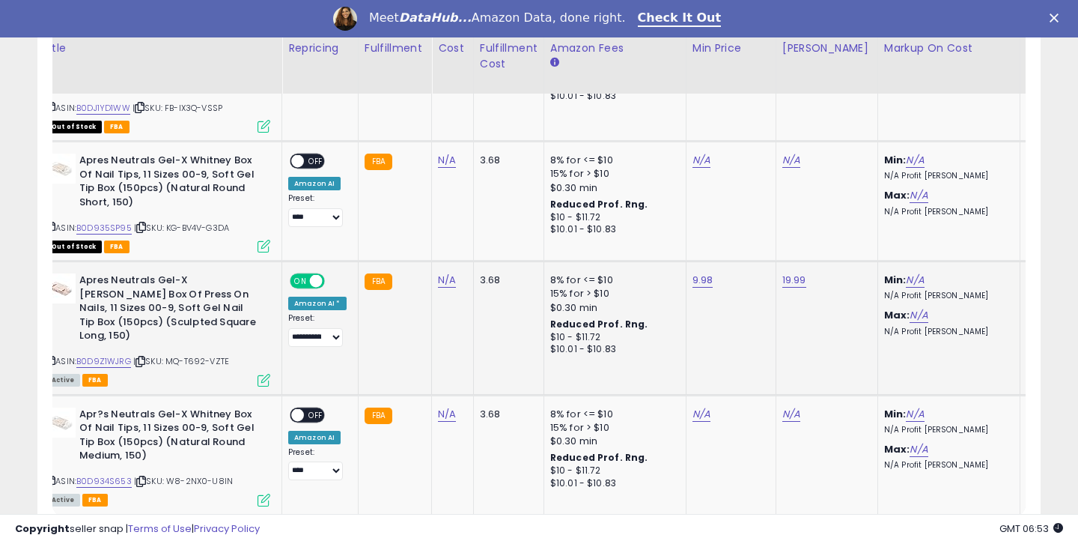
scroll to position [3530, 0]
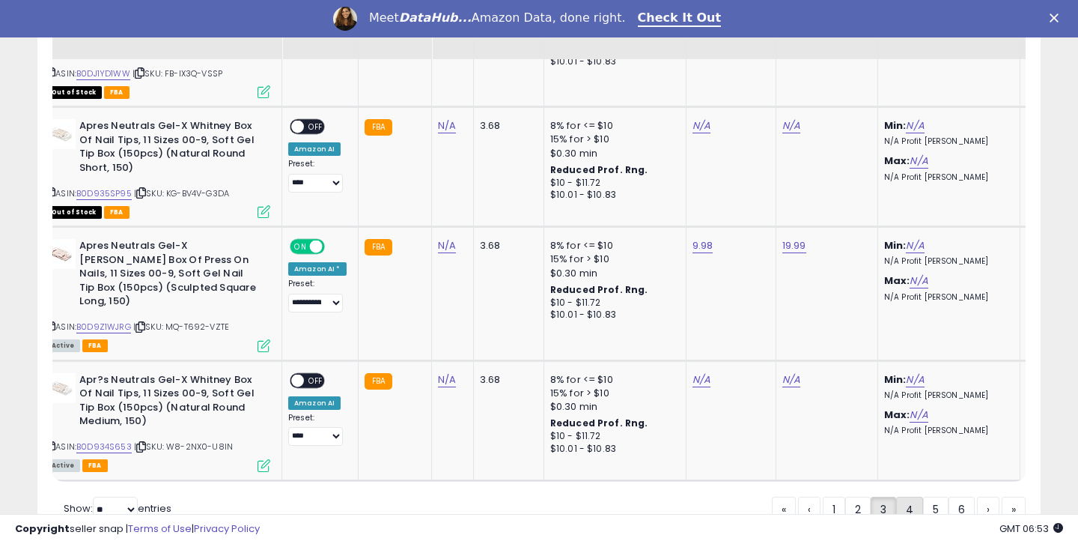
click at [903, 496] on link "4" at bounding box center [909, 508] width 27 height 25
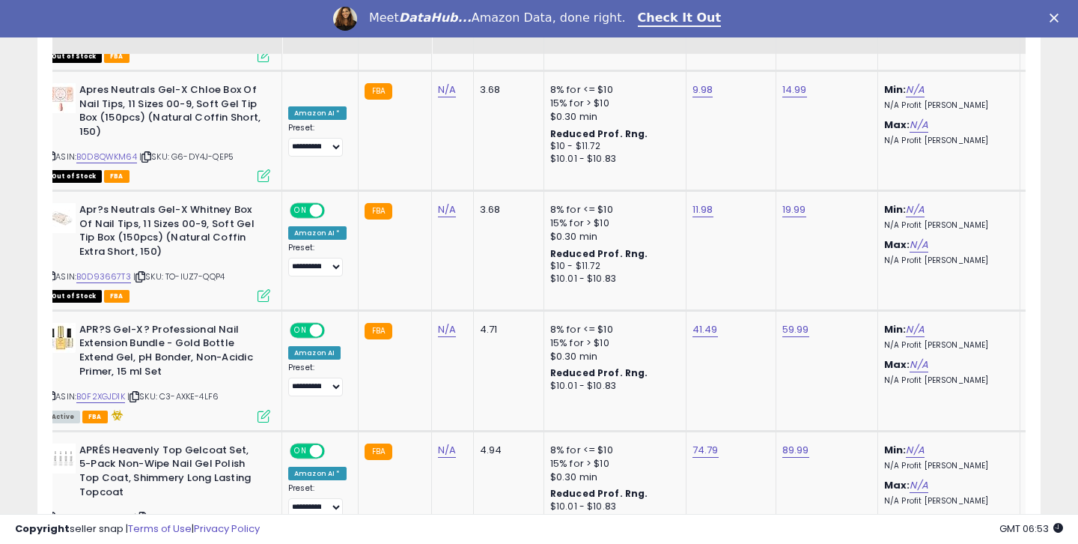
scroll to position [1755, 0]
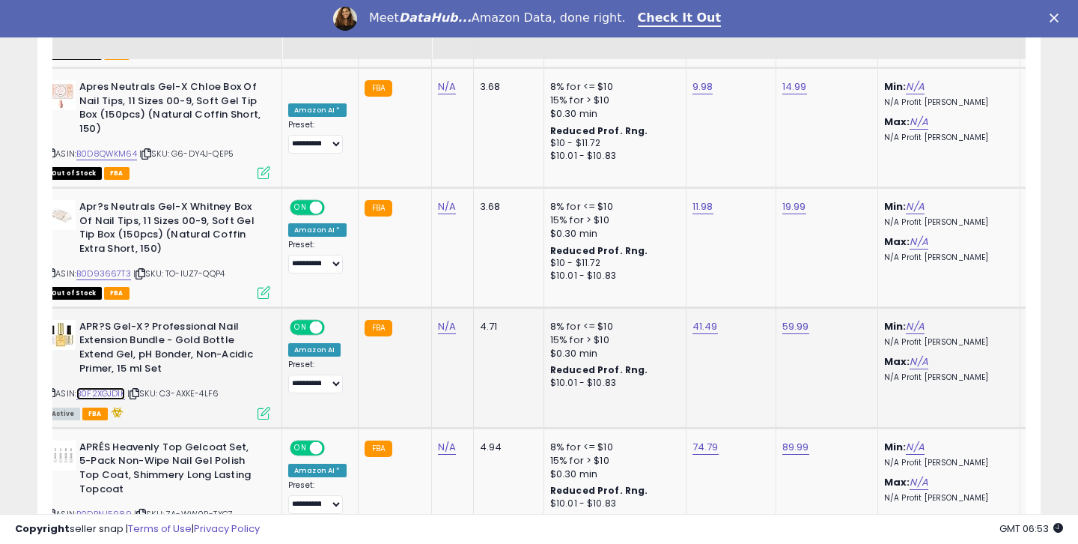
click at [120, 387] on link "B0F2XGJD1K" at bounding box center [100, 393] width 49 height 13
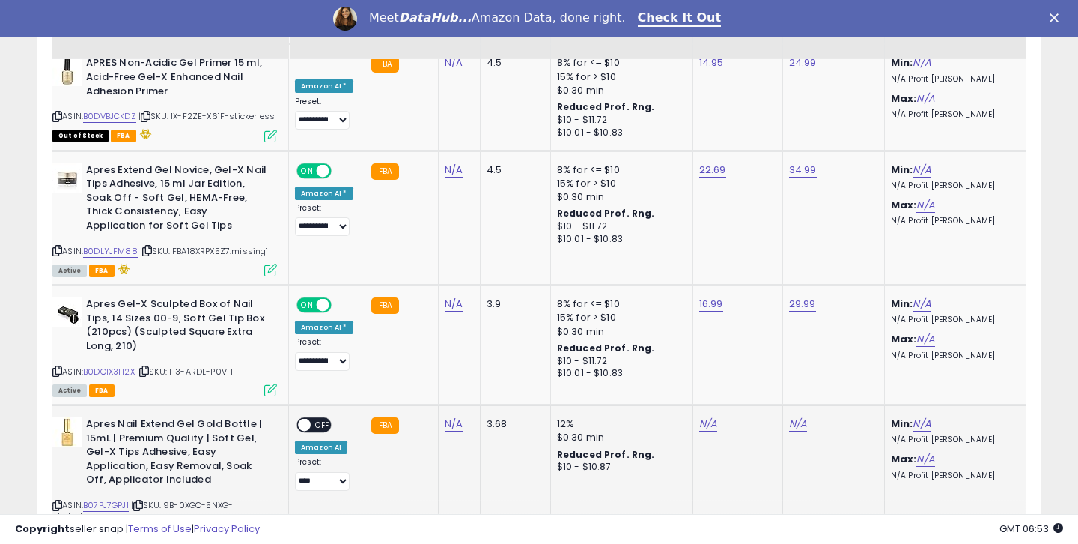
scroll to position [0, 47]
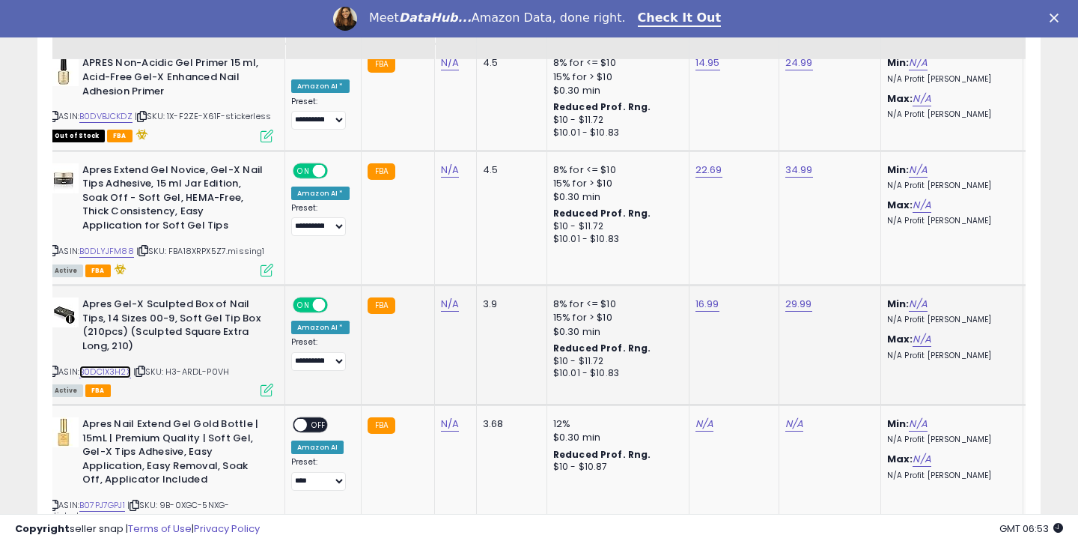
click at [97, 365] on link "B0DC1X3H2X" at bounding box center [105, 371] width 52 height 13
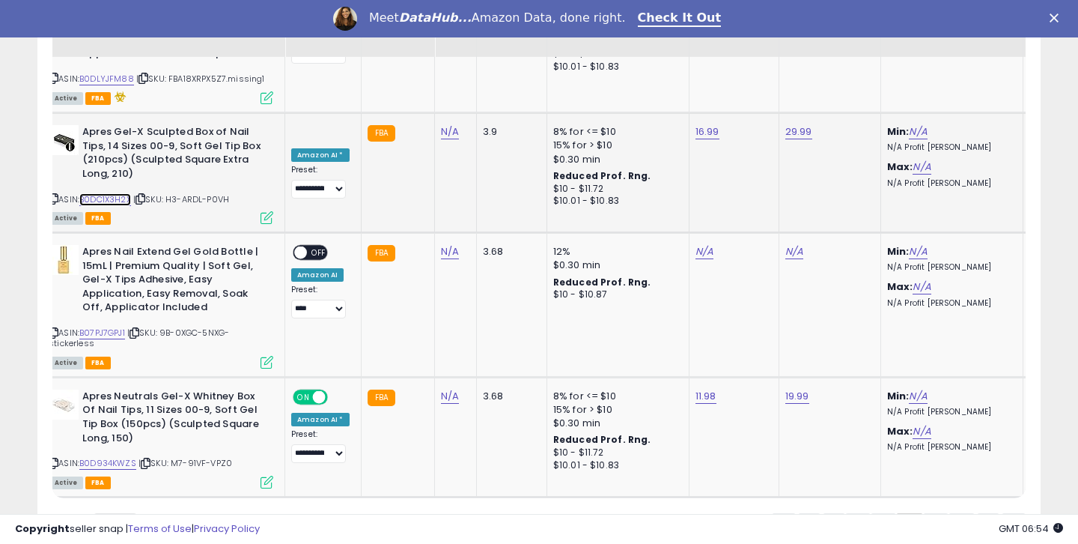
scroll to position [3432, 0]
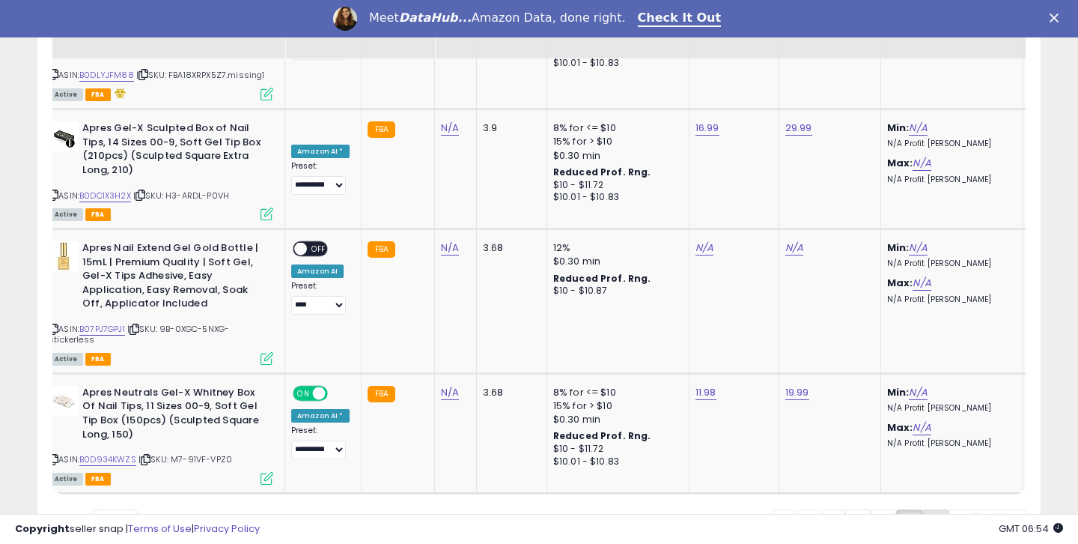
click at [938, 509] on link "5" at bounding box center [935, 521] width 25 height 25
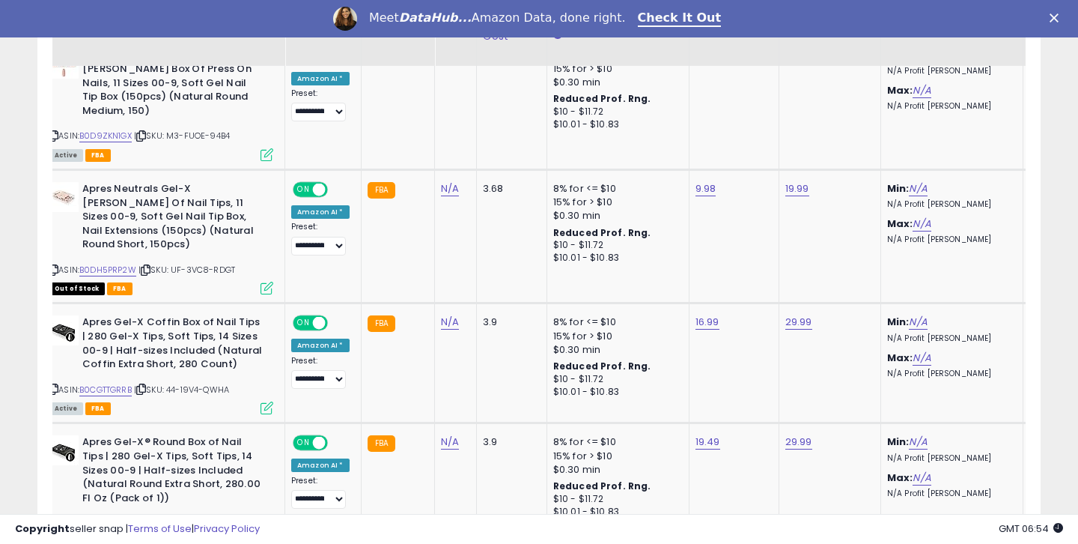
scroll to position [1779, 0]
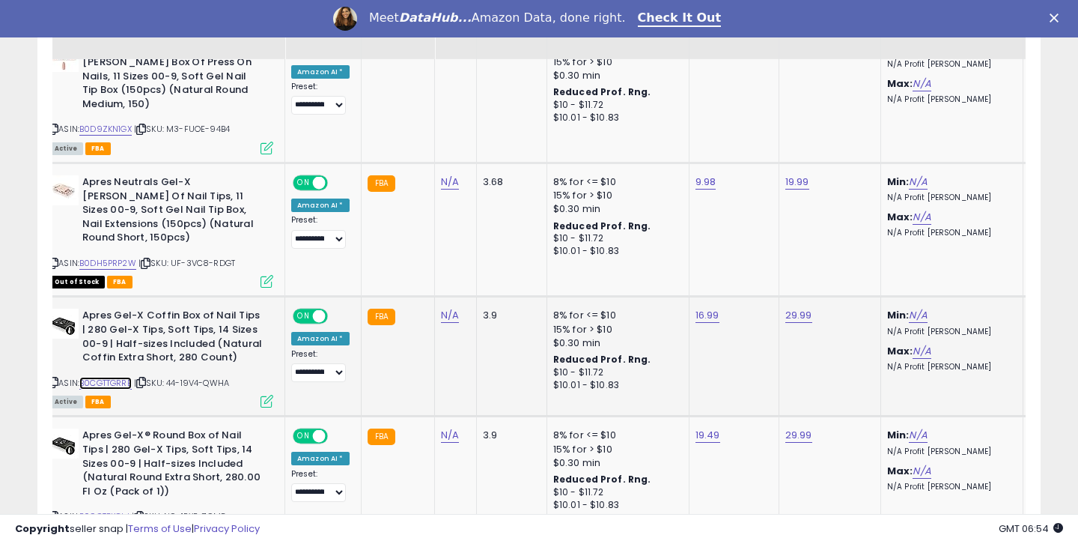
click at [99, 377] on link "B0CGTTGRRB" at bounding box center [105, 383] width 52 height 13
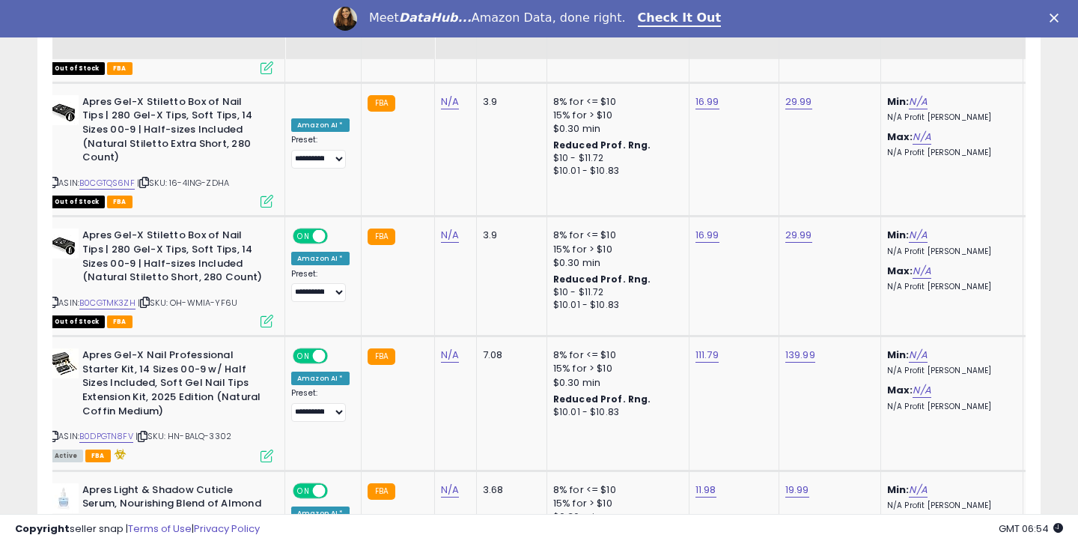
scroll to position [2247, 0]
click at [114, 429] on link "B0DPGTN8FV" at bounding box center [106, 435] width 54 height 13
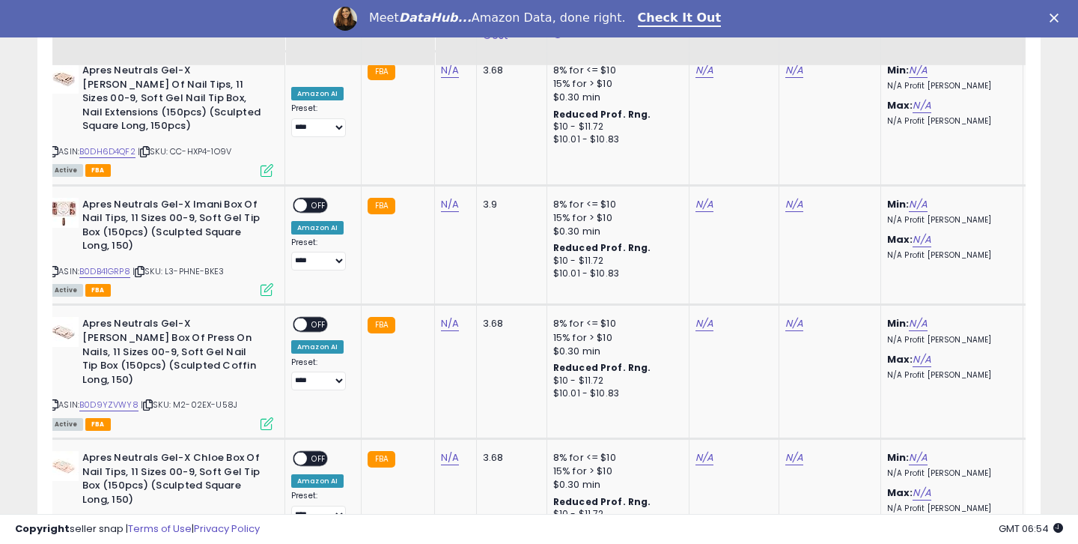
scroll to position [3490, 0]
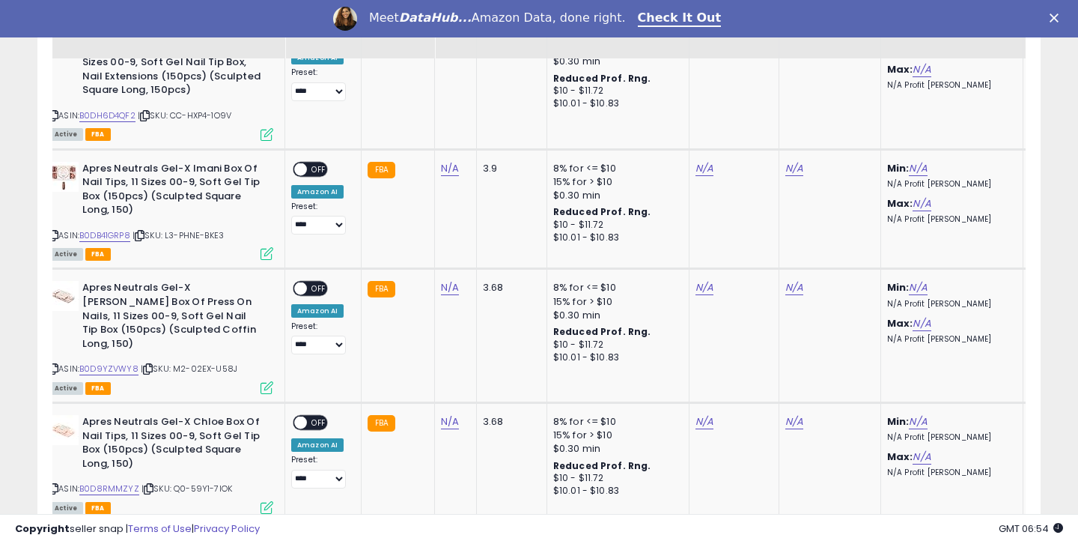
click at [958, 538] on link "6" at bounding box center [962, 550] width 26 height 25
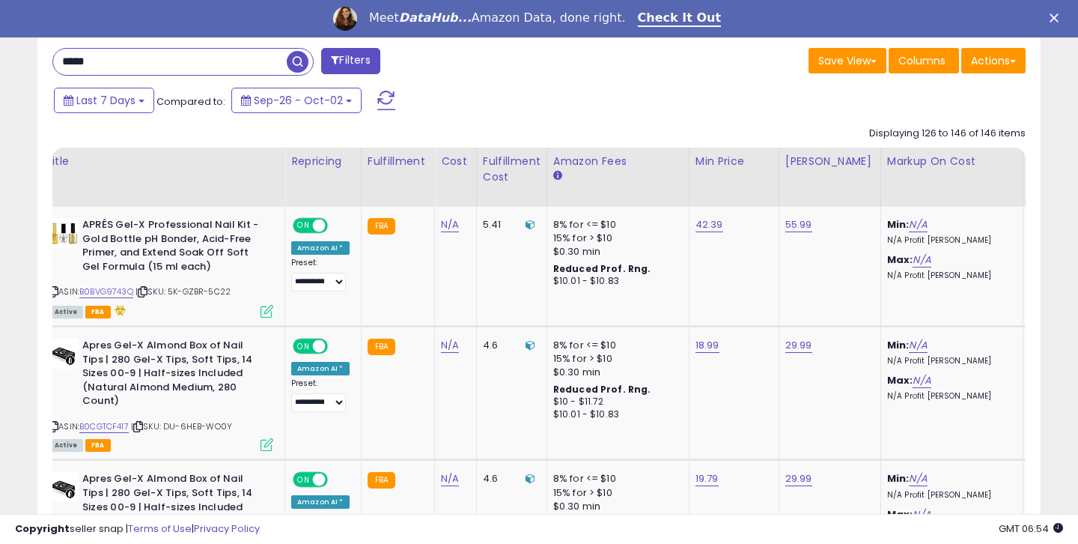
scroll to position [629, 0]
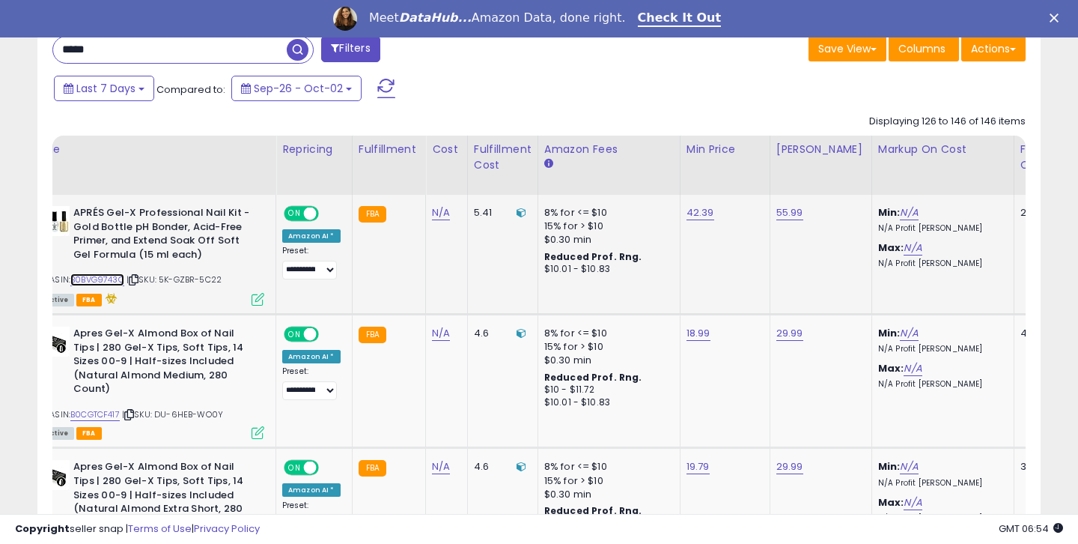
click at [110, 274] on link "B0BVG9743Q" at bounding box center [97, 279] width 54 height 13
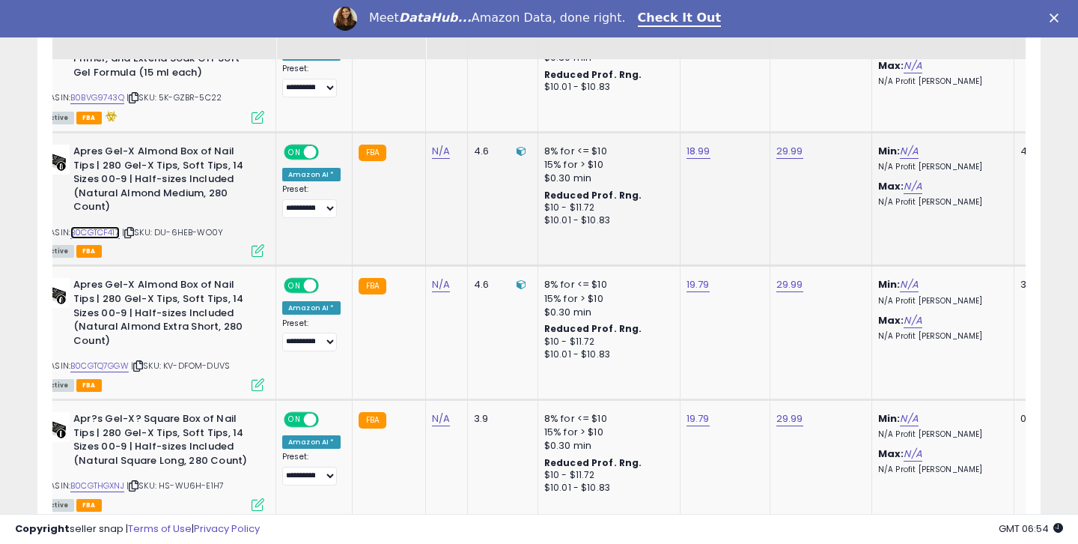
click at [112, 226] on link "B0CGTCF417" at bounding box center [94, 232] width 49 height 13
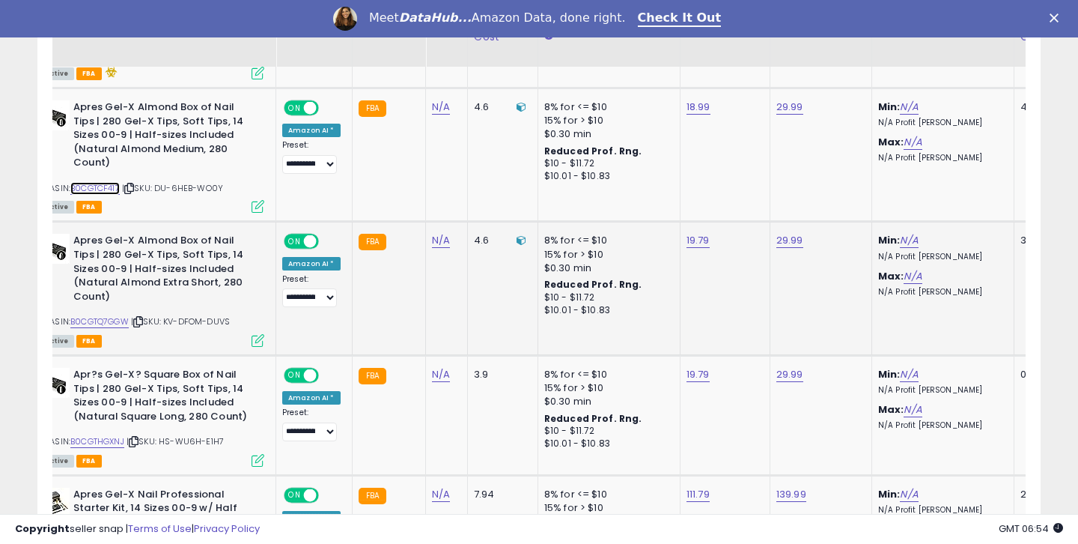
scroll to position [863, 0]
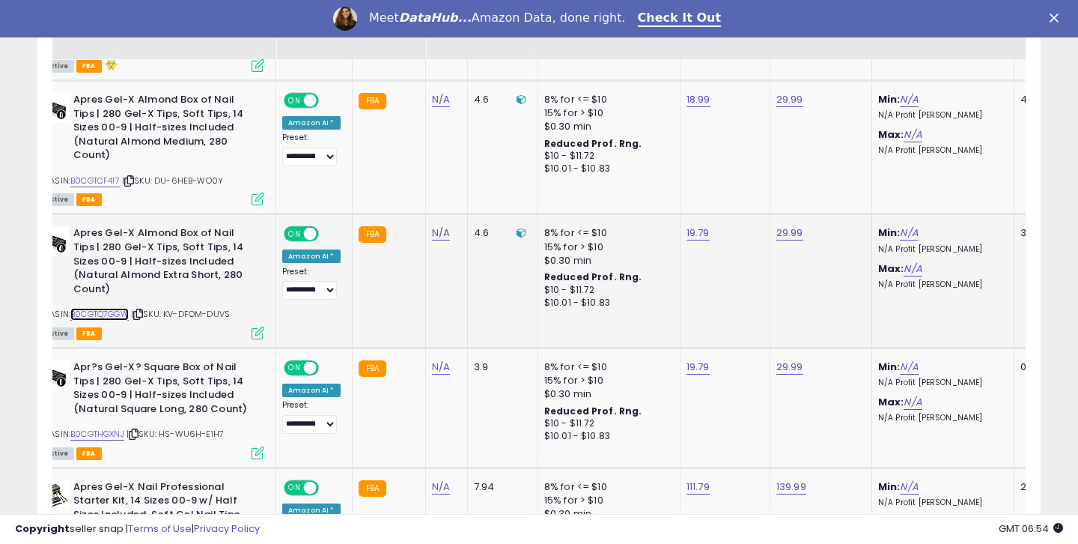
click at [118, 308] on link "B0CGTQ7GGW" at bounding box center [99, 314] width 58 height 13
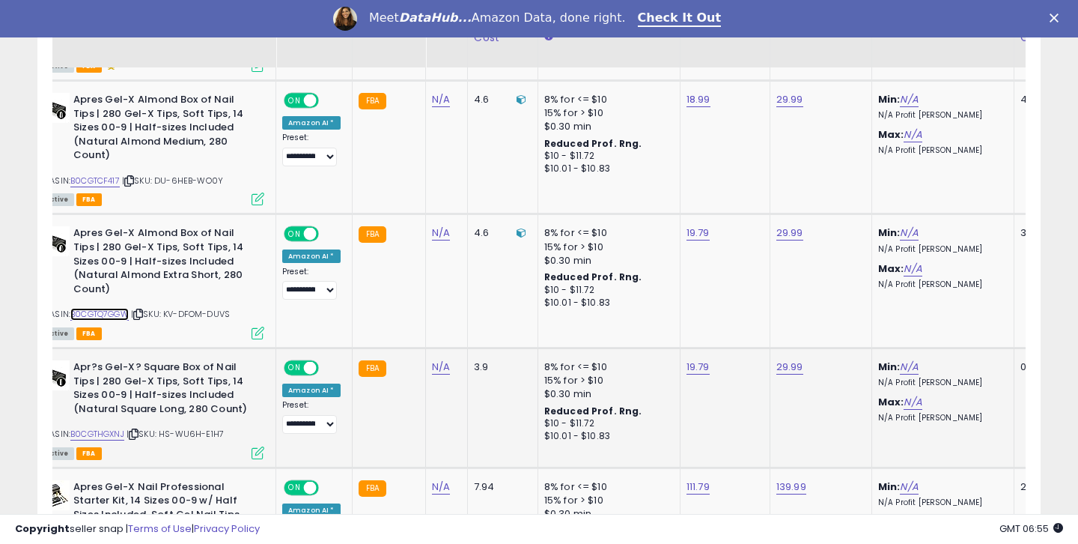
scroll to position [884, 0]
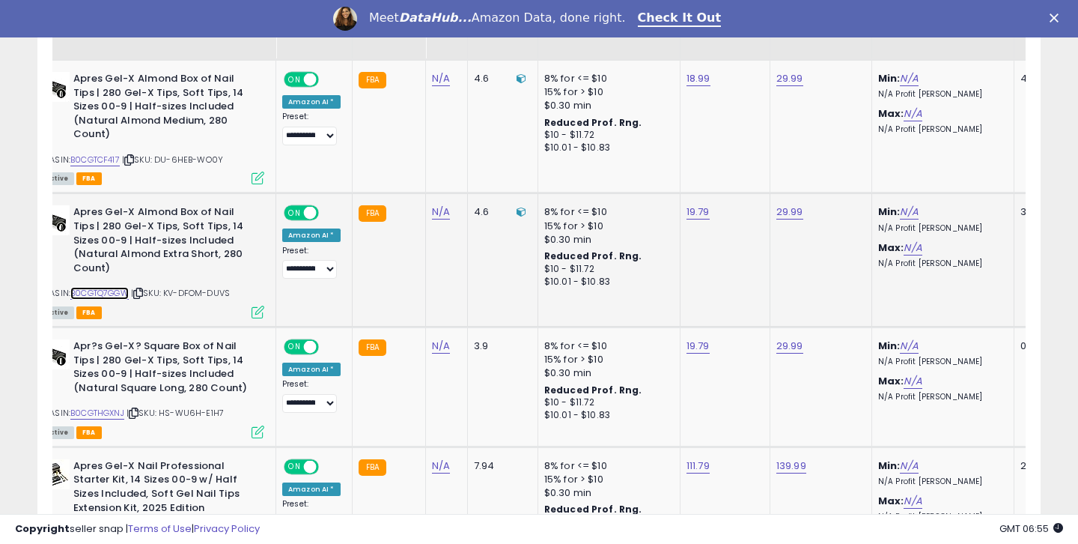
click at [115, 287] on link "B0CGTQ7GGW" at bounding box center [99, 293] width 58 height 13
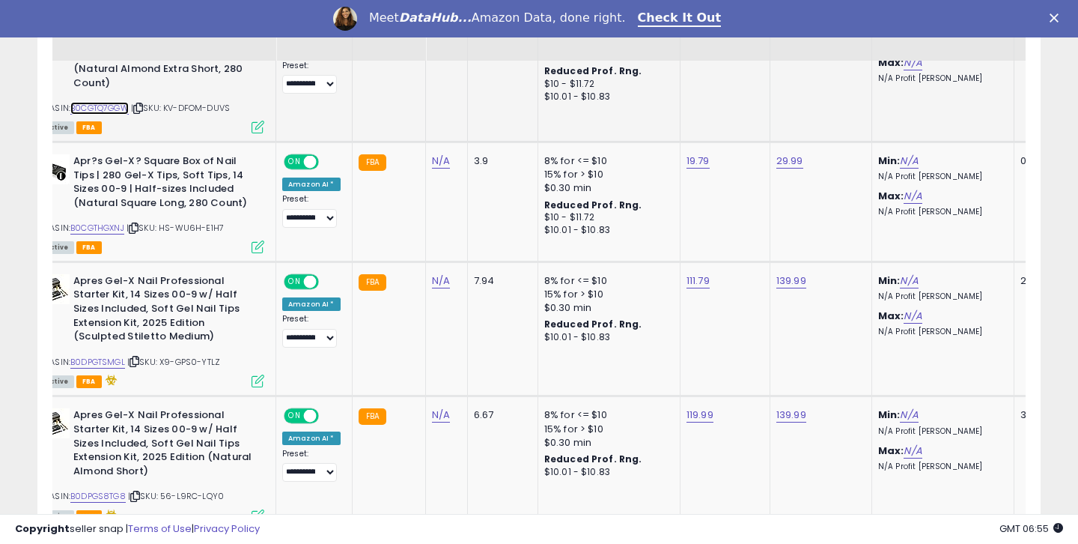
scroll to position [1072, 0]
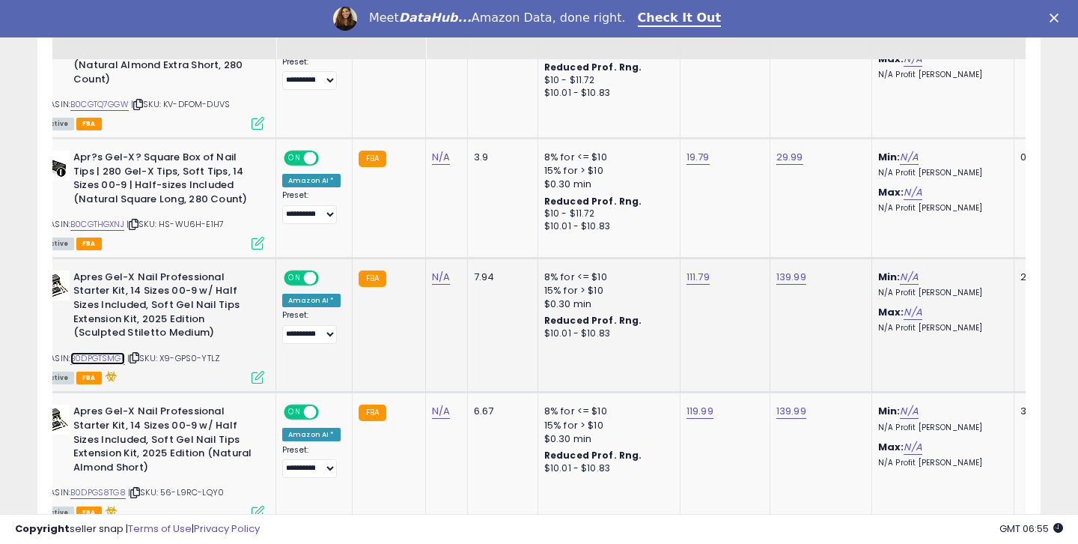
click at [108, 352] on link "B0DPGTSMGL" at bounding box center [97, 358] width 55 height 13
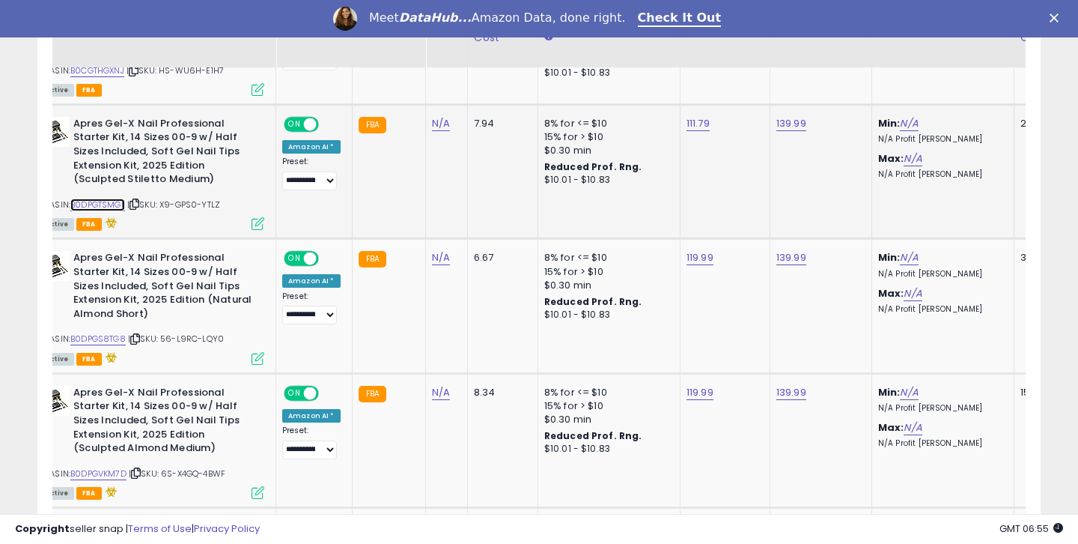
scroll to position [1244, 0]
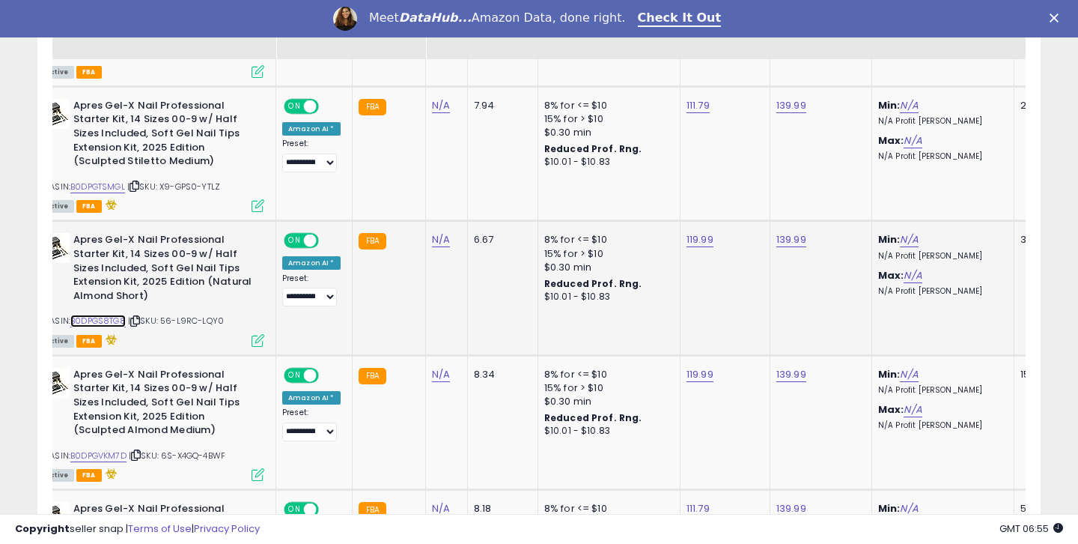
click at [124, 315] on link "B0DPGS8TG8" at bounding box center [97, 321] width 55 height 13
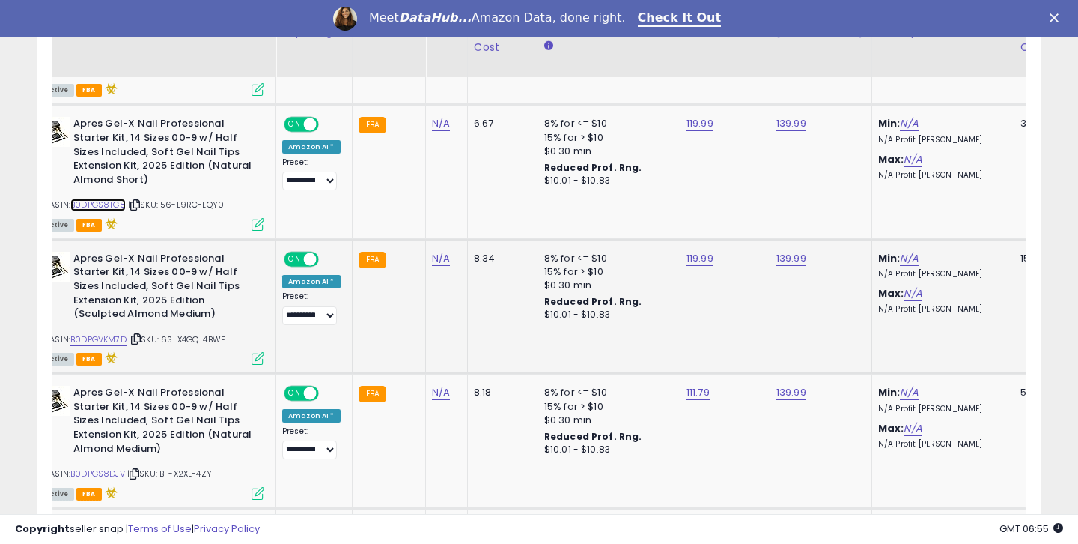
scroll to position [1378, 0]
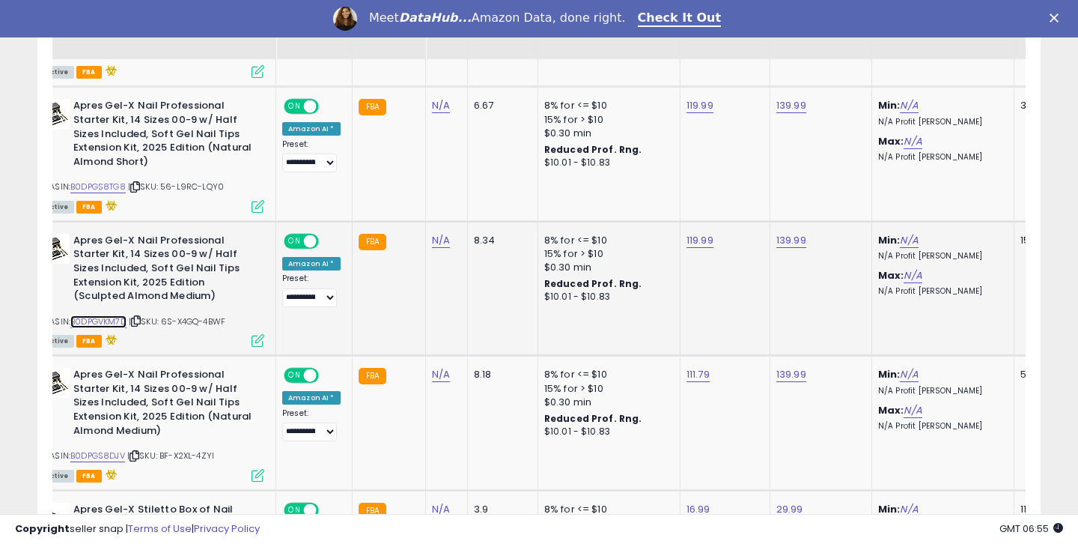
click at [115, 315] on link "B0DPGVKM7D" at bounding box center [98, 321] width 56 height 13
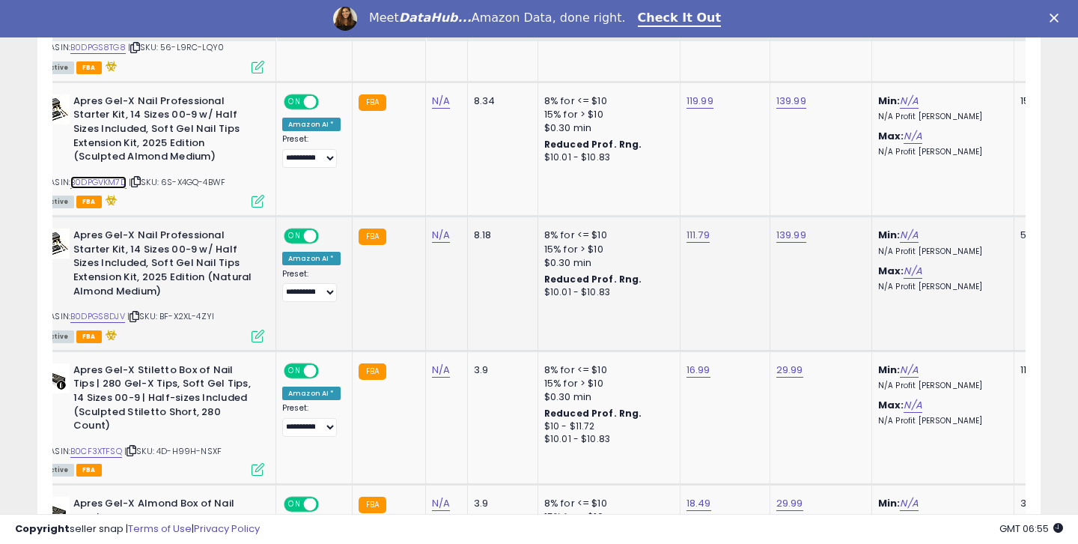
scroll to position [1529, 0]
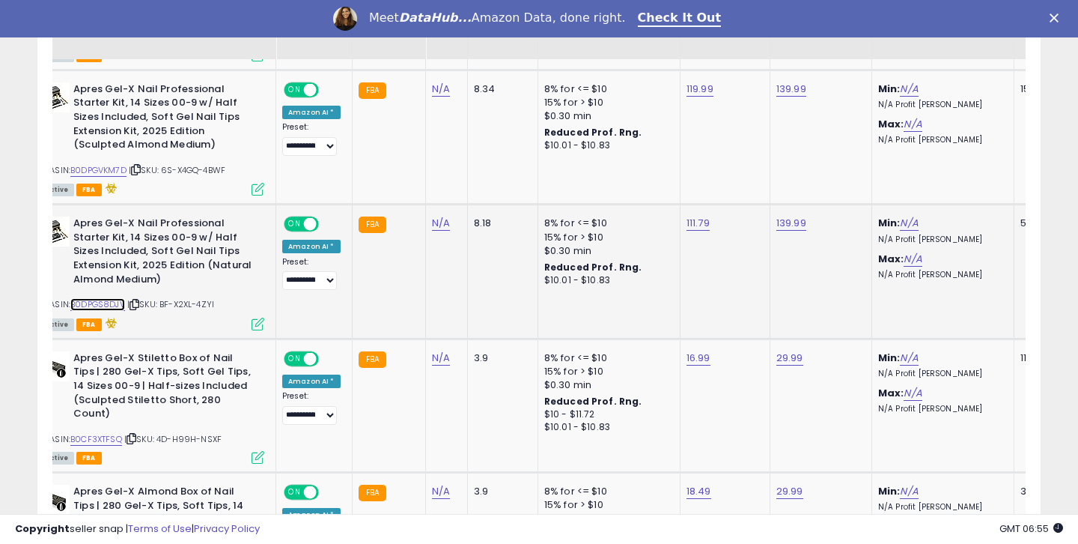
click at [112, 298] on link "B0DPGS8DJV" at bounding box center [97, 304] width 55 height 13
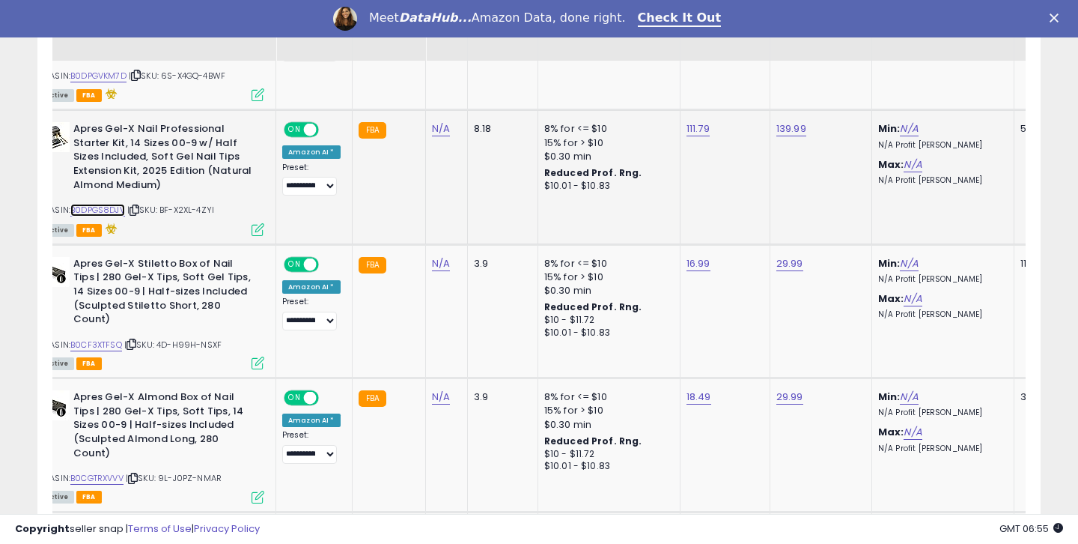
scroll to position [1625, 0]
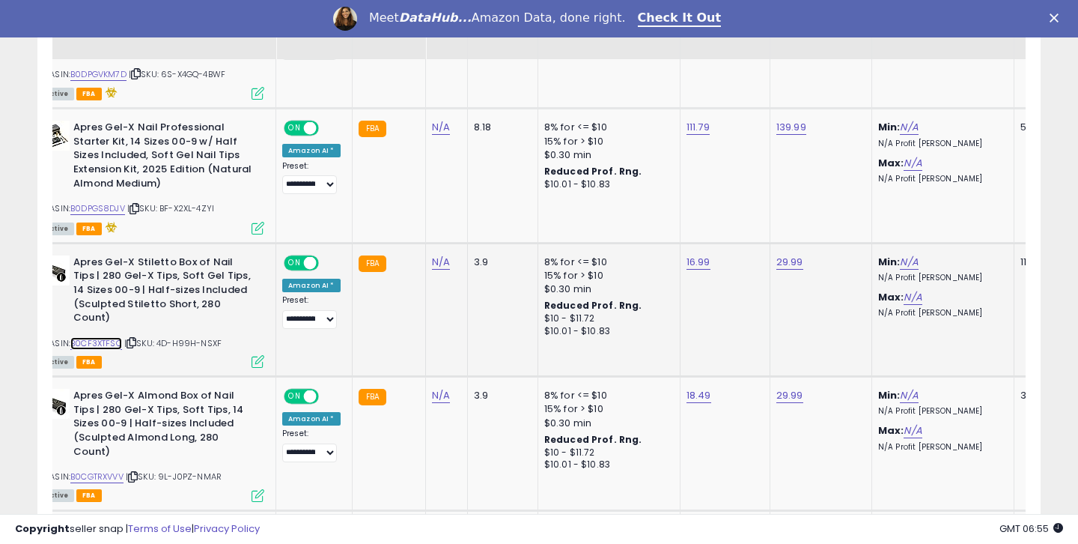
click at [117, 337] on link "B0CF3XTFSQ" at bounding box center [96, 343] width 52 height 13
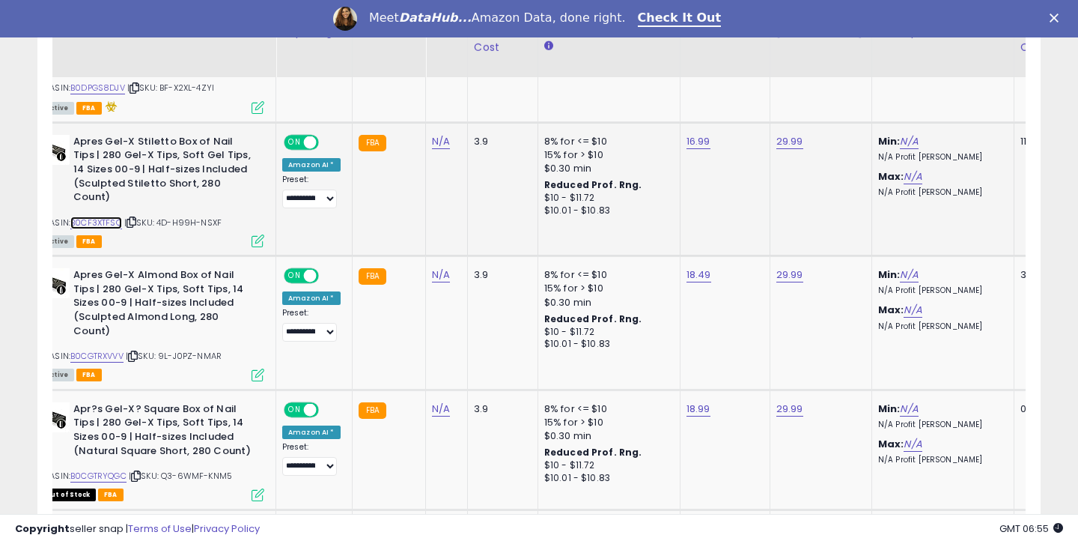
scroll to position [1798, 0]
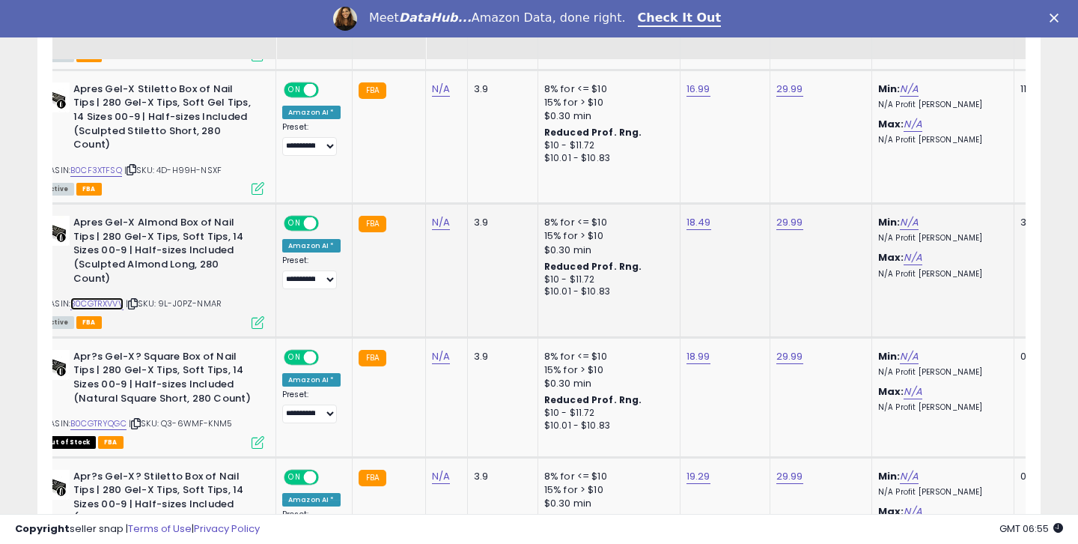
click at [93, 297] on link "B0CGTRXVVV" at bounding box center [96, 303] width 53 height 13
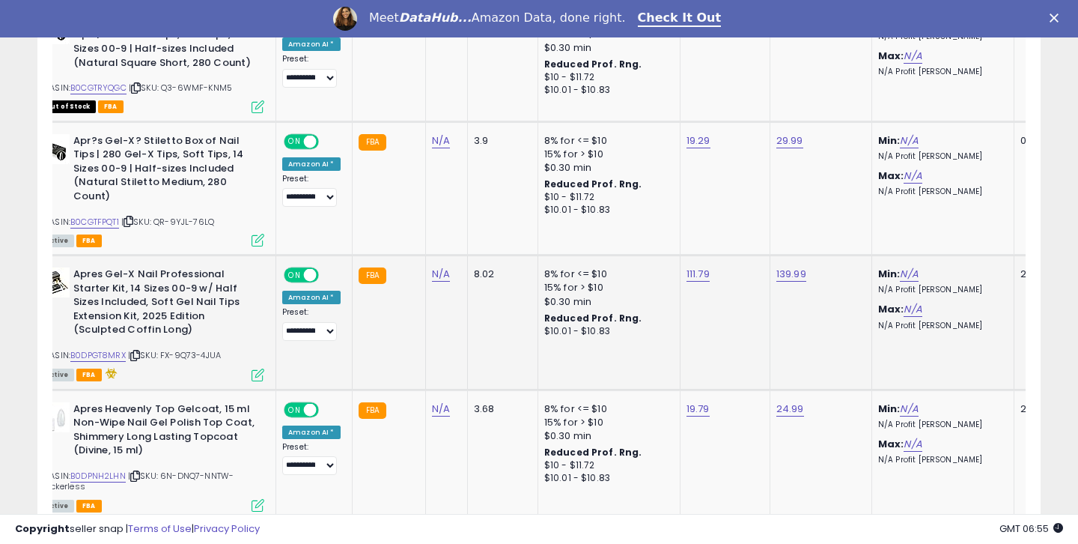
scroll to position [2140, 0]
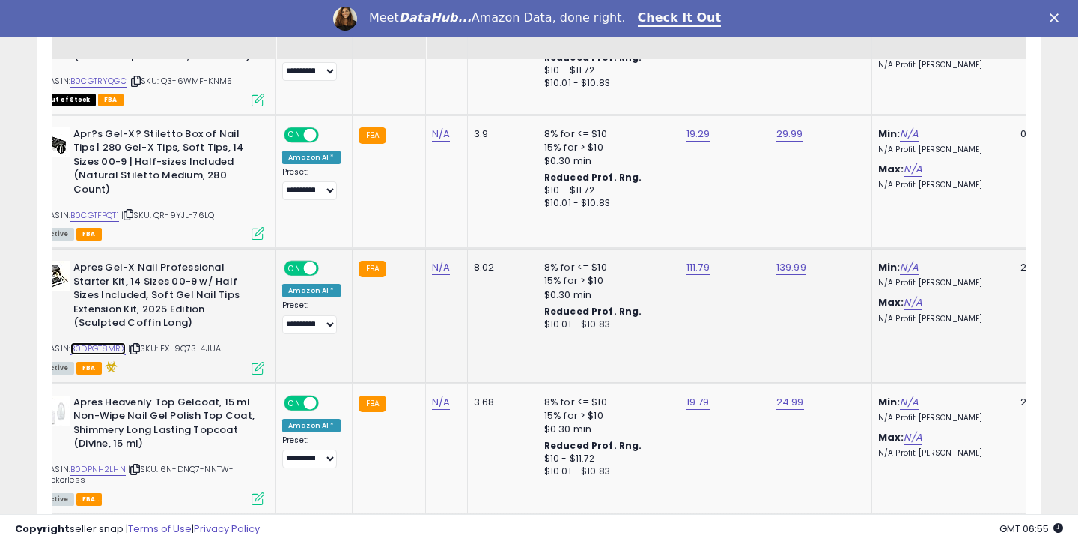
click at [117, 342] on link "B0DPGT8MRX" at bounding box center [97, 348] width 55 height 13
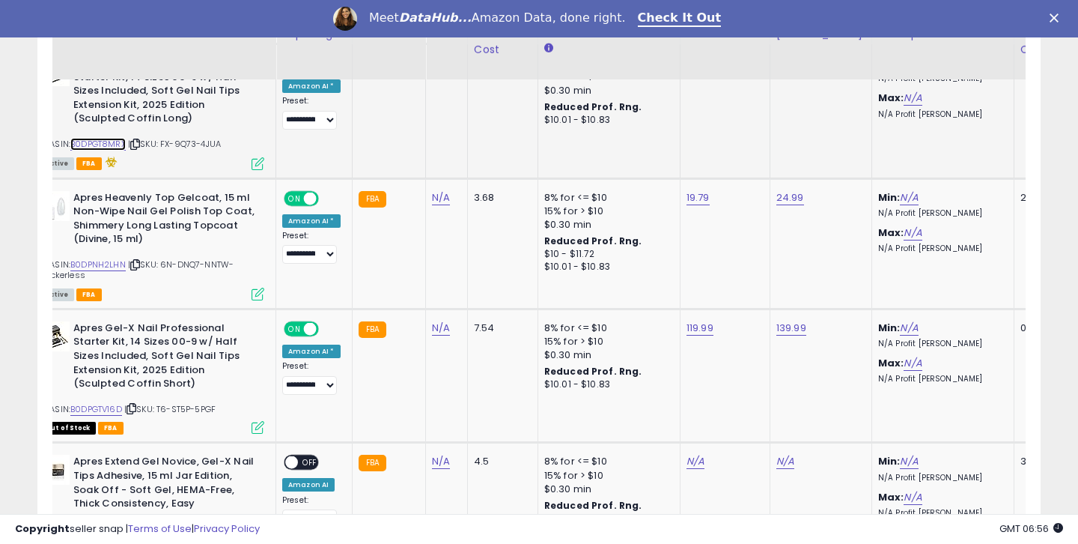
scroll to position [2365, 0]
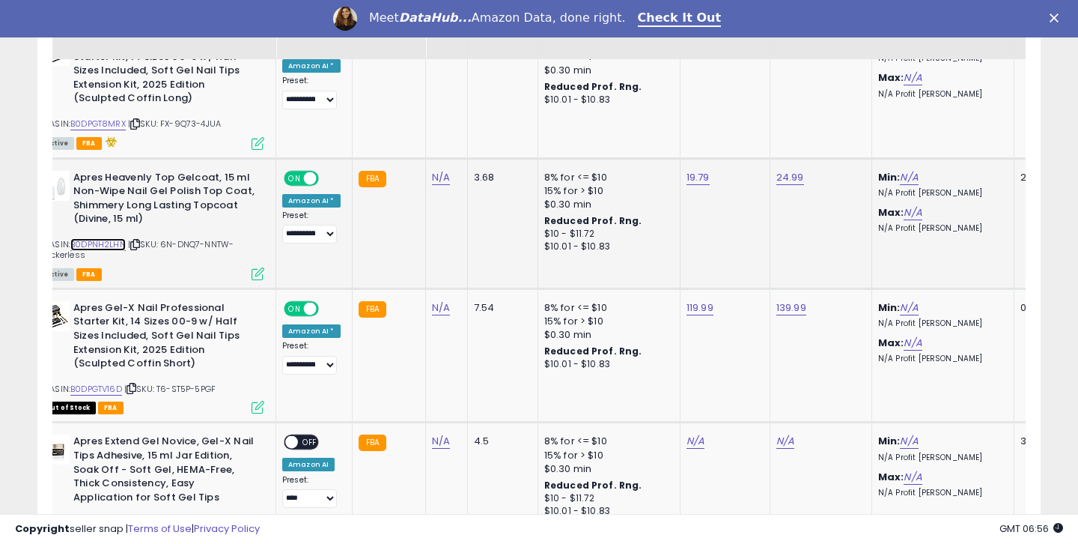
click at [112, 238] on link "B0DPNH2LHN" at bounding box center [97, 244] width 55 height 13
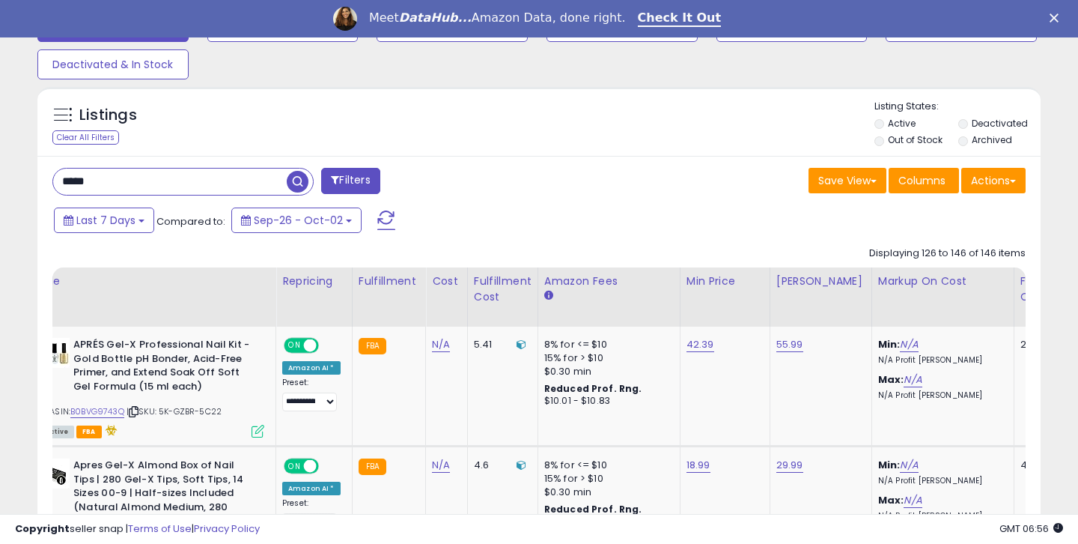
scroll to position [392, 0]
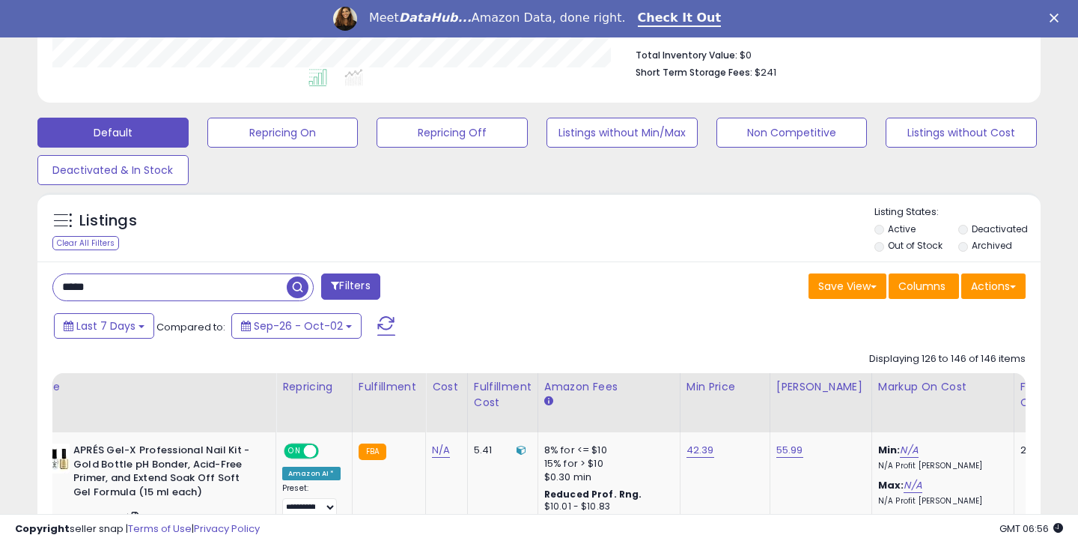
click at [107, 289] on input "*****" at bounding box center [170, 287] width 234 height 26
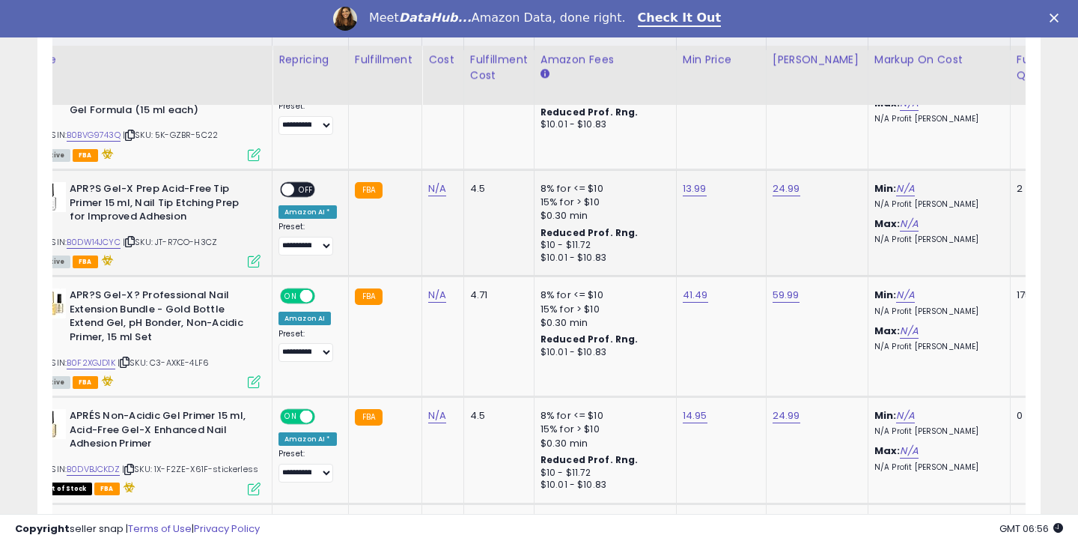
scroll to position [352, 0]
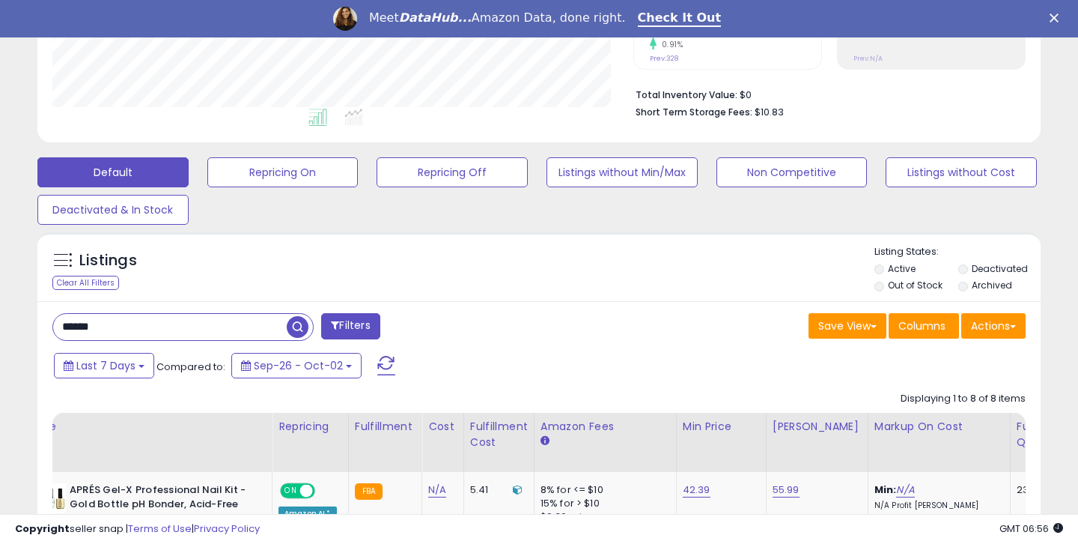
click at [184, 324] on input "******" at bounding box center [170, 327] width 234 height 26
type input "******"
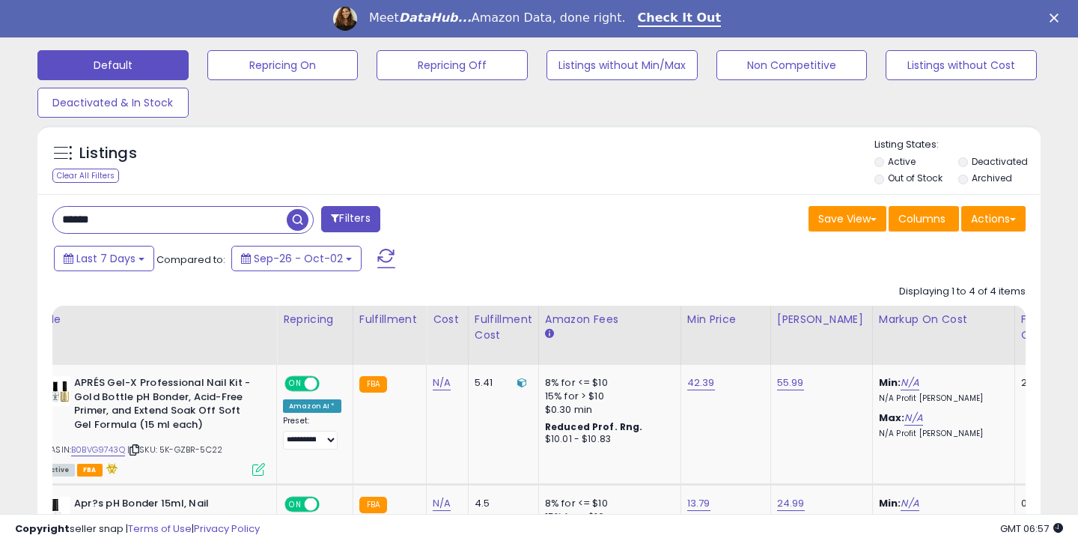
scroll to position [457, 0]
